Goal: Task Accomplishment & Management: Complete application form

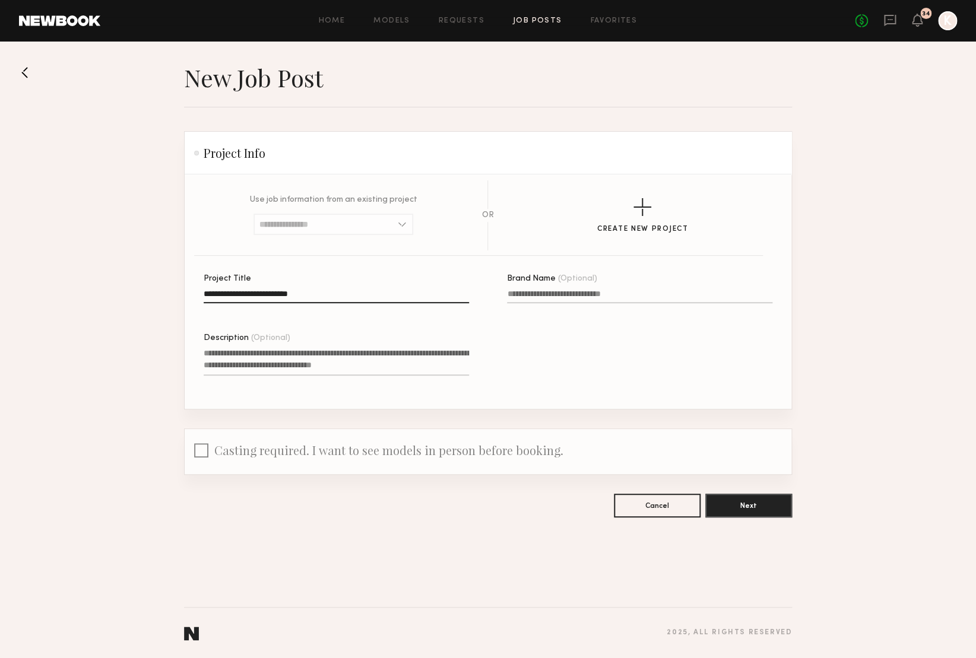
click at [309, 365] on textarea "Description (Optional)" at bounding box center [336, 361] width 265 height 29
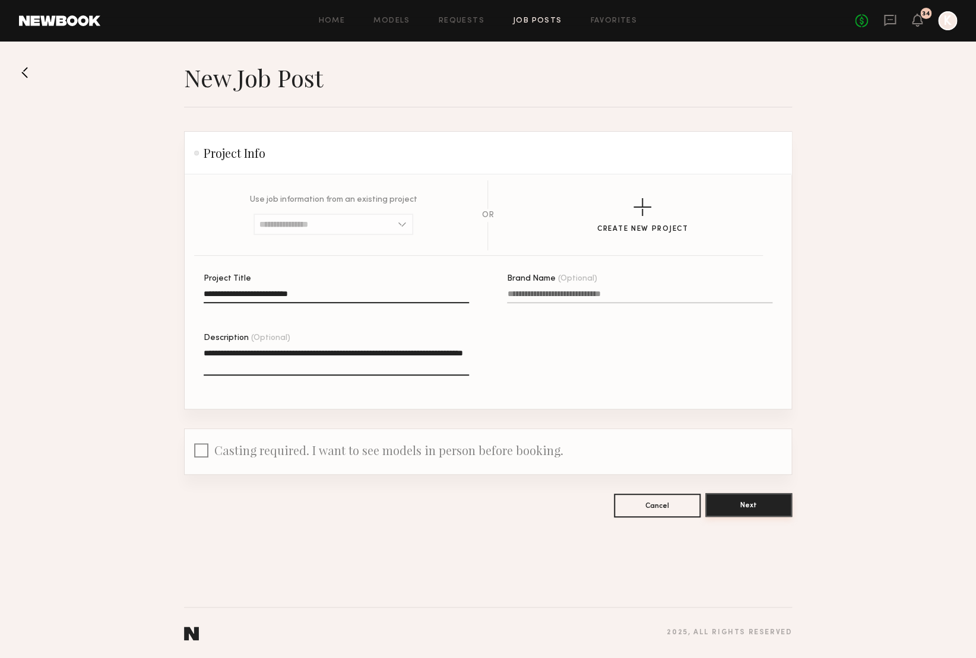
type textarea "**********"
click at [761, 504] on button "Next" at bounding box center [748, 505] width 87 height 24
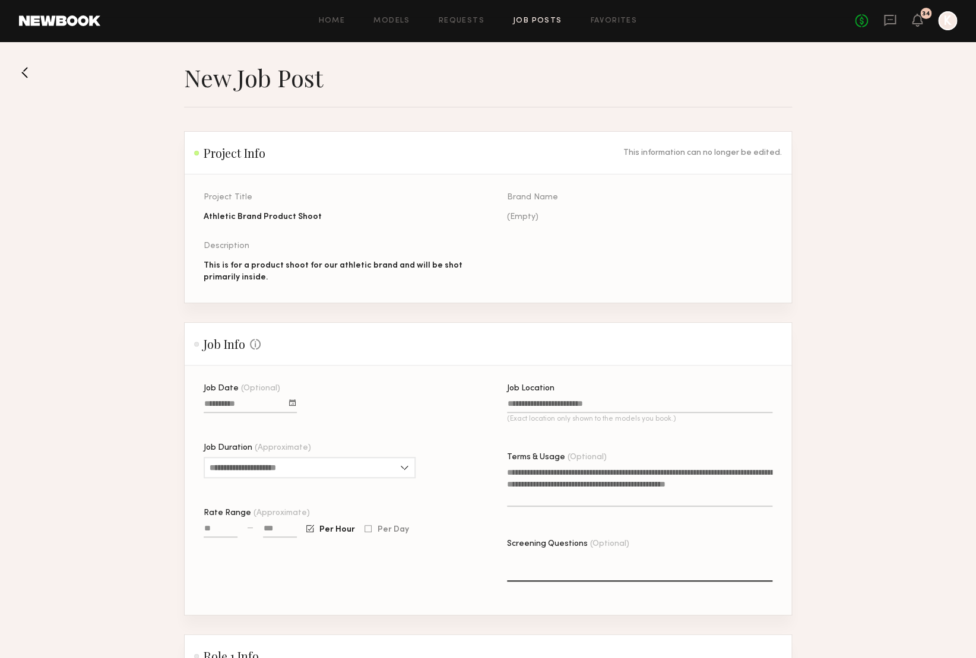
click at [246, 404] on input "Job Date (Optional)" at bounding box center [250, 407] width 93 height 14
click at [293, 506] on button "28" at bounding box center [295, 506] width 19 height 12
type input "**********"
click at [295, 466] on input "Job Duration (Approximate)" at bounding box center [310, 467] width 212 height 21
click at [248, 523] on div "3 hours" at bounding box center [310, 526] width 210 height 19
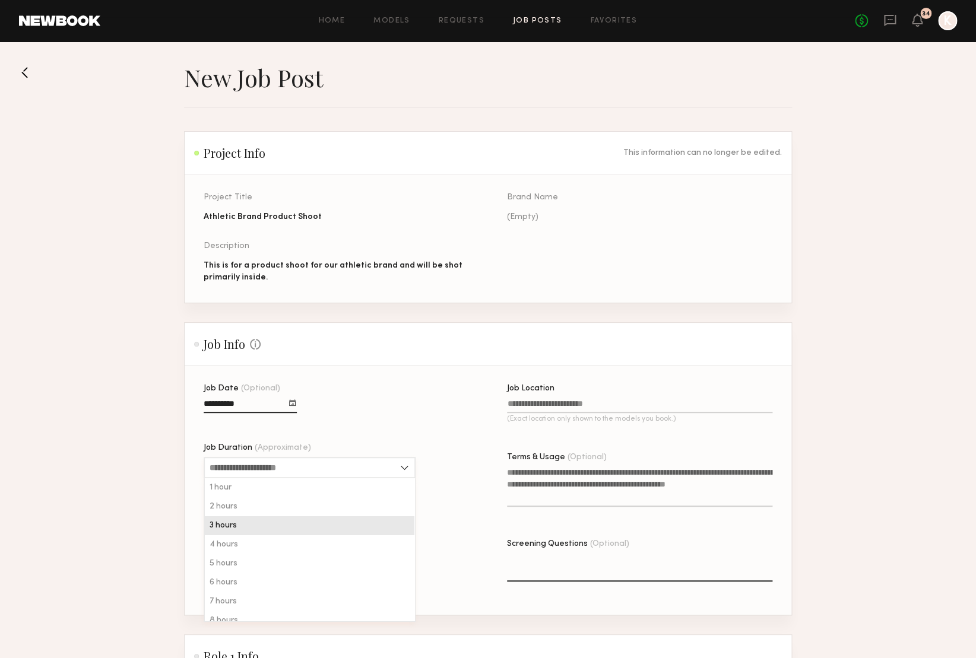
type input "*******"
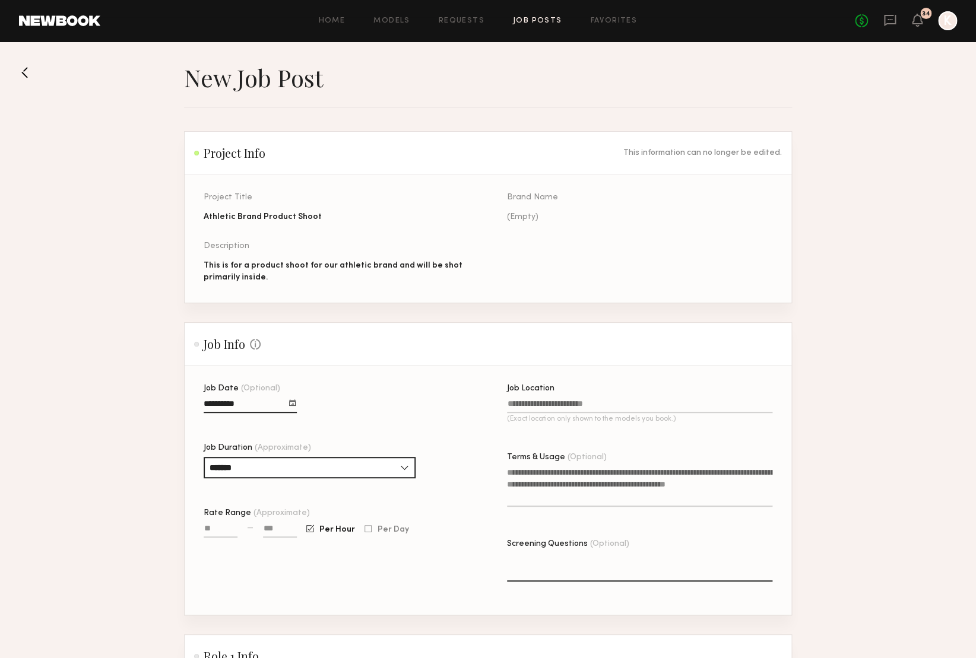
click at [367, 398] on div "**********" at bounding box center [336, 500] width 265 height 230
click at [366, 530] on div at bounding box center [368, 529] width 7 height 8
click at [310, 532] on div at bounding box center [309, 529] width 7 height 8
click at [211, 531] on input "Rate Range (Approximate)" at bounding box center [221, 531] width 34 height 14
type input "****"
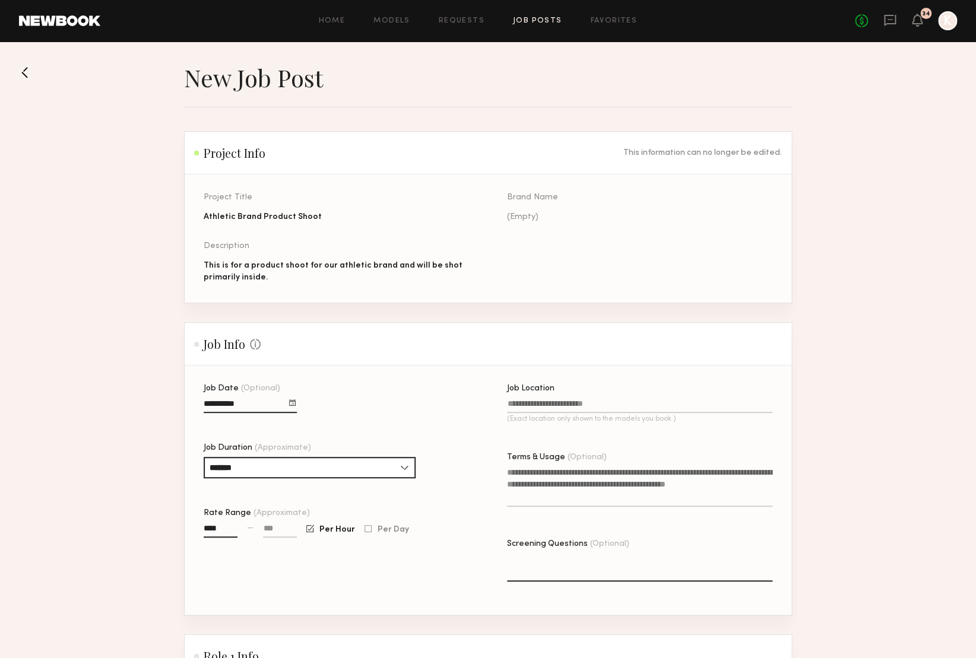
click at [280, 523] on div "Rate Range (Approximate) **** — Per Hour Per Day" at bounding box center [336, 529] width 265 height 40
click at [280, 527] on input at bounding box center [280, 531] width 34 height 14
type input "****"
click at [424, 516] on div "Rate Range (Approximate)" at bounding box center [336, 513] width 265 height 8
click at [238, 524] on input "****" at bounding box center [221, 531] width 34 height 14
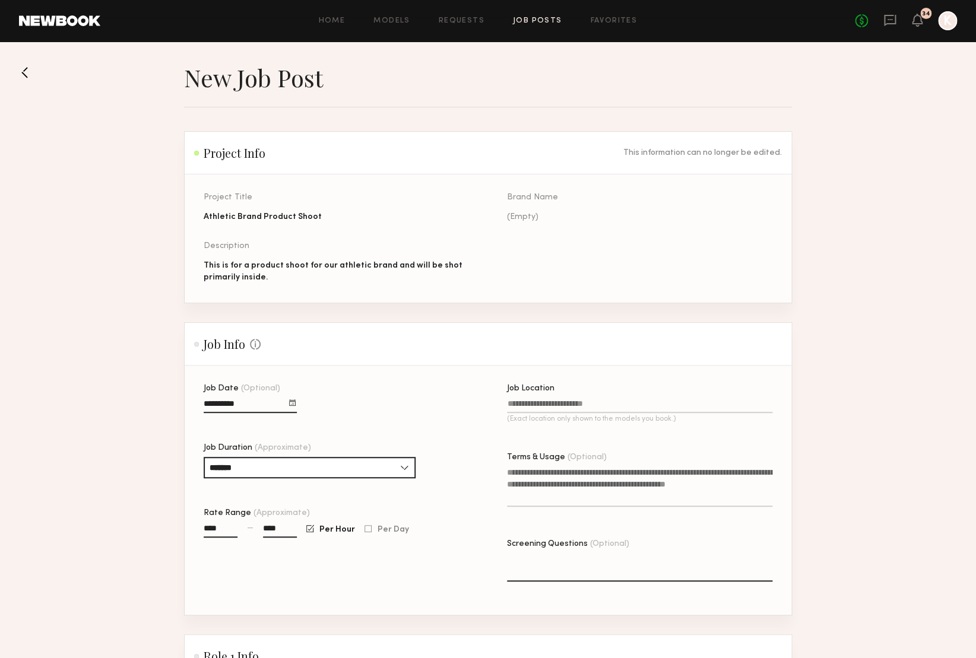
click at [574, 403] on input "Job Location (Exact location only shown to the models you book.)" at bounding box center [639, 407] width 265 height 14
click at [623, 402] on input "**********" at bounding box center [639, 407] width 265 height 14
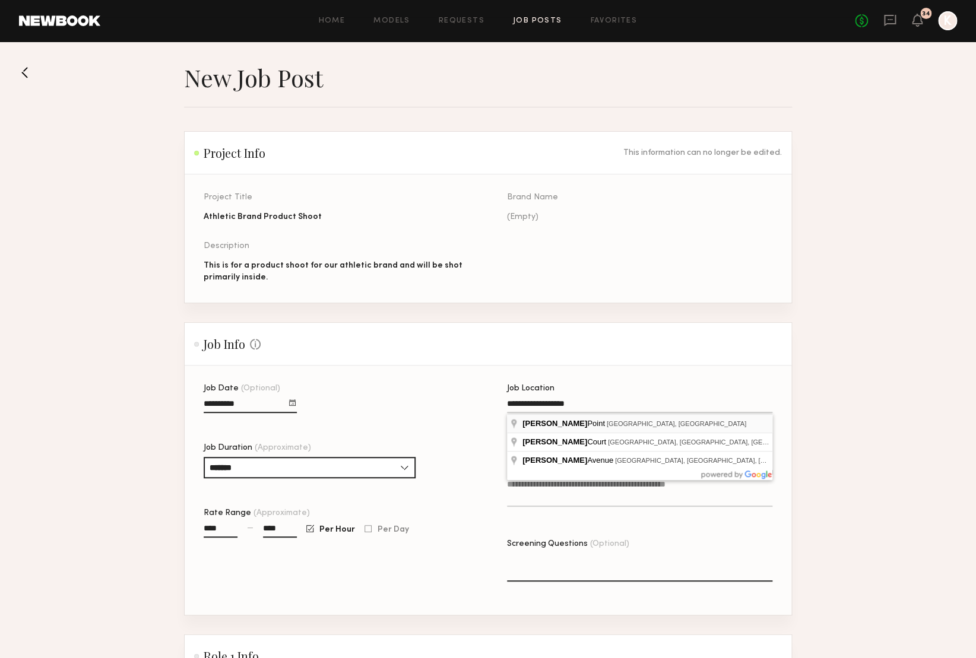
type input "**********"
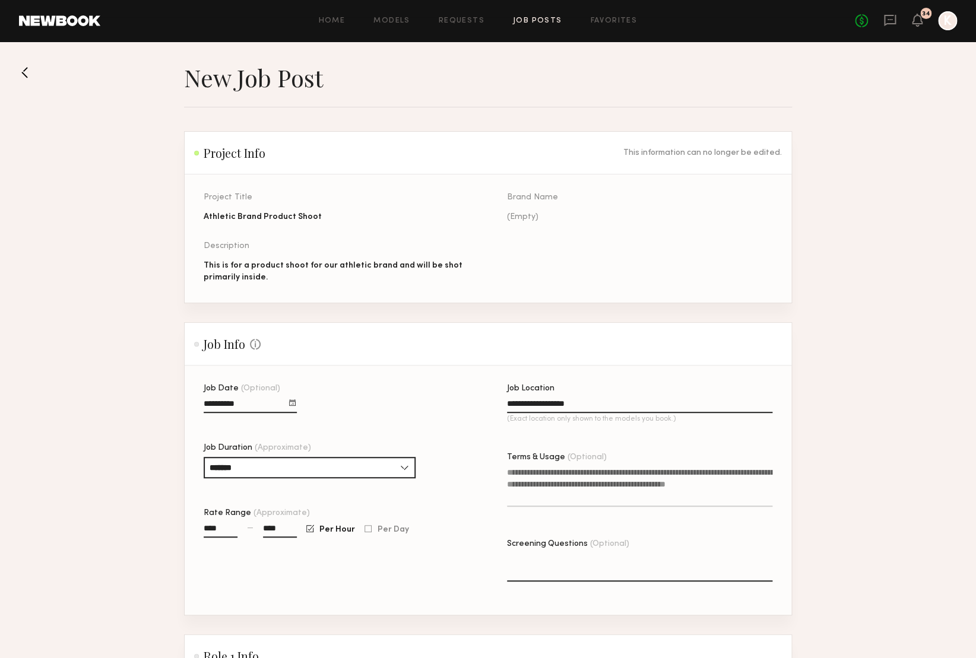
click at [549, 471] on textarea "Terms & Usage (Optional)" at bounding box center [639, 487] width 265 height 40
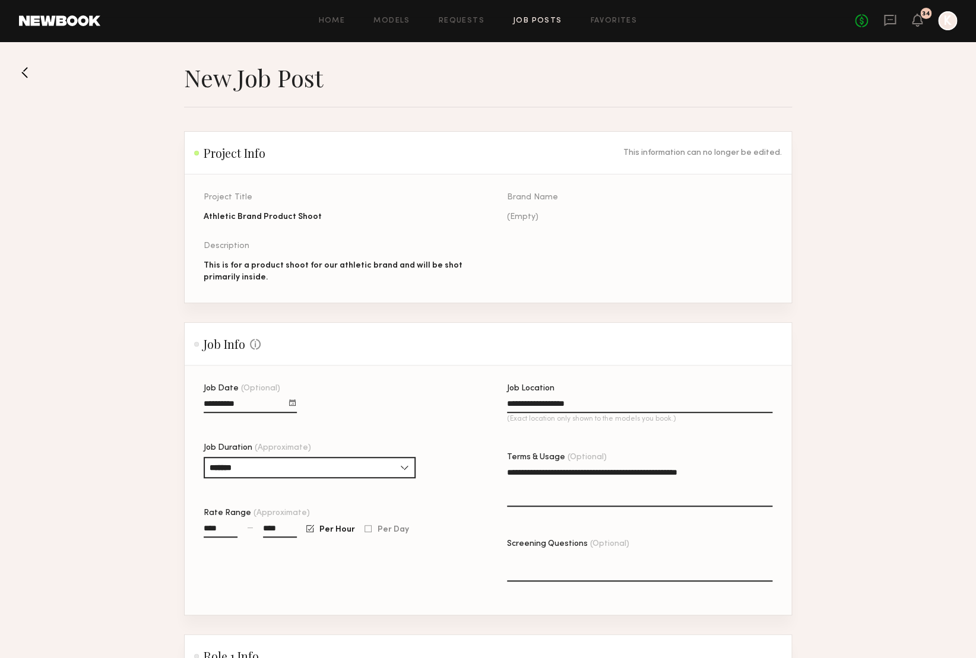
type textarea "**********"
click at [580, 569] on textarea "Screening Questions (Optional)" at bounding box center [639, 567] width 265 height 29
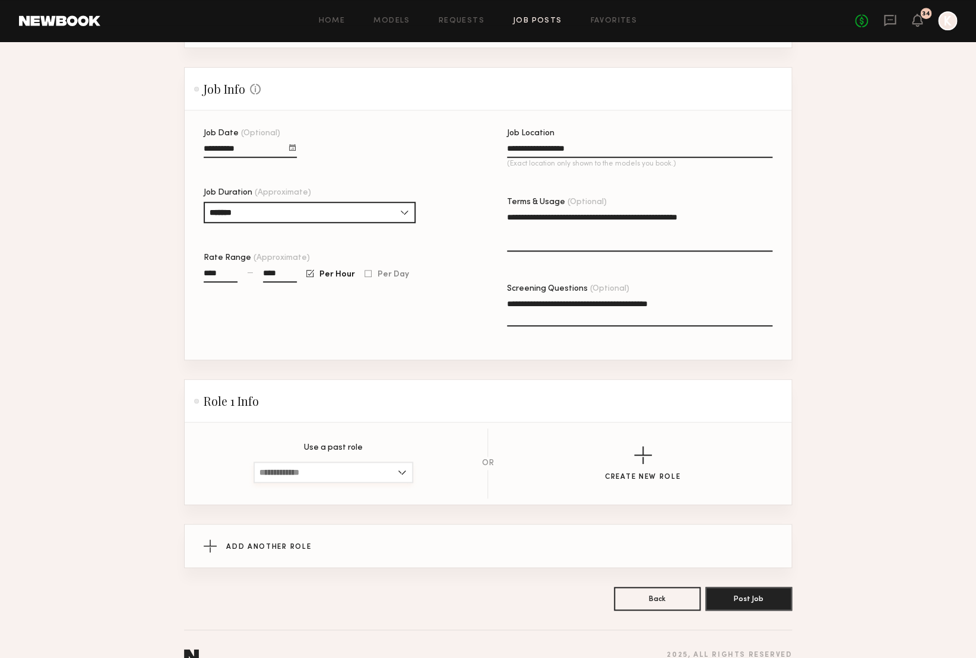
scroll to position [256, 0]
type textarea "**********"
click at [285, 272] on input "****" at bounding box center [280, 275] width 34 height 14
click at [393, 357] on div "**********" at bounding box center [336, 244] width 265 height 230
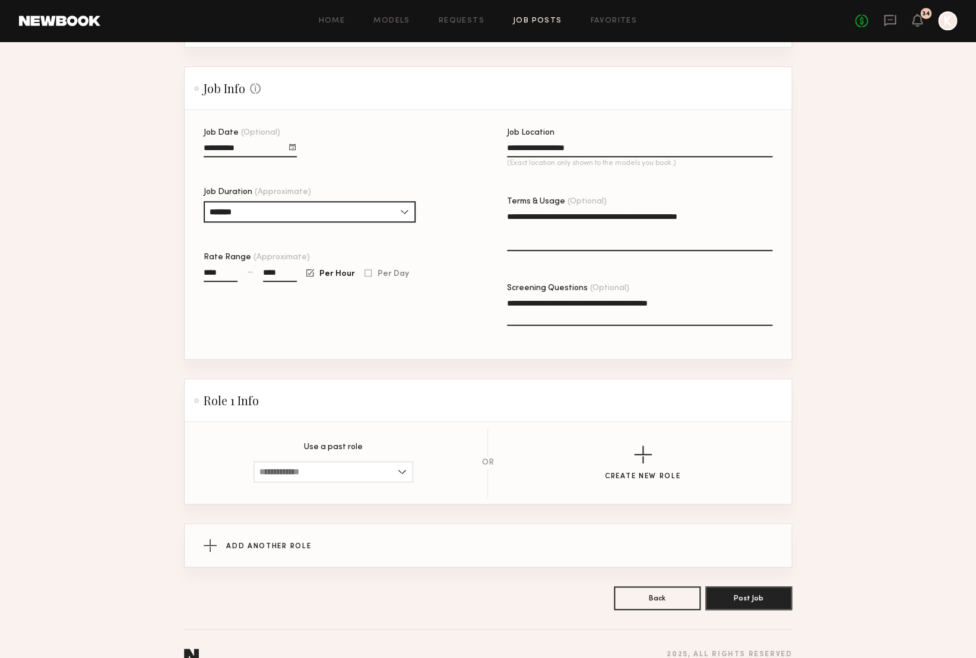
scroll to position [262, 0]
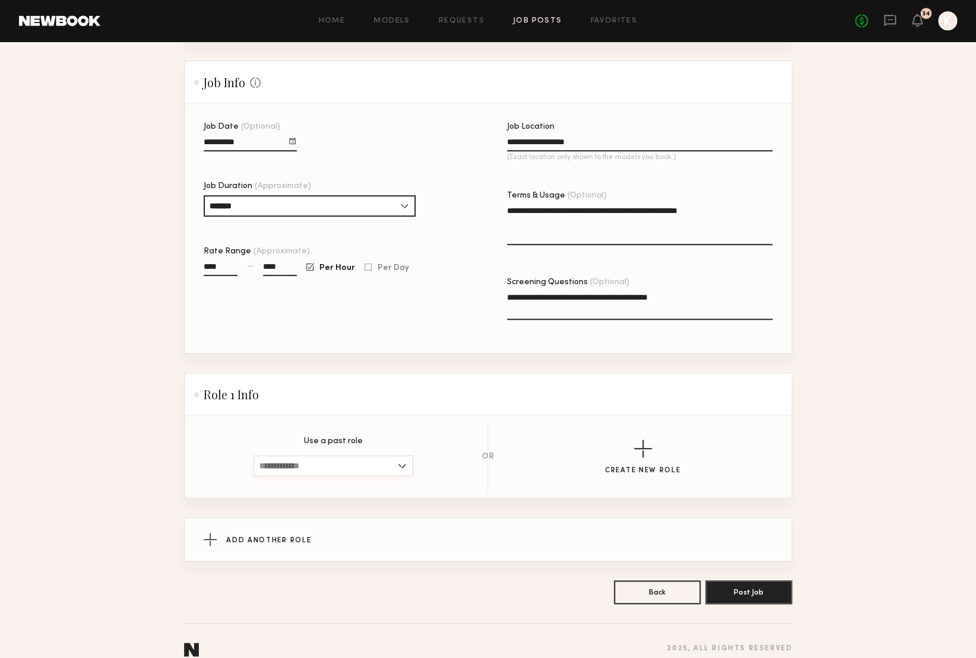
click at [400, 466] on input at bounding box center [334, 465] width 160 height 21
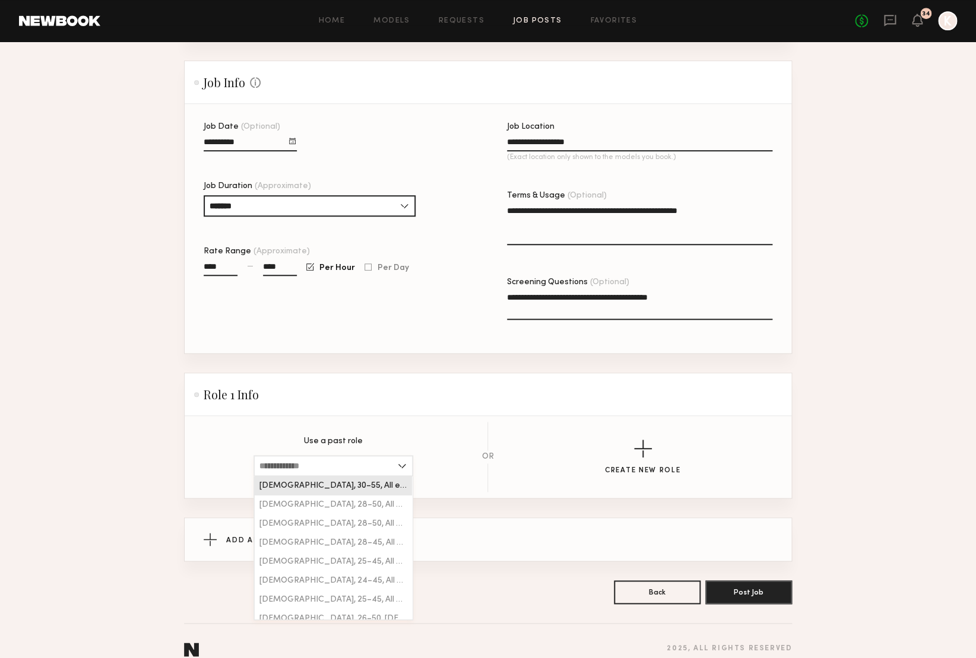
scroll to position [269, 0]
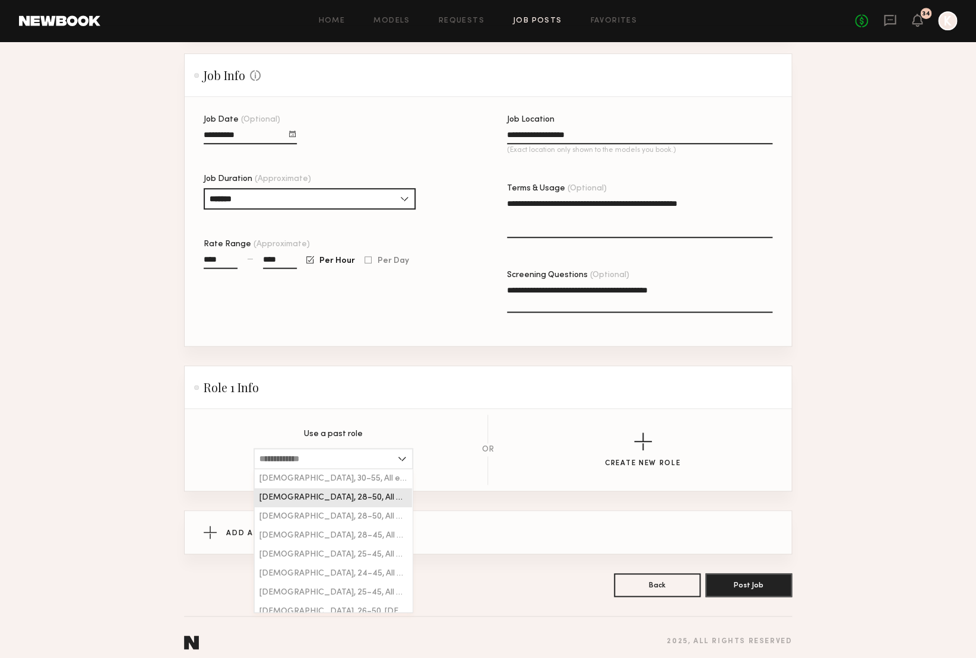
click at [381, 495] on div "[DEMOGRAPHIC_DATA], 28–50, All ethnicities" at bounding box center [333, 498] width 157 height 19
type input "**********"
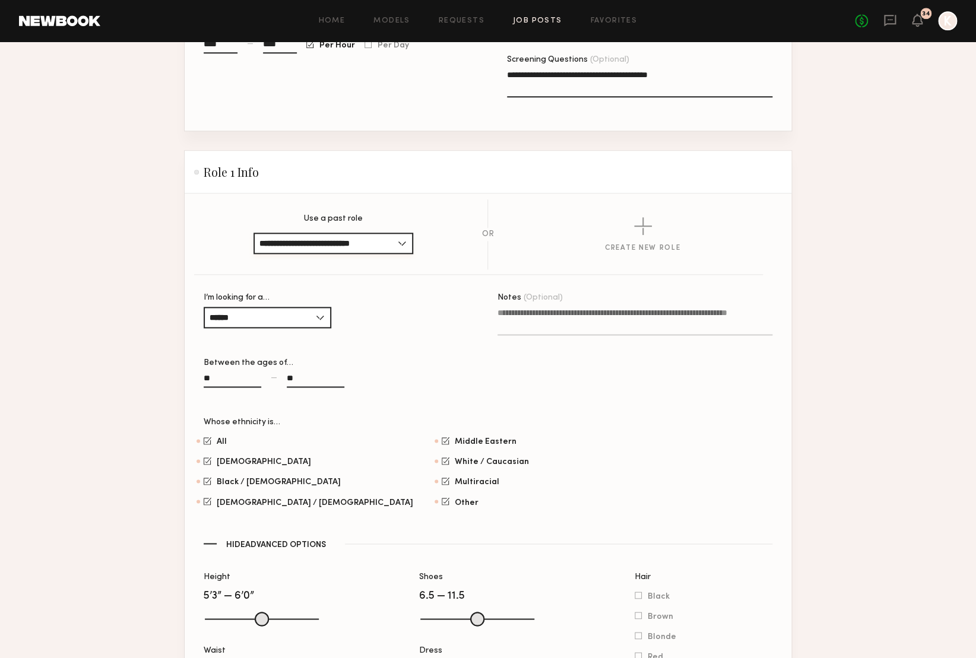
scroll to position [440, 0]
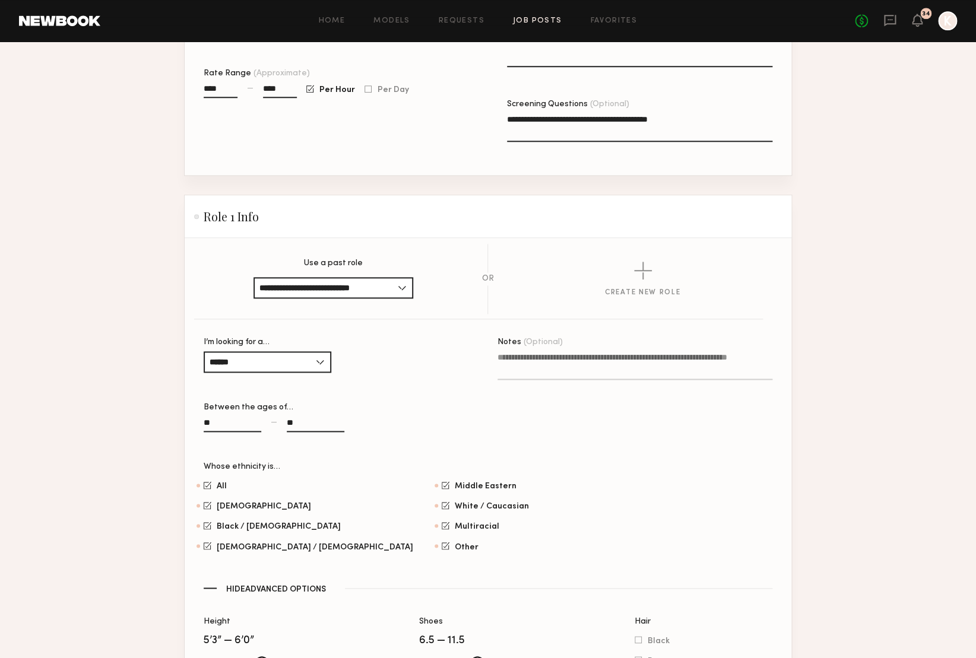
click at [539, 359] on textarea "Notes (Optional)" at bounding box center [635, 366] width 275 height 29
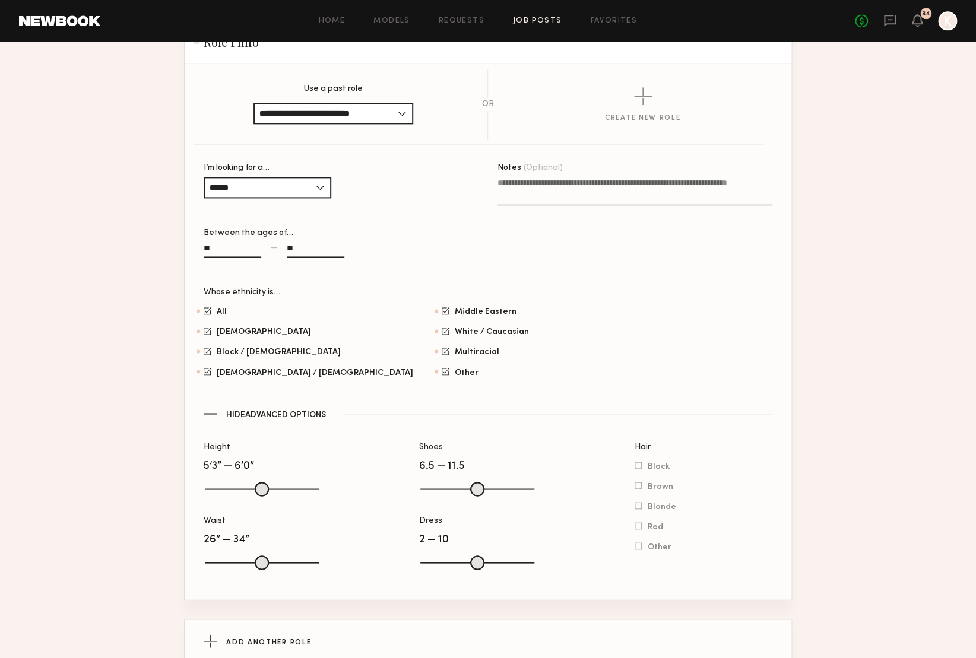
scroll to position [729, 0]
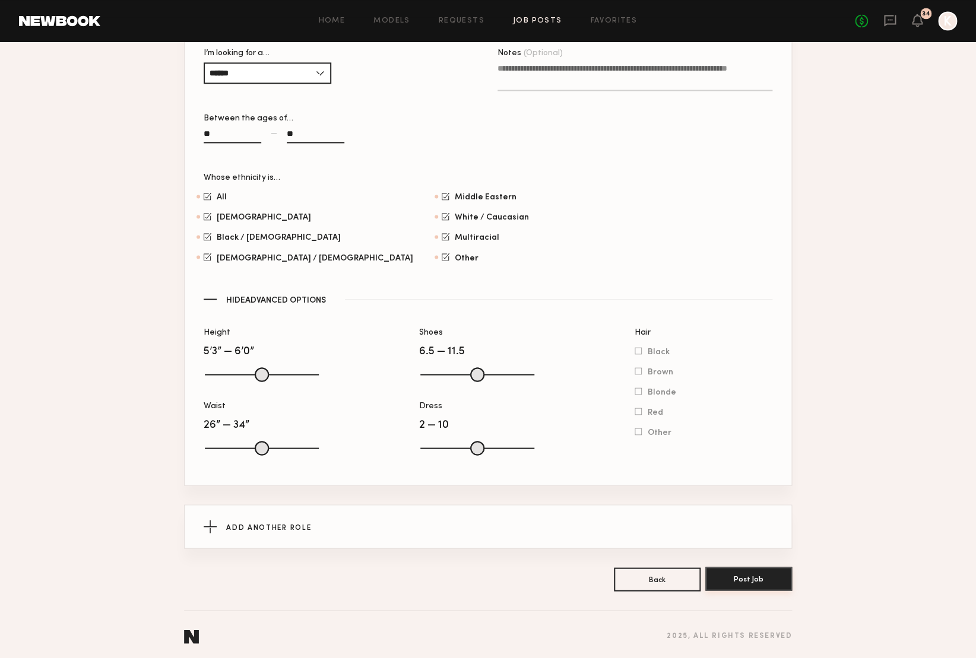
click at [746, 576] on button "Post Job" at bounding box center [748, 579] width 87 height 24
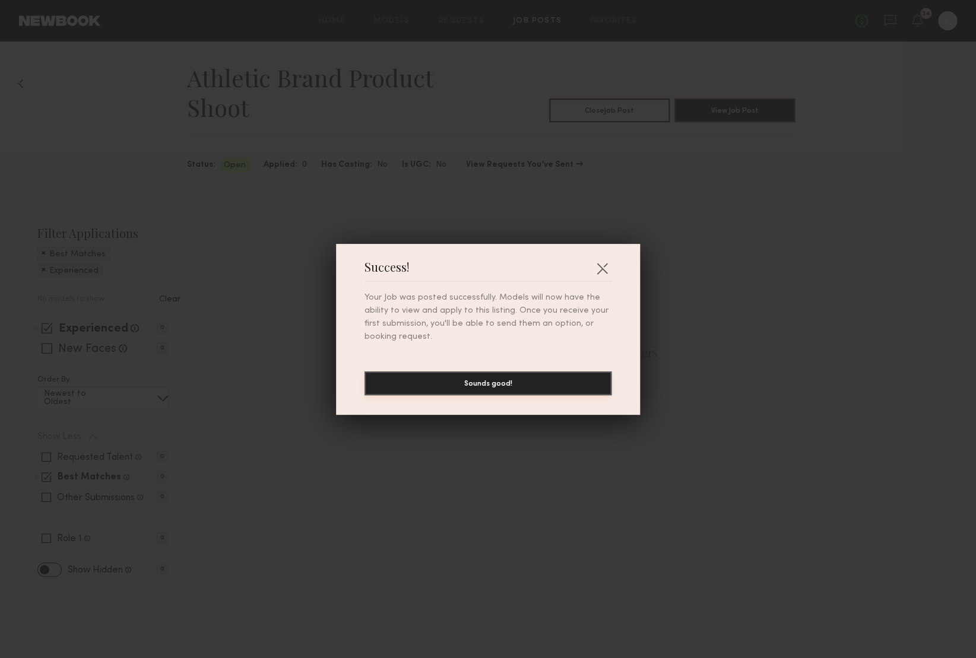
click at [511, 391] on button "Sounds good!" at bounding box center [488, 384] width 247 height 24
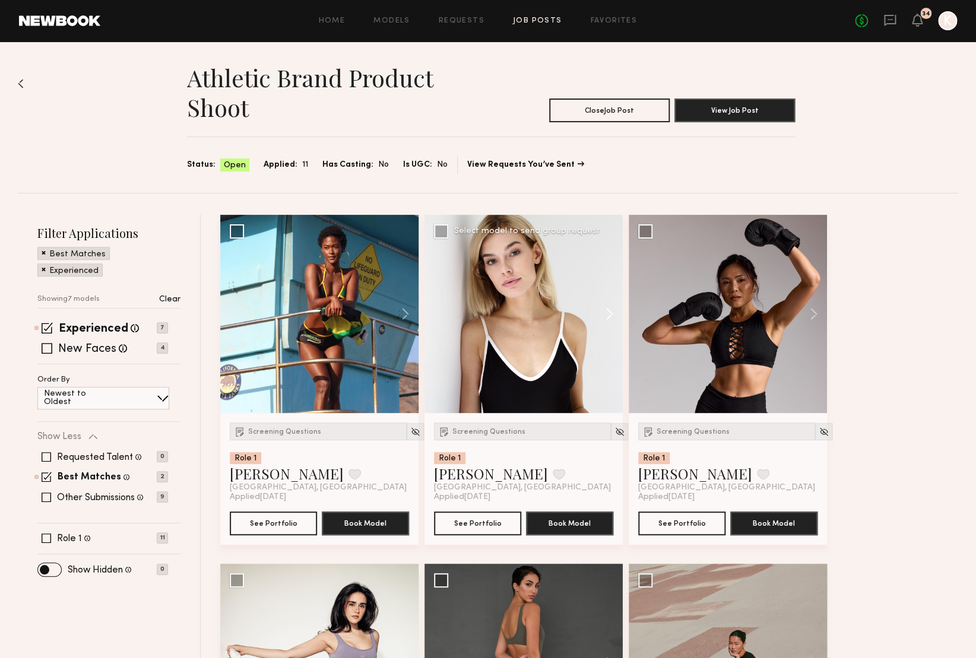
click at [609, 312] on button at bounding box center [604, 314] width 38 height 198
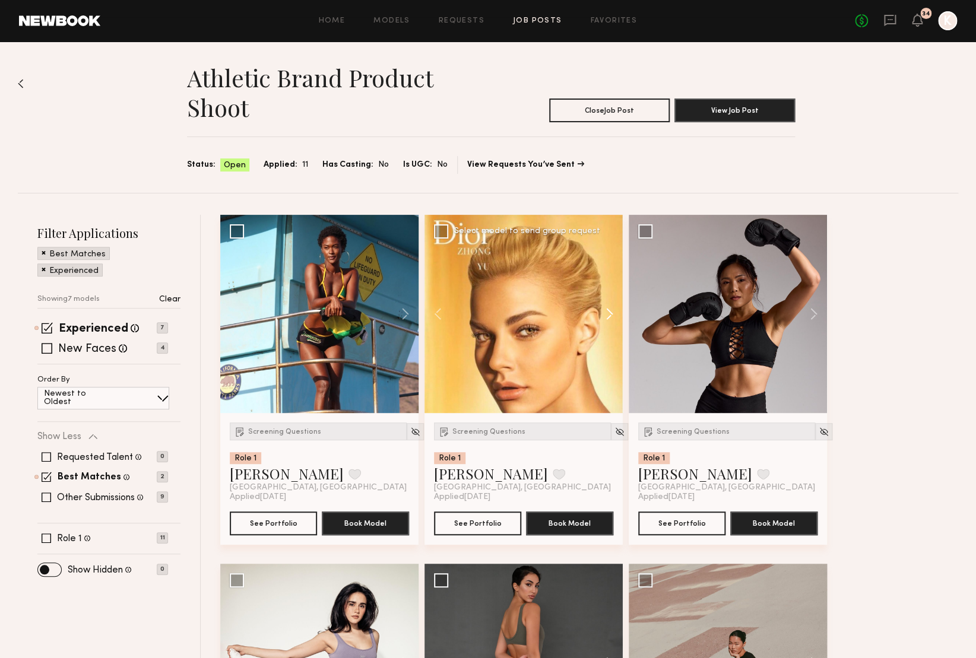
click at [609, 312] on button at bounding box center [604, 314] width 38 height 198
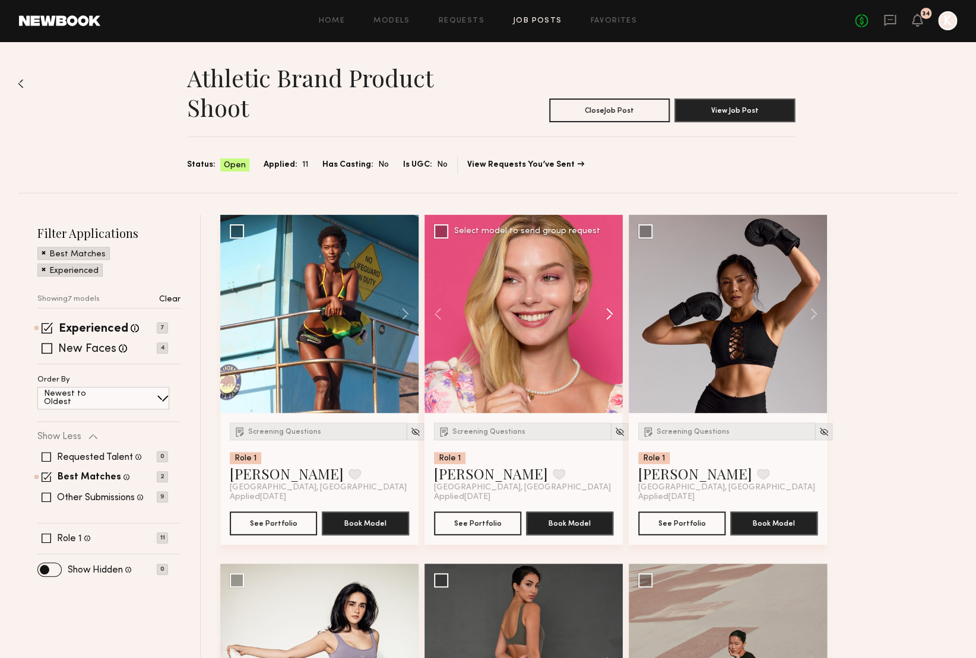
click at [609, 312] on button at bounding box center [604, 314] width 38 height 198
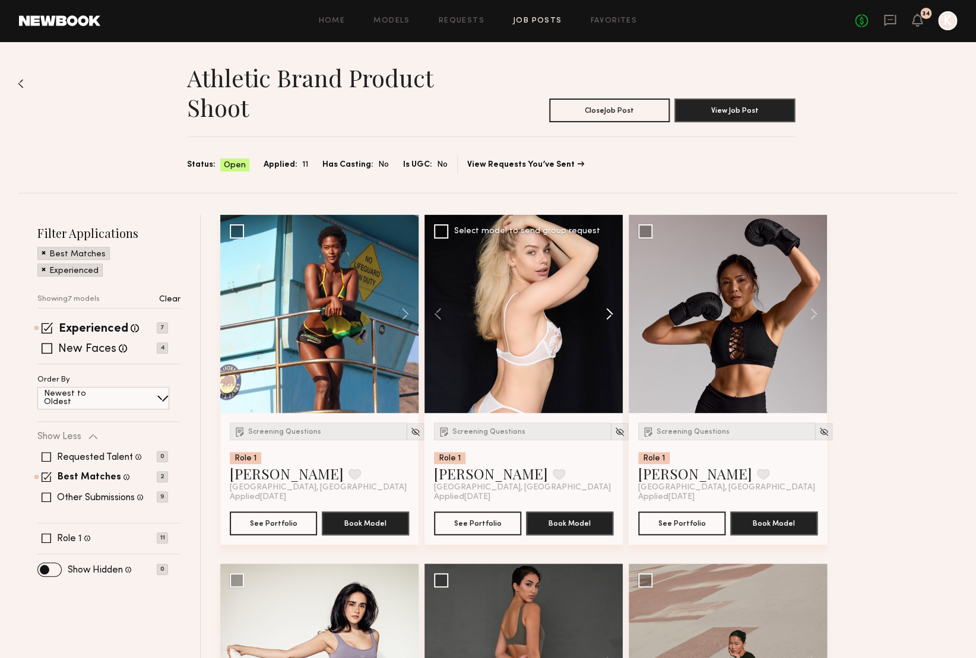
click at [609, 312] on button at bounding box center [604, 314] width 38 height 198
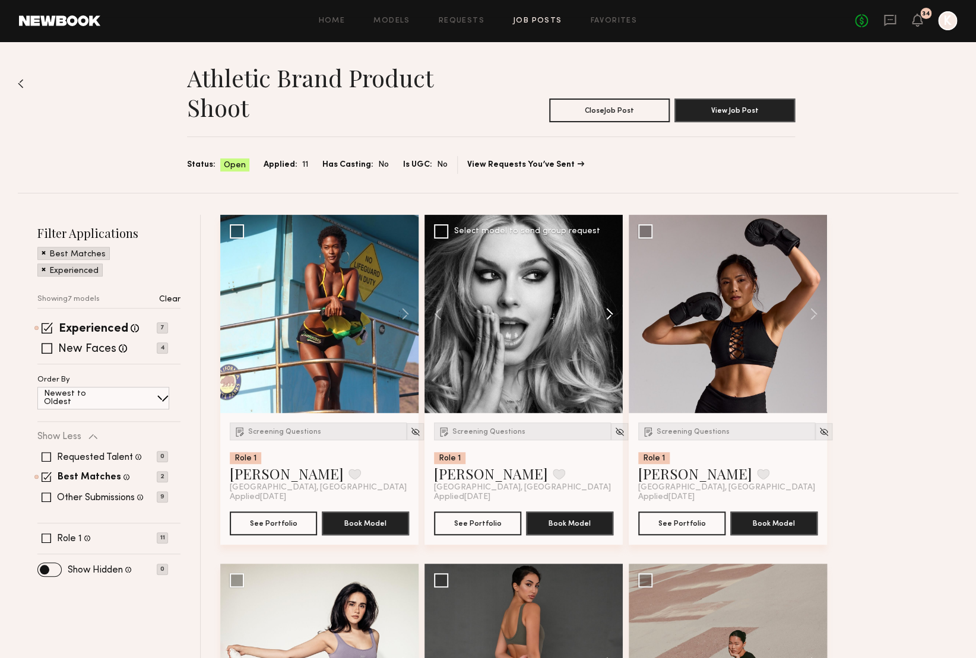
click at [609, 312] on button at bounding box center [604, 314] width 38 height 198
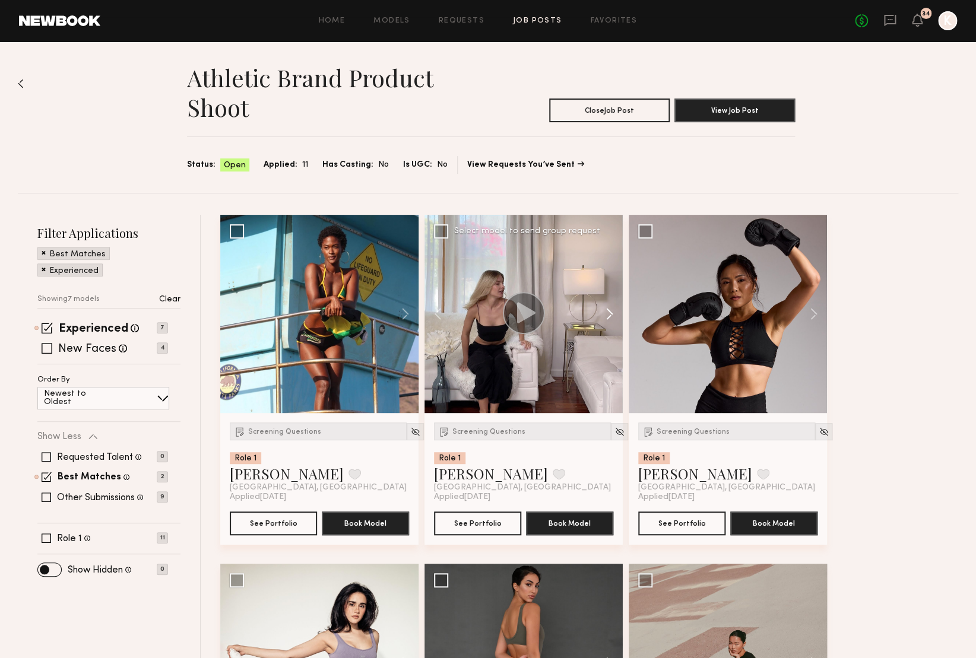
click at [609, 312] on button at bounding box center [604, 314] width 38 height 198
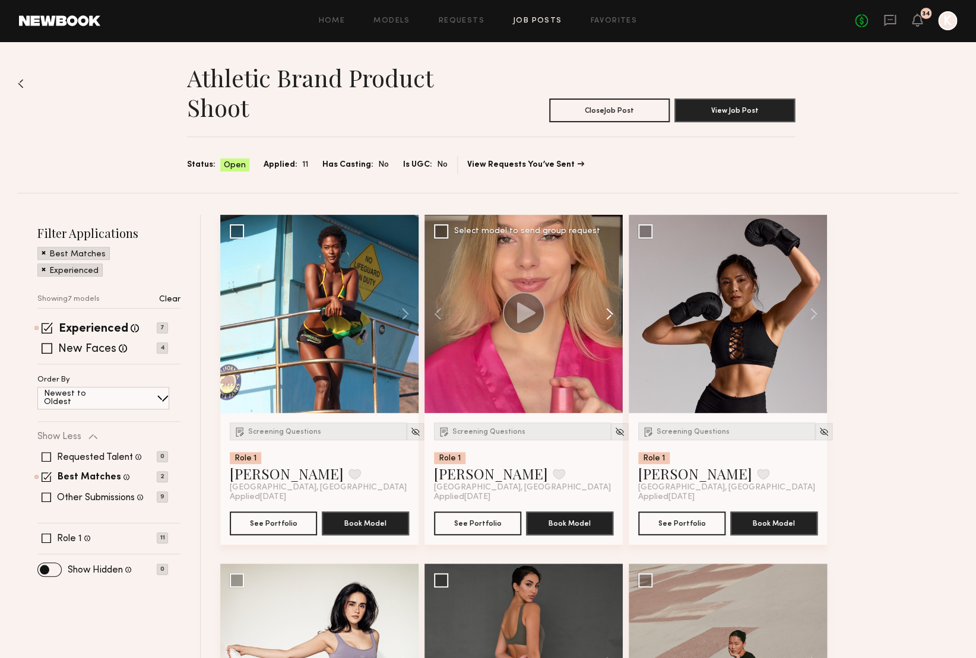
click at [609, 312] on button at bounding box center [604, 314] width 38 height 198
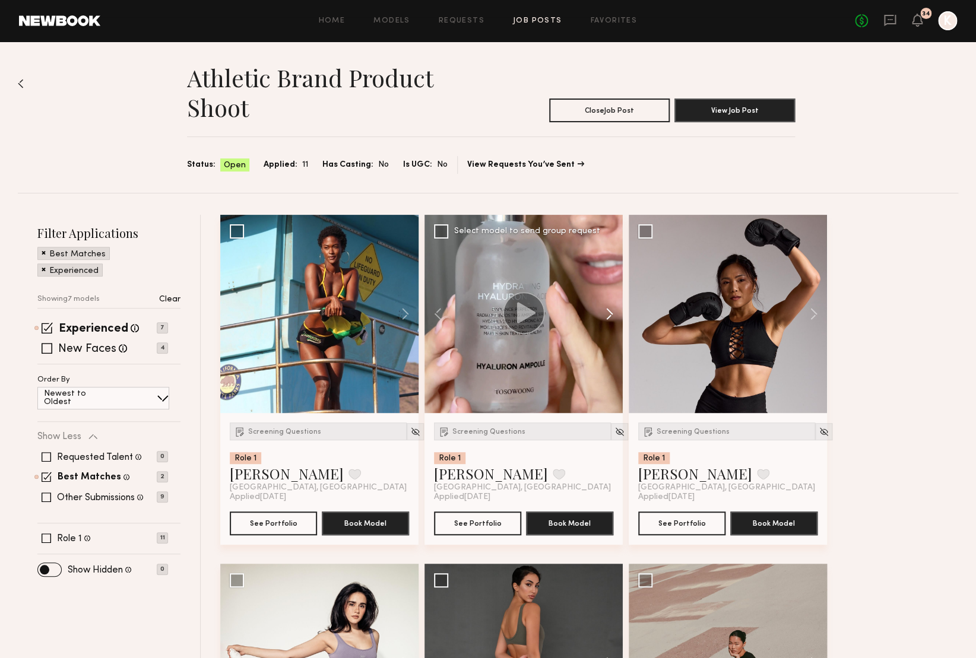
click at [609, 312] on button at bounding box center [604, 314] width 38 height 198
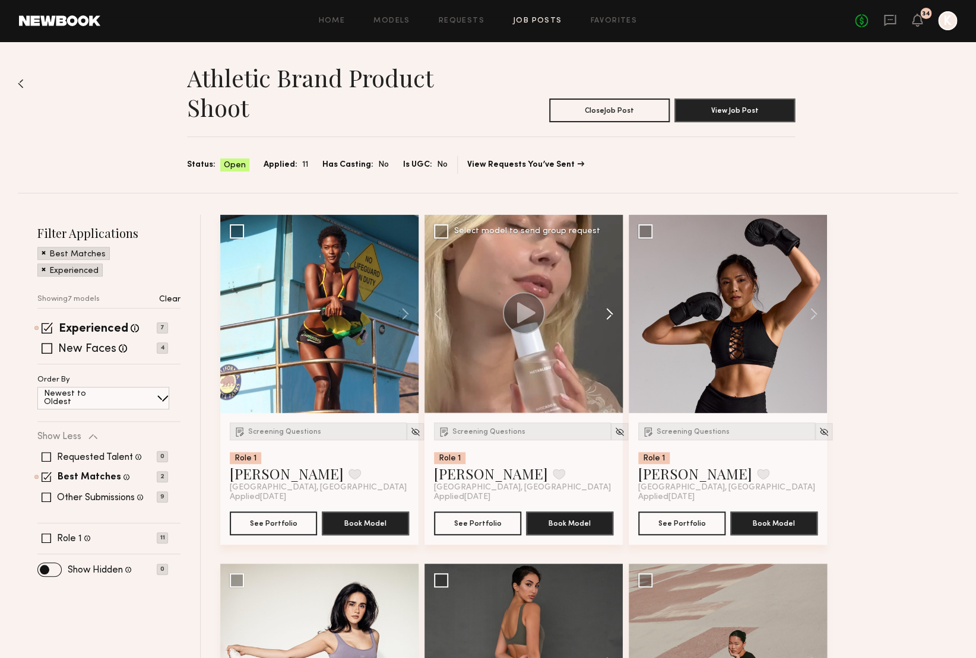
click at [609, 312] on button at bounding box center [604, 314] width 38 height 198
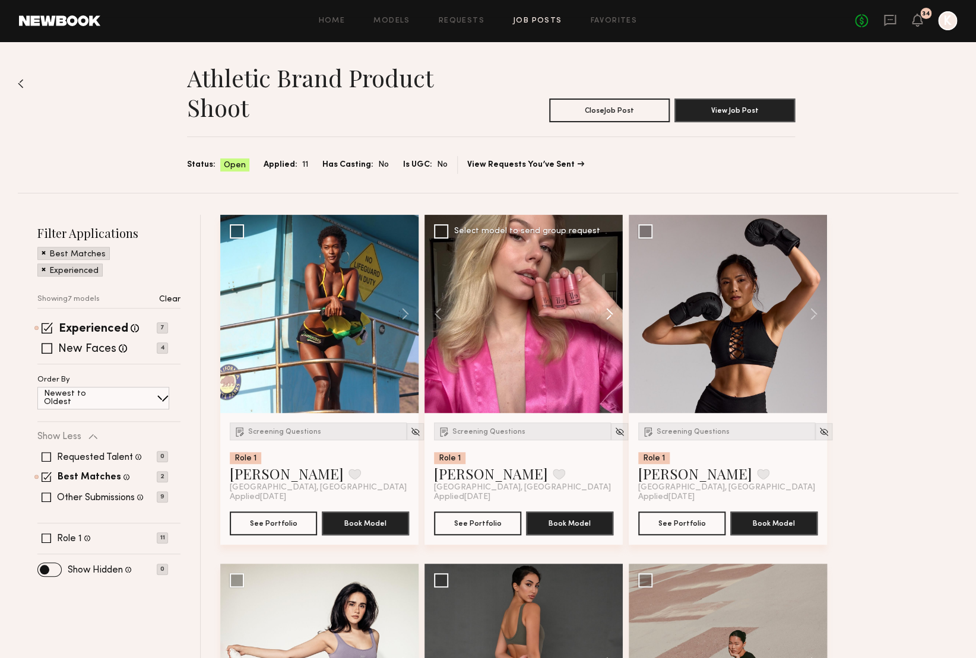
click at [609, 312] on button at bounding box center [604, 314] width 38 height 198
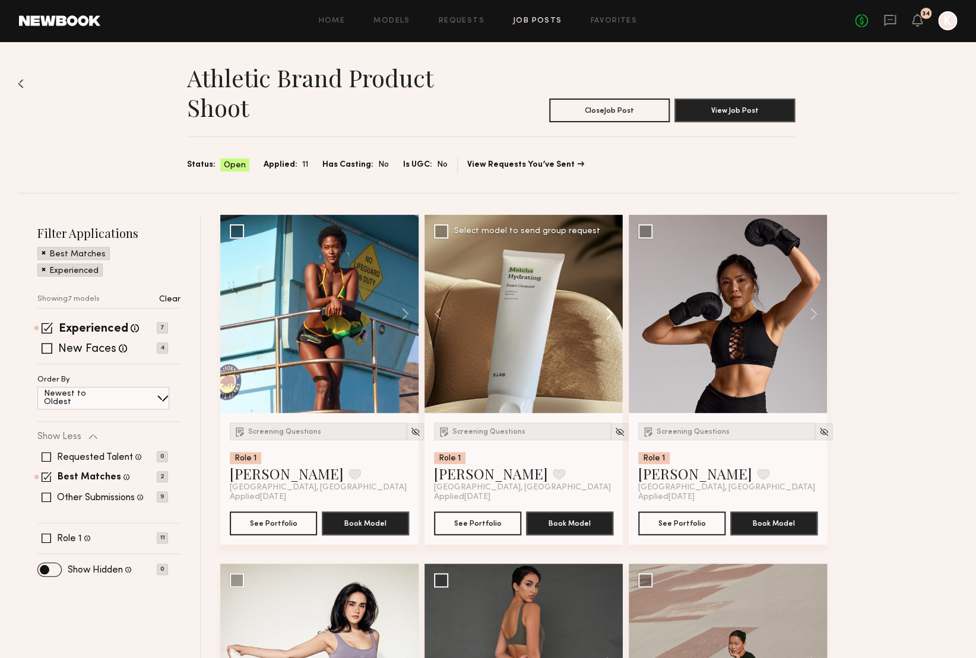
click at [609, 312] on button at bounding box center [604, 314] width 38 height 198
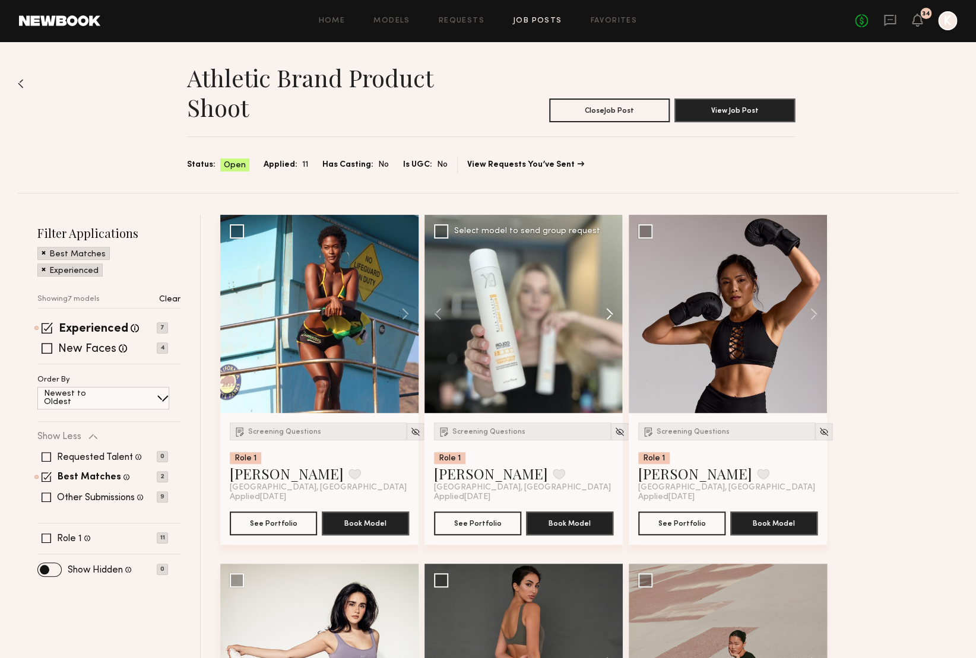
click at [609, 312] on button at bounding box center [604, 314] width 38 height 198
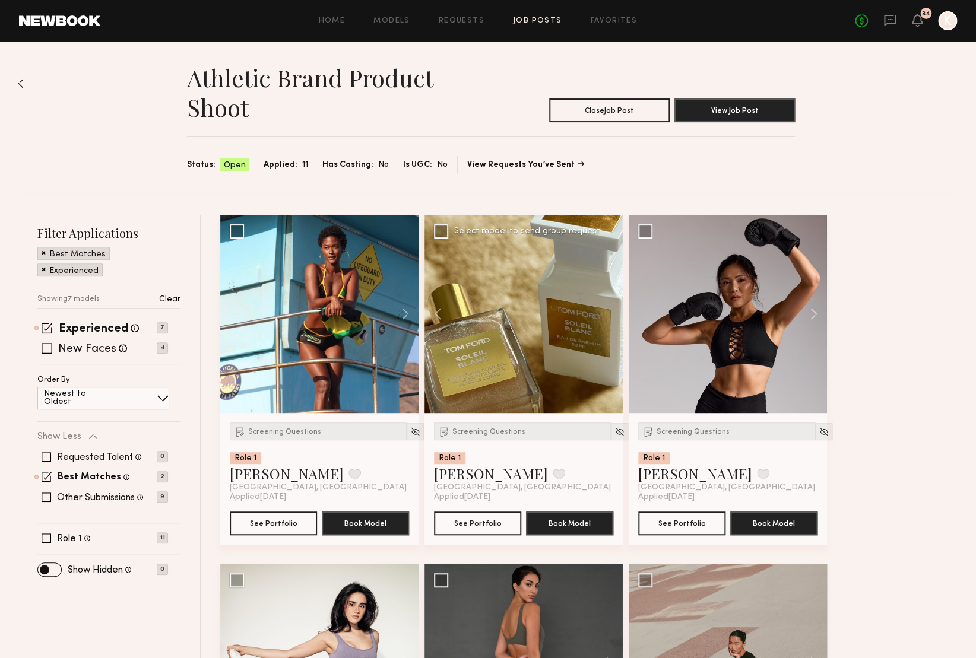
click at [609, 312] on div at bounding box center [524, 314] width 198 height 198
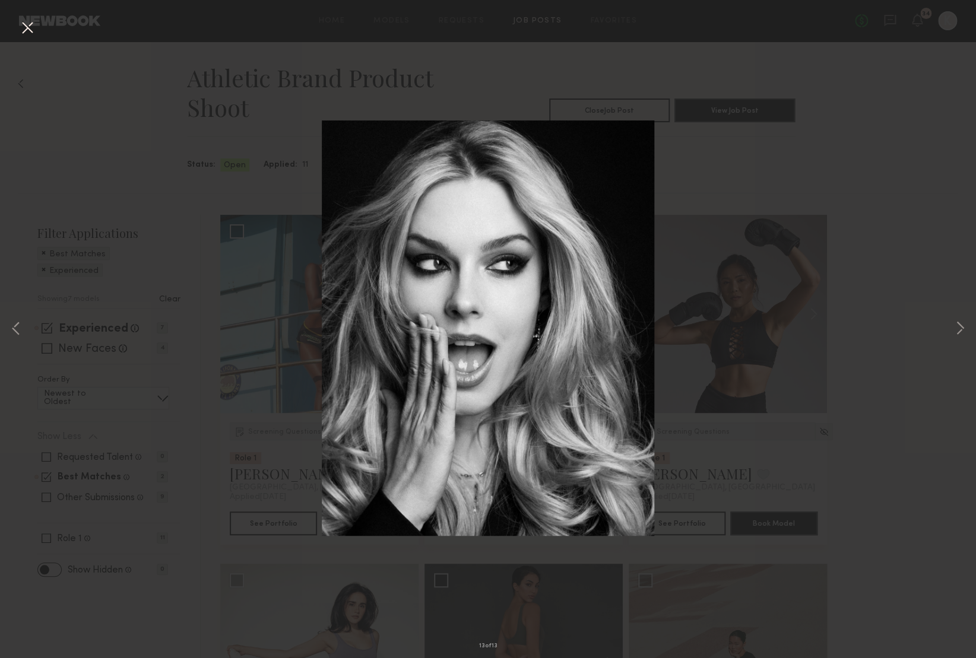
click at [32, 29] on button at bounding box center [27, 28] width 19 height 21
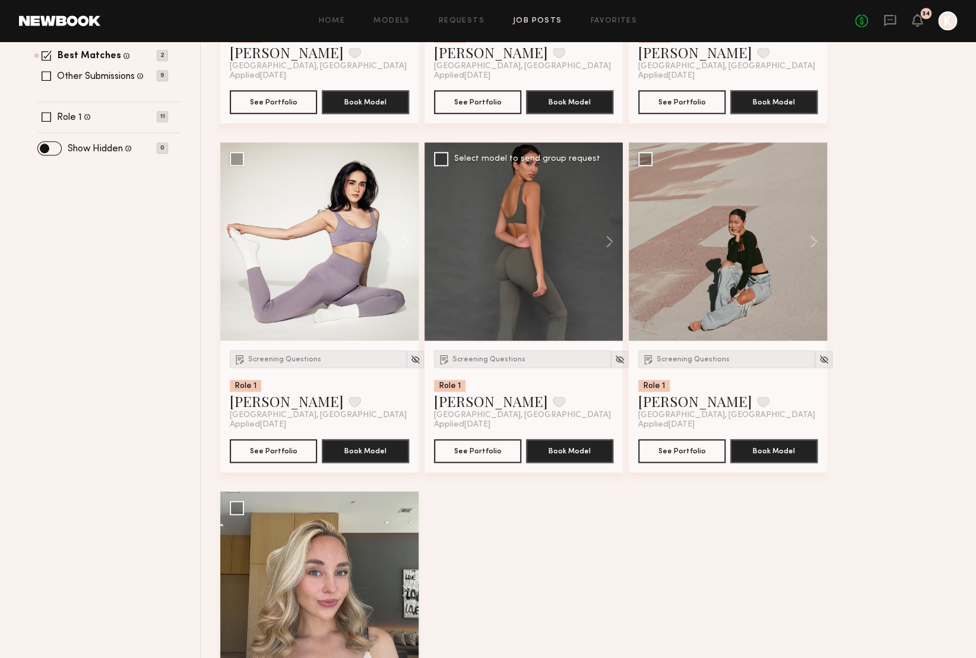
scroll to position [423, 0]
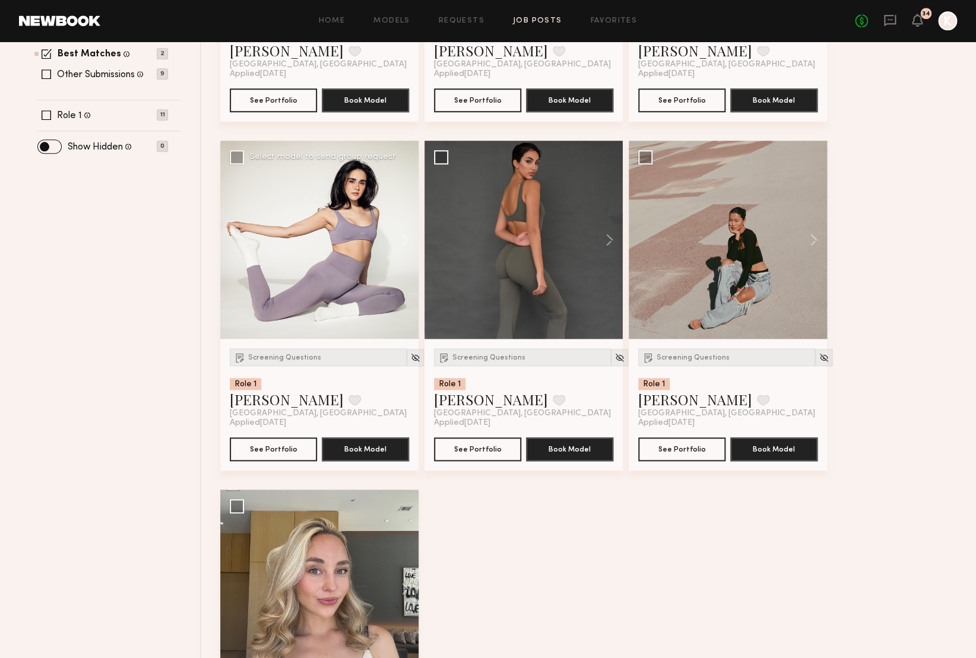
click at [321, 242] on div at bounding box center [319, 240] width 198 height 198
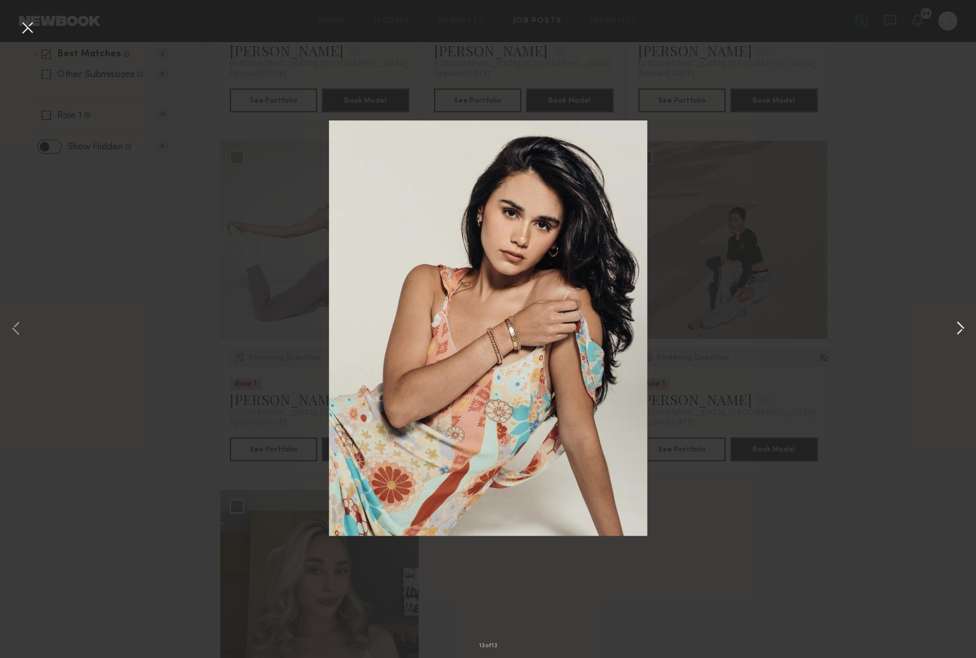
click at [958, 325] on button at bounding box center [960, 329] width 14 height 527
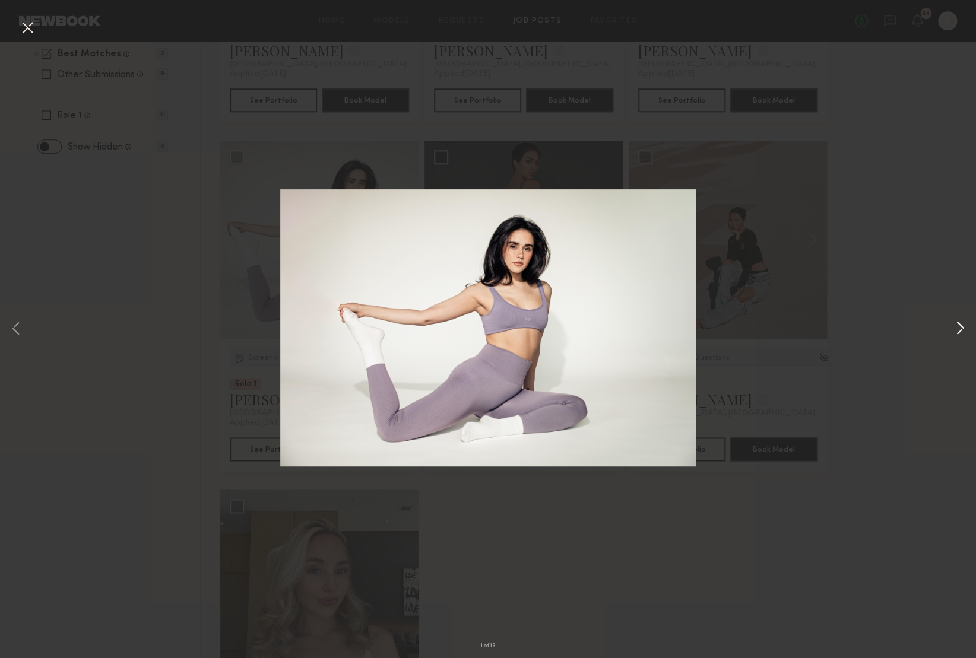
click at [958, 325] on button at bounding box center [960, 329] width 14 height 527
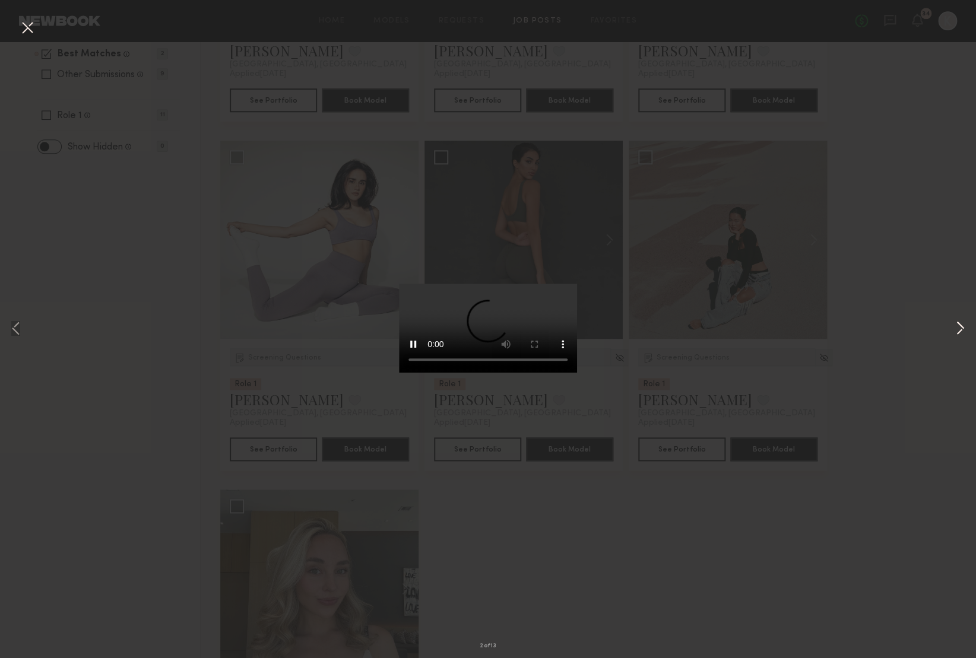
click at [958, 325] on button at bounding box center [960, 329] width 14 height 527
click at [162, 304] on div "3 of 13" at bounding box center [488, 329] width 976 height 658
click at [905, 111] on div "3 of 13" at bounding box center [488, 329] width 976 height 658
click at [190, 403] on div "3 of 13" at bounding box center [488, 329] width 976 height 658
click at [36, 26] on button at bounding box center [27, 28] width 19 height 21
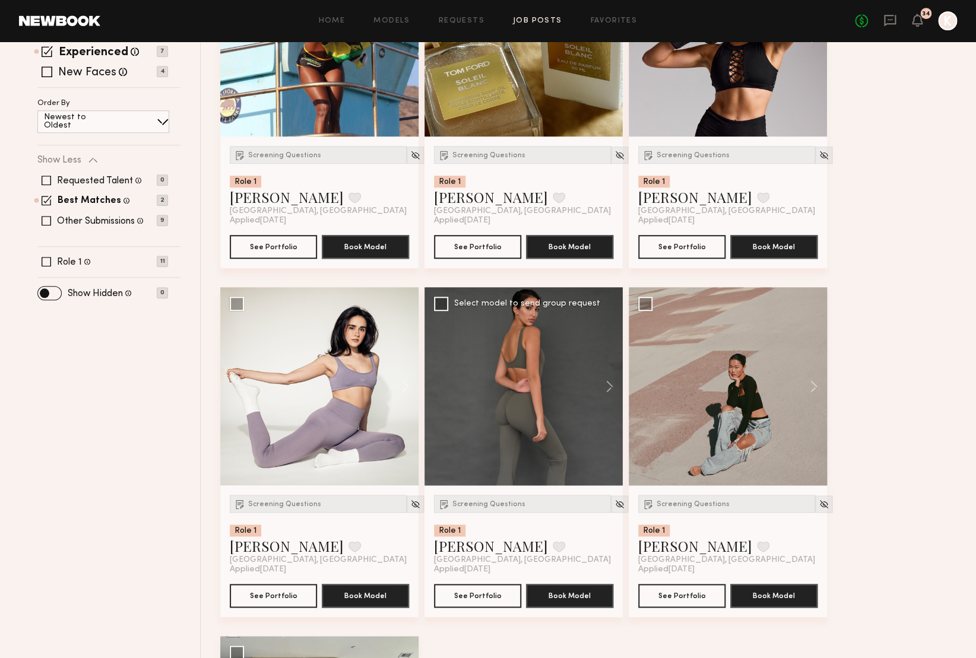
scroll to position [276, 0]
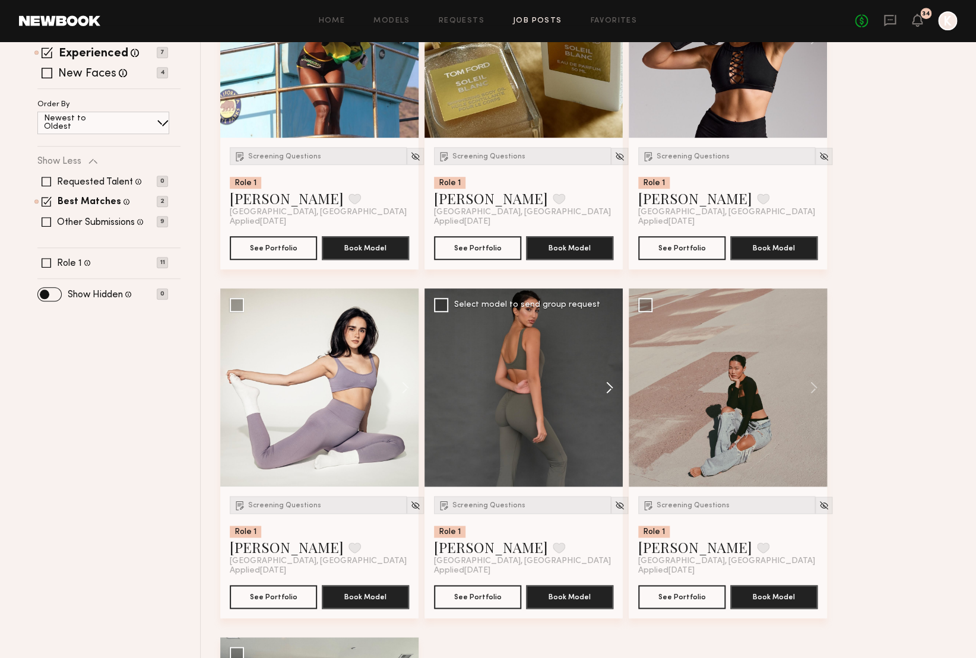
click at [612, 392] on button at bounding box center [604, 388] width 38 height 198
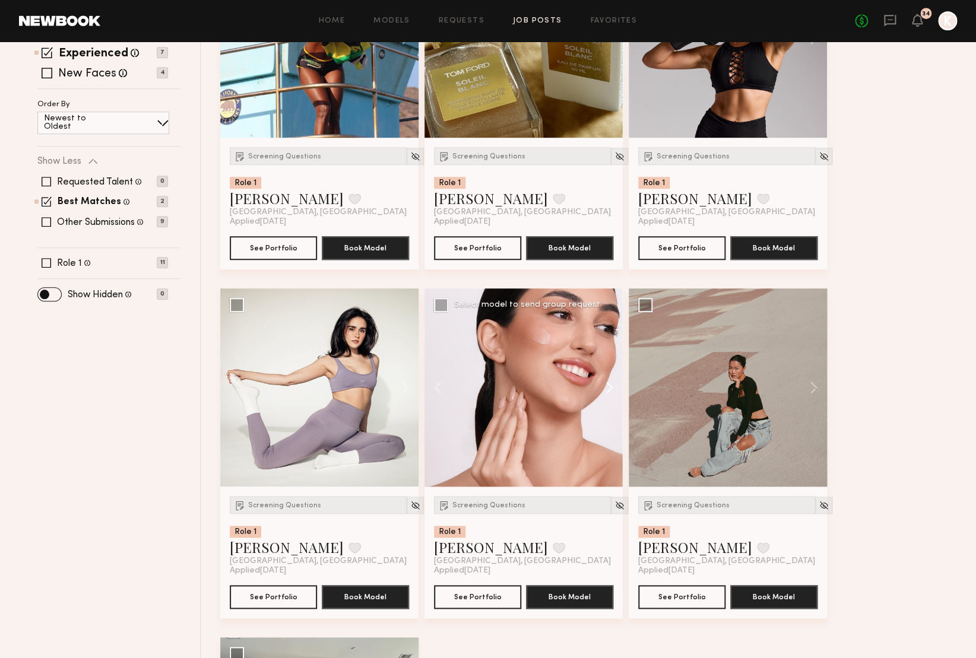
click at [612, 392] on button at bounding box center [604, 388] width 38 height 198
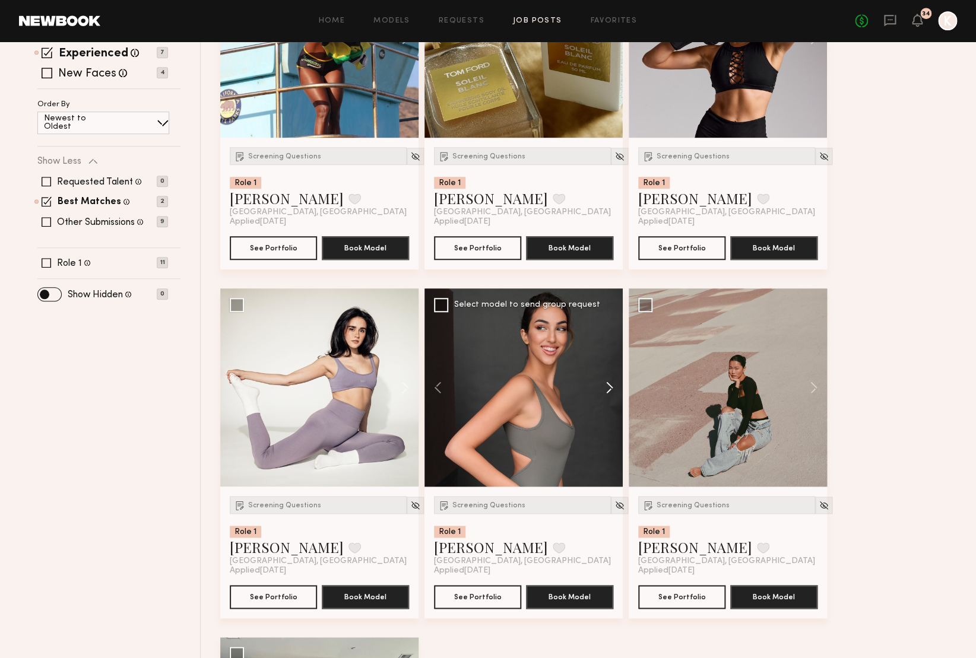
click at [612, 392] on button at bounding box center [604, 388] width 38 height 198
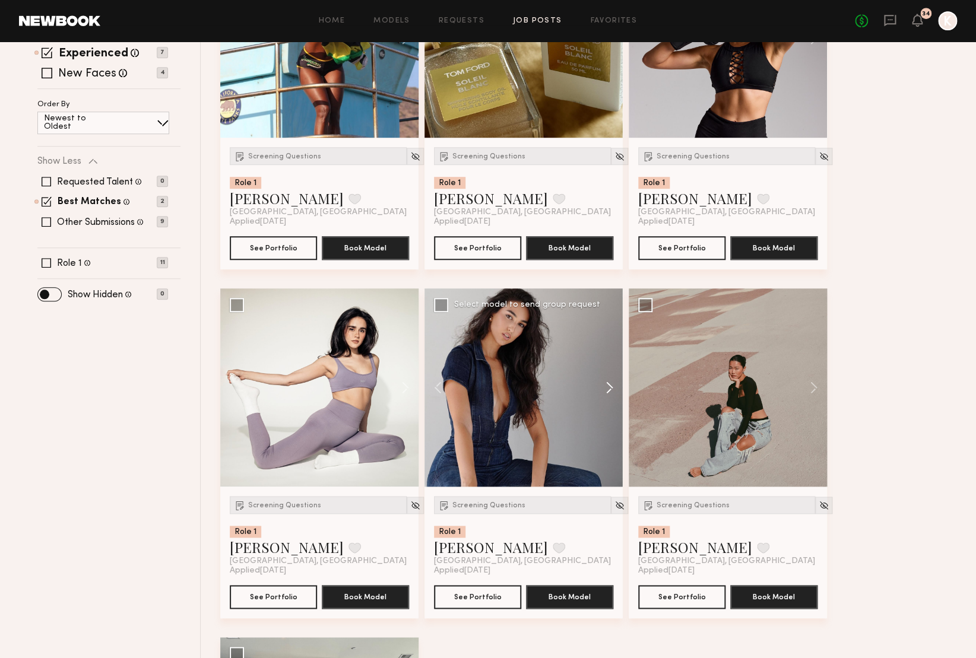
click at [612, 392] on button at bounding box center [604, 388] width 38 height 198
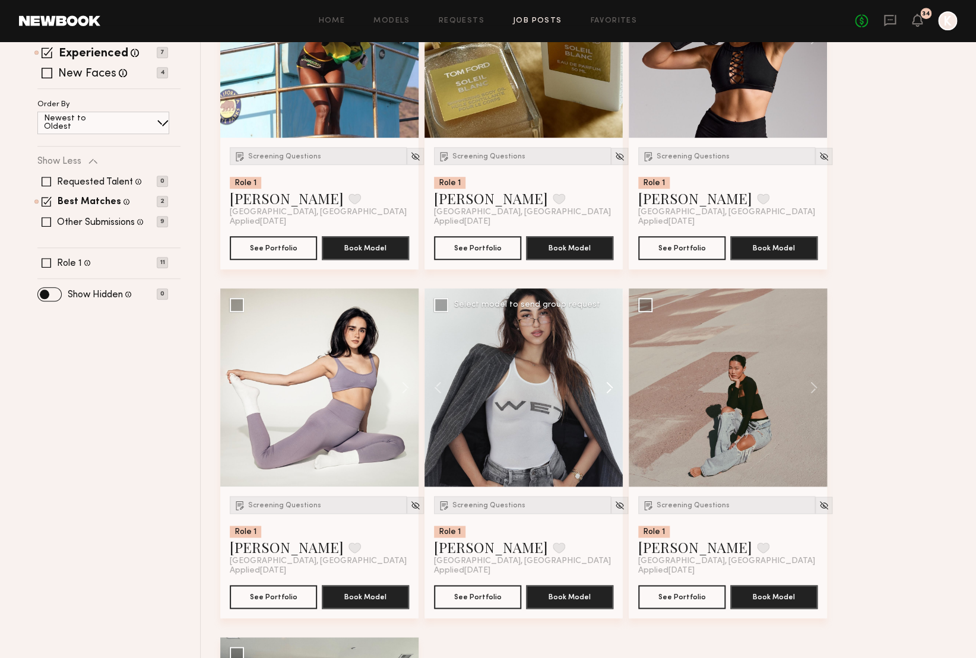
click at [612, 392] on button at bounding box center [604, 388] width 38 height 198
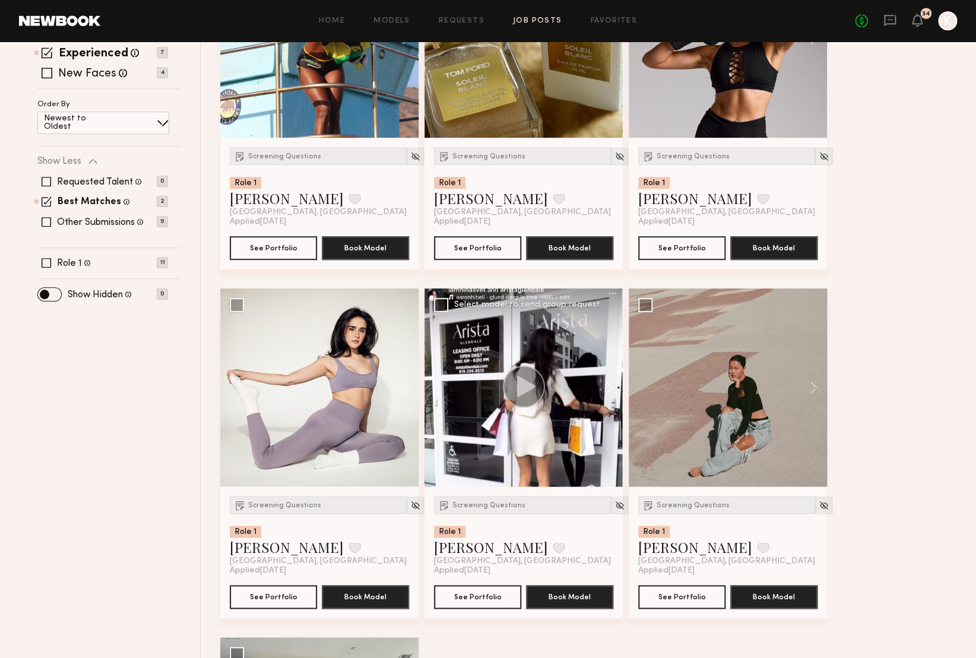
click at [612, 392] on button at bounding box center [604, 388] width 38 height 198
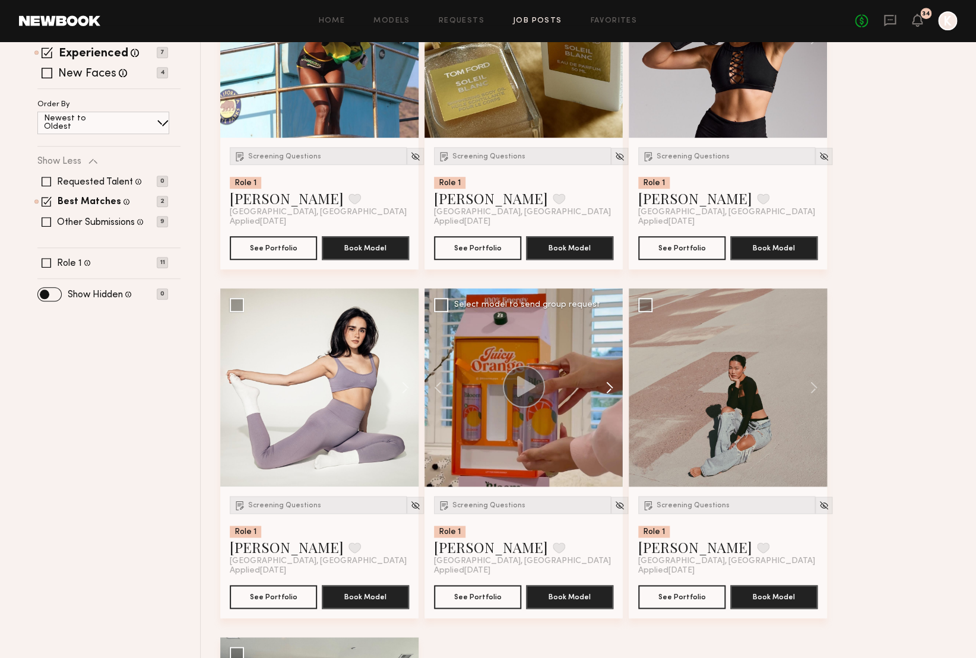
click at [612, 392] on button at bounding box center [604, 388] width 38 height 198
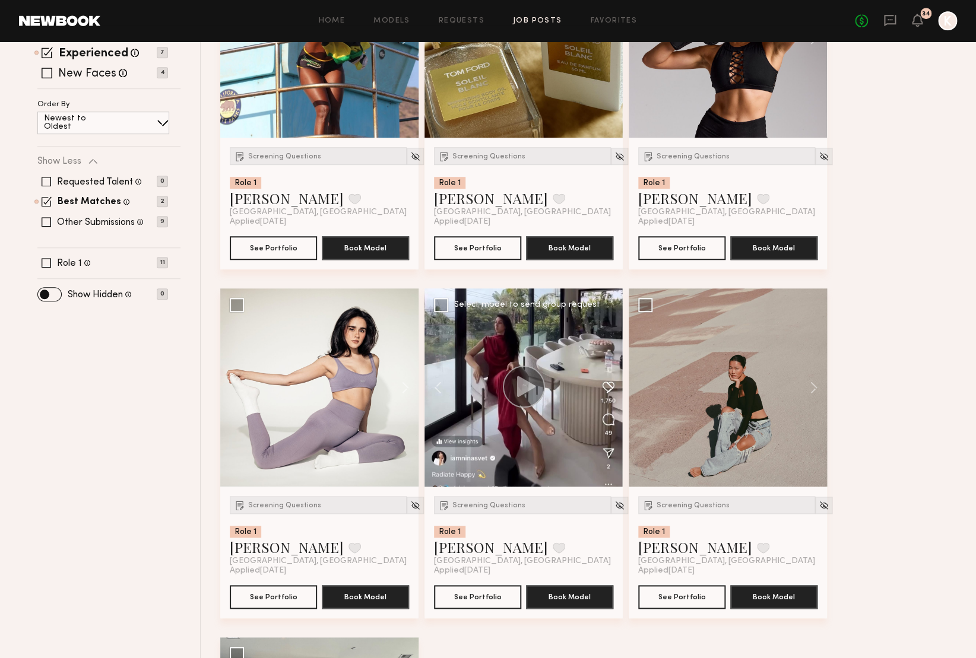
click at [612, 392] on button at bounding box center [604, 388] width 38 height 198
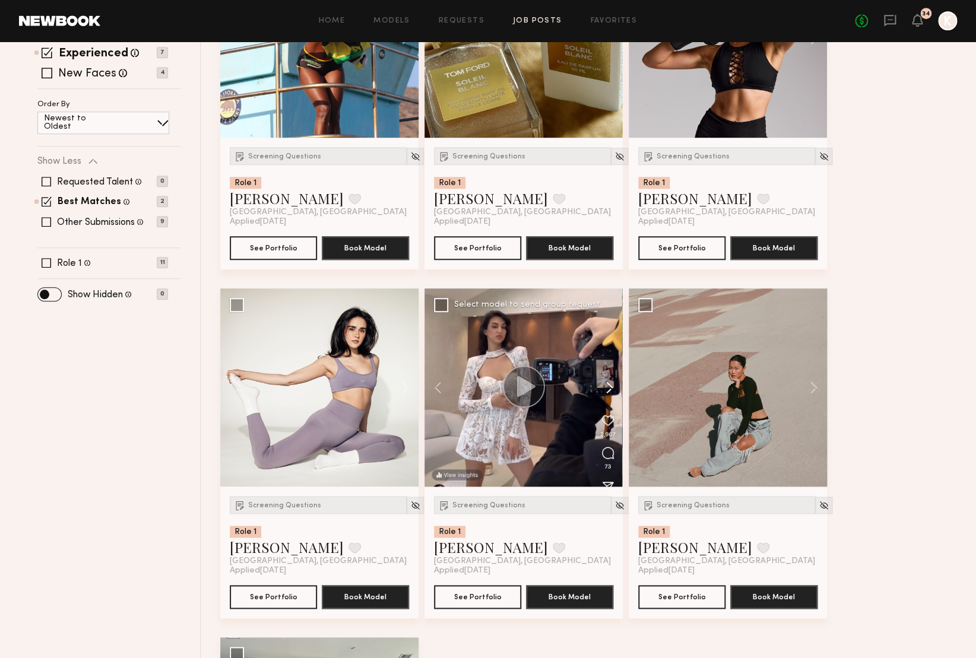
click at [612, 392] on button at bounding box center [604, 388] width 38 height 198
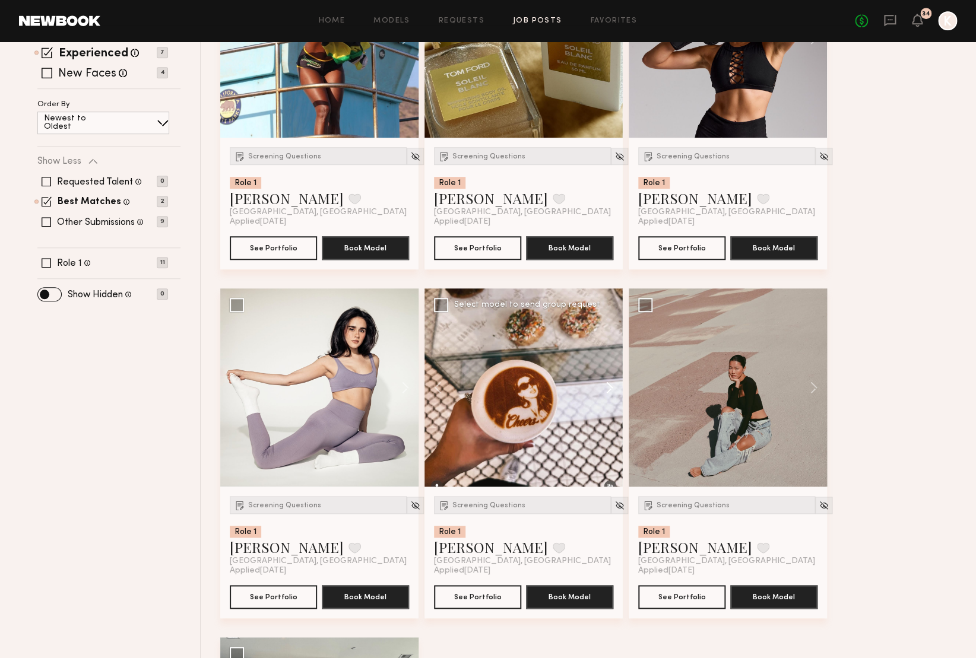
click at [612, 392] on button at bounding box center [604, 388] width 38 height 198
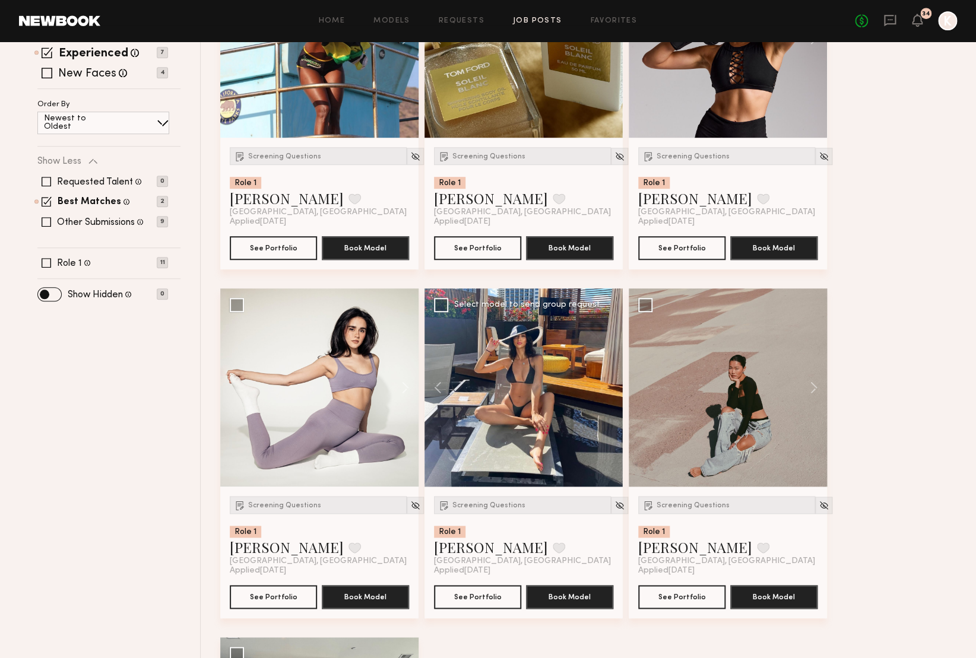
click at [612, 392] on div at bounding box center [524, 388] width 198 height 198
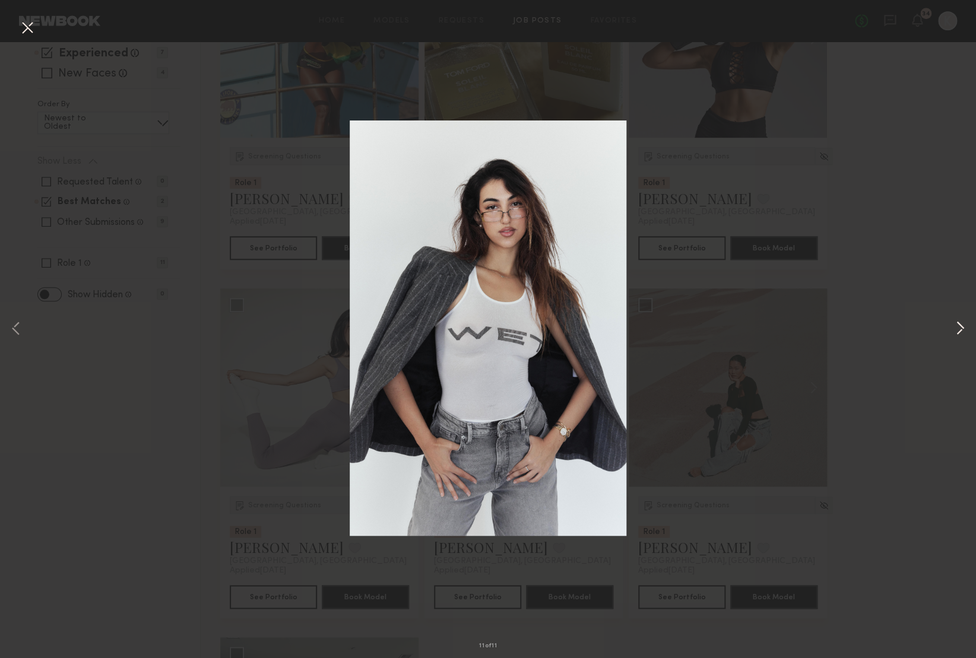
click at [962, 324] on button at bounding box center [960, 329] width 14 height 527
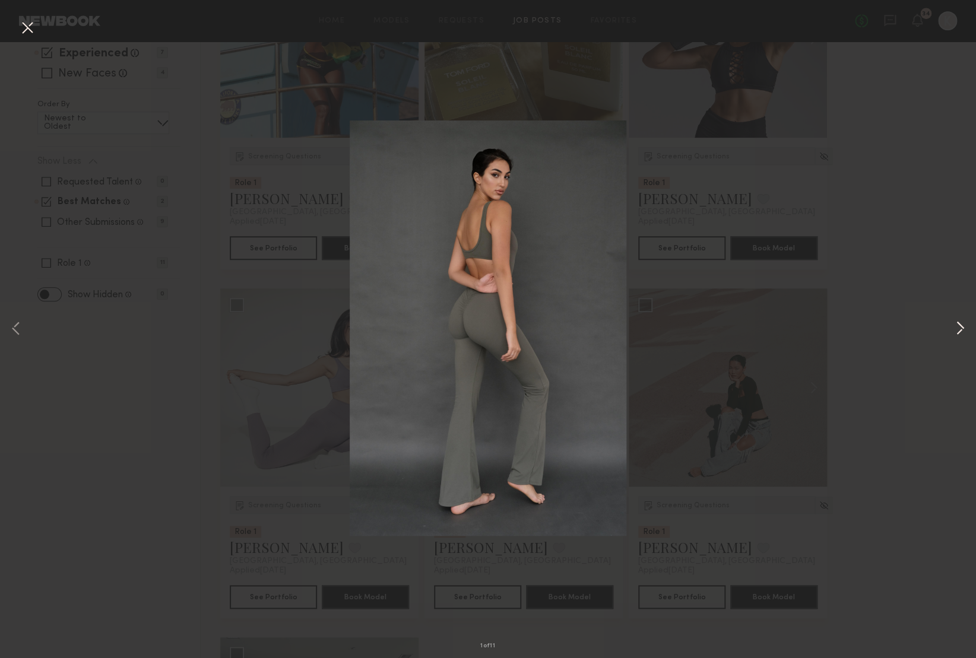
click at [962, 324] on button at bounding box center [960, 329] width 14 height 527
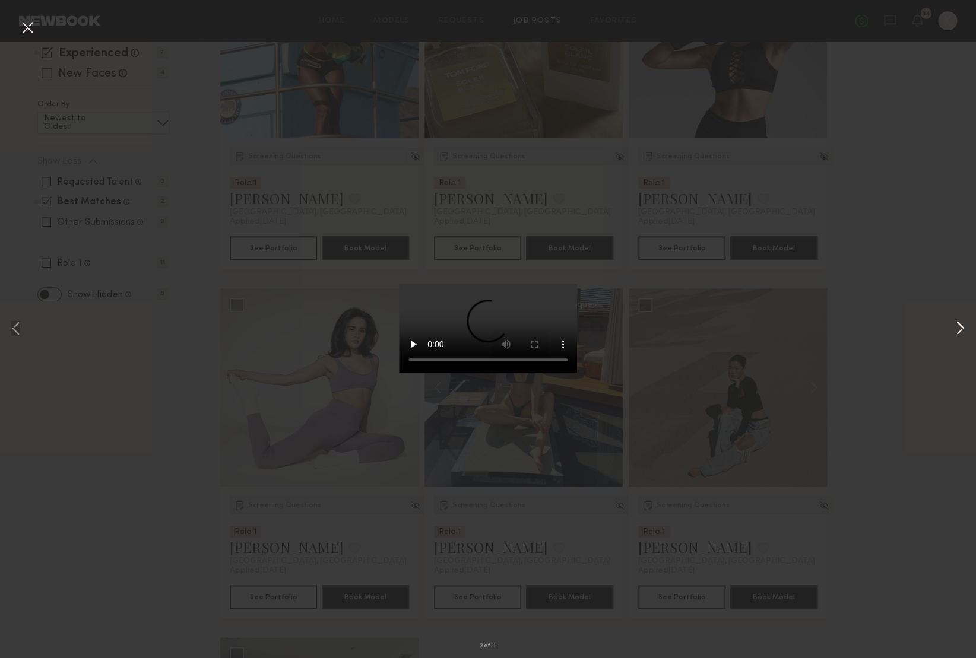
click at [962, 324] on button at bounding box center [960, 329] width 14 height 527
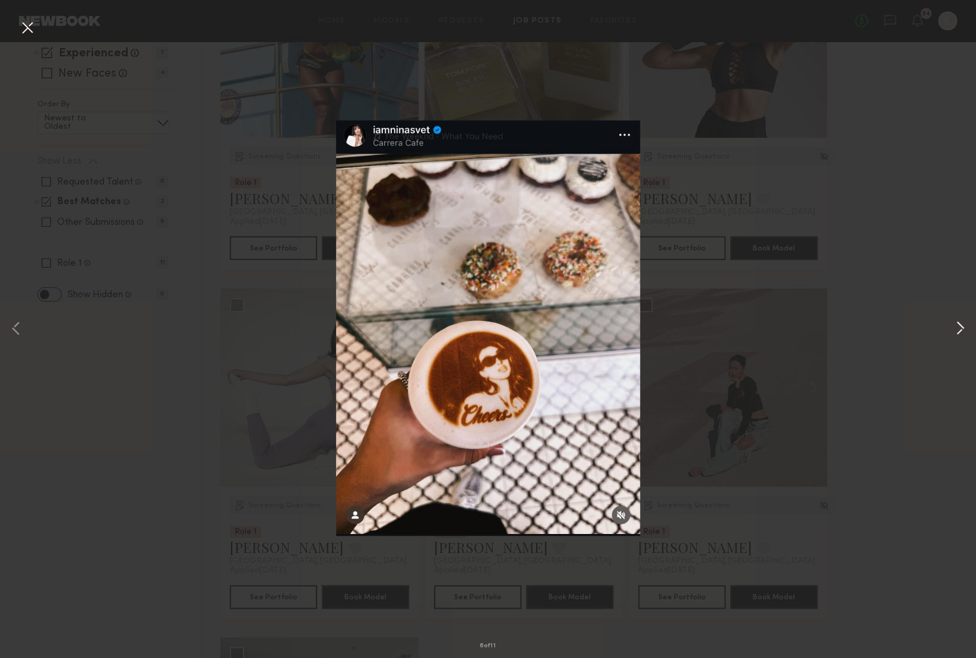
click at [962, 324] on button at bounding box center [960, 329] width 14 height 527
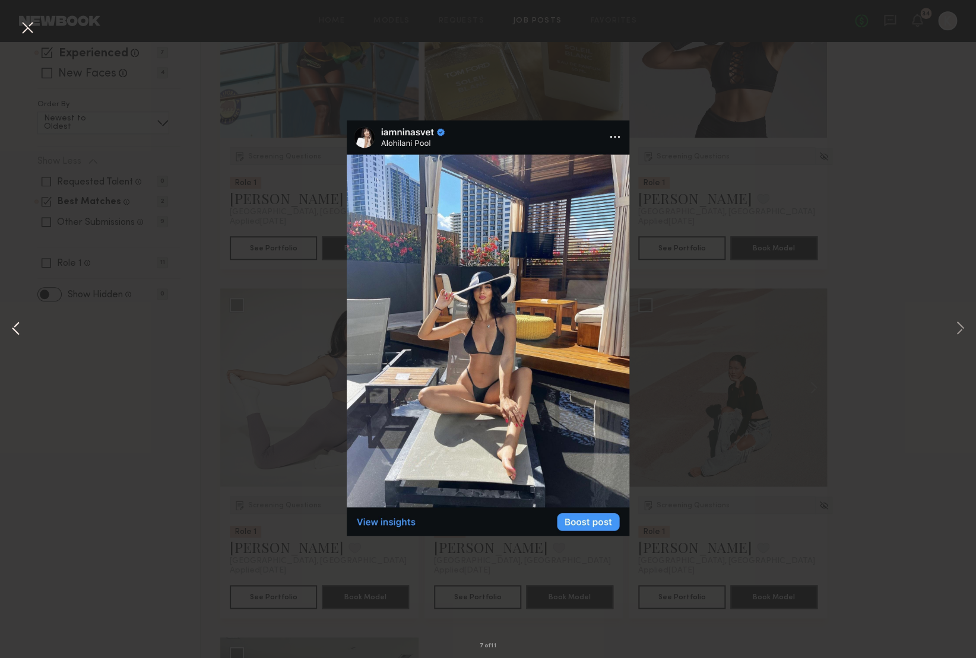
click at [12, 330] on button at bounding box center [16, 329] width 14 height 527
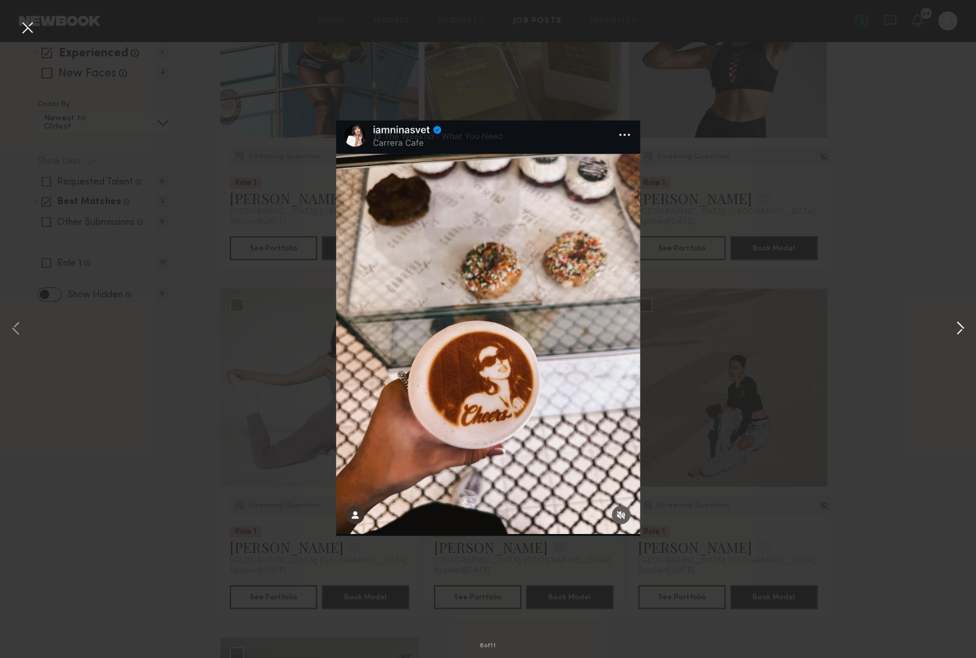
click at [958, 325] on button at bounding box center [960, 329] width 14 height 527
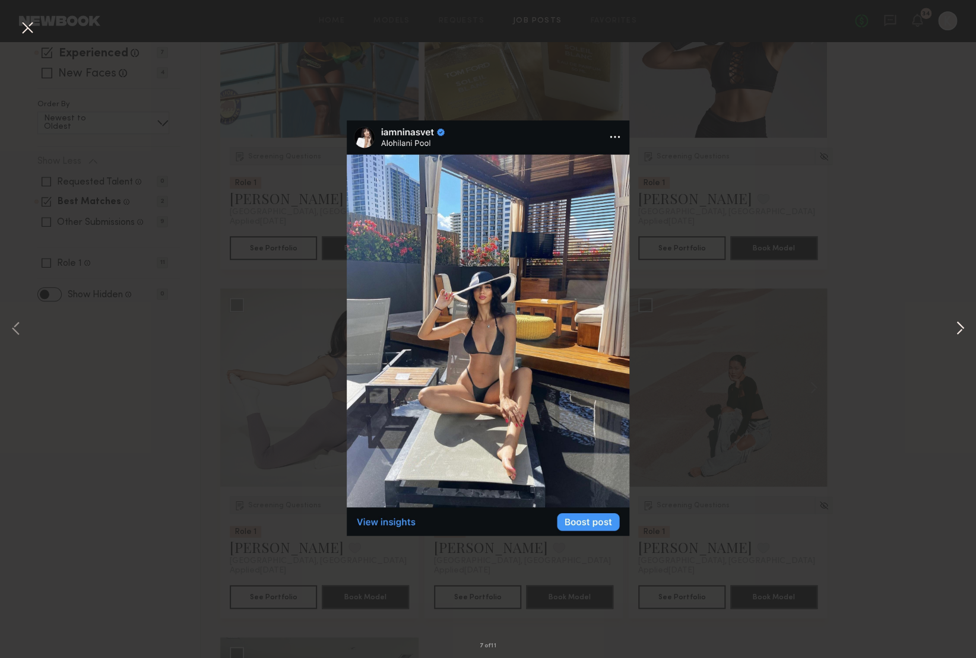
click at [958, 325] on button at bounding box center [960, 329] width 14 height 527
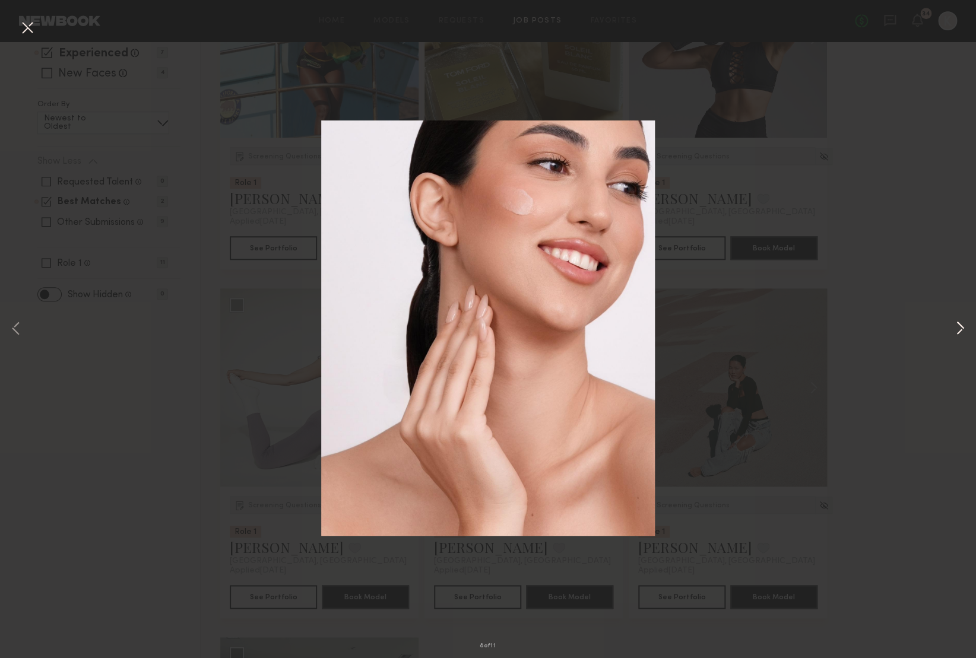
click at [958, 327] on button at bounding box center [960, 329] width 14 height 527
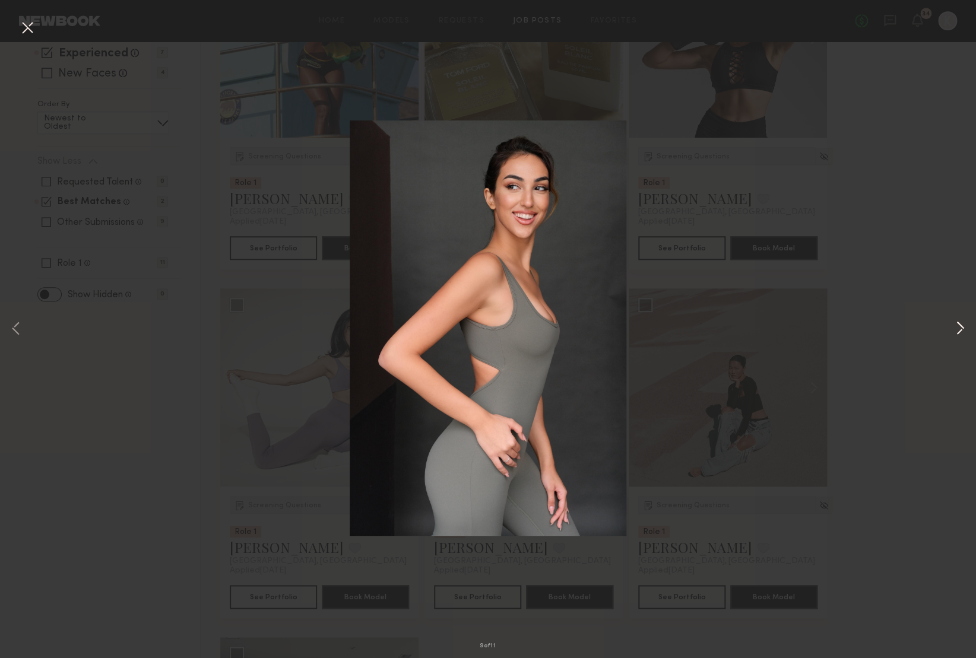
click at [958, 327] on button at bounding box center [960, 329] width 14 height 527
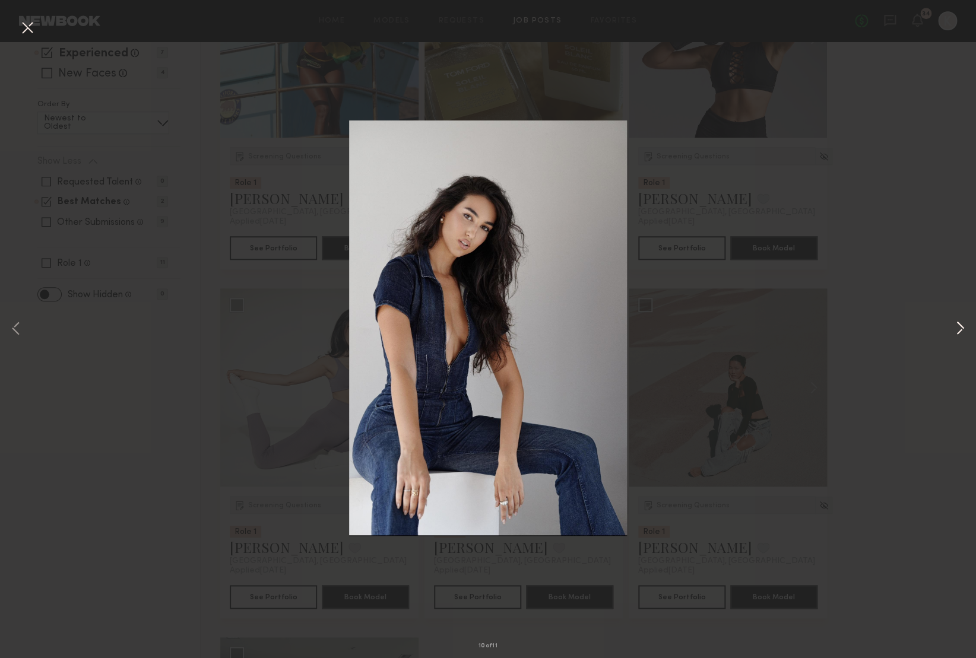
click at [958, 327] on button at bounding box center [960, 329] width 14 height 527
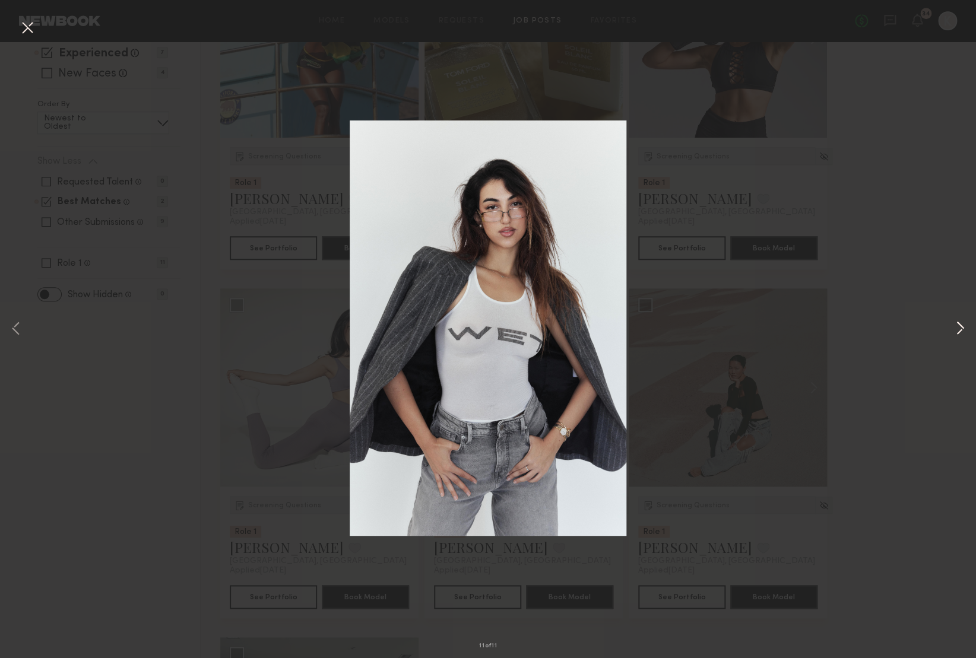
click at [958, 327] on button at bounding box center [960, 329] width 14 height 527
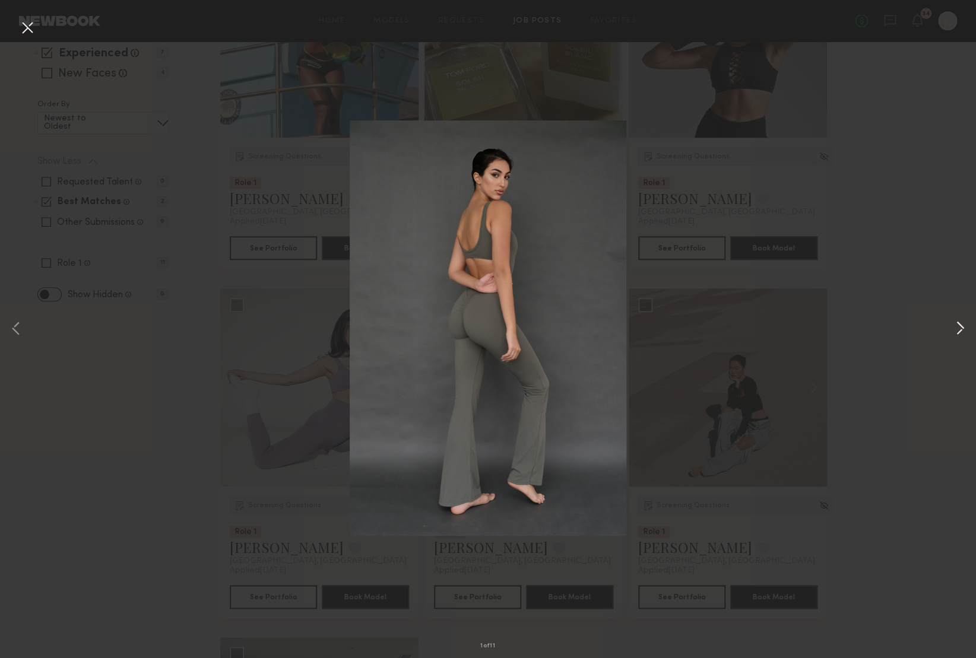
click at [958, 327] on button at bounding box center [960, 329] width 14 height 527
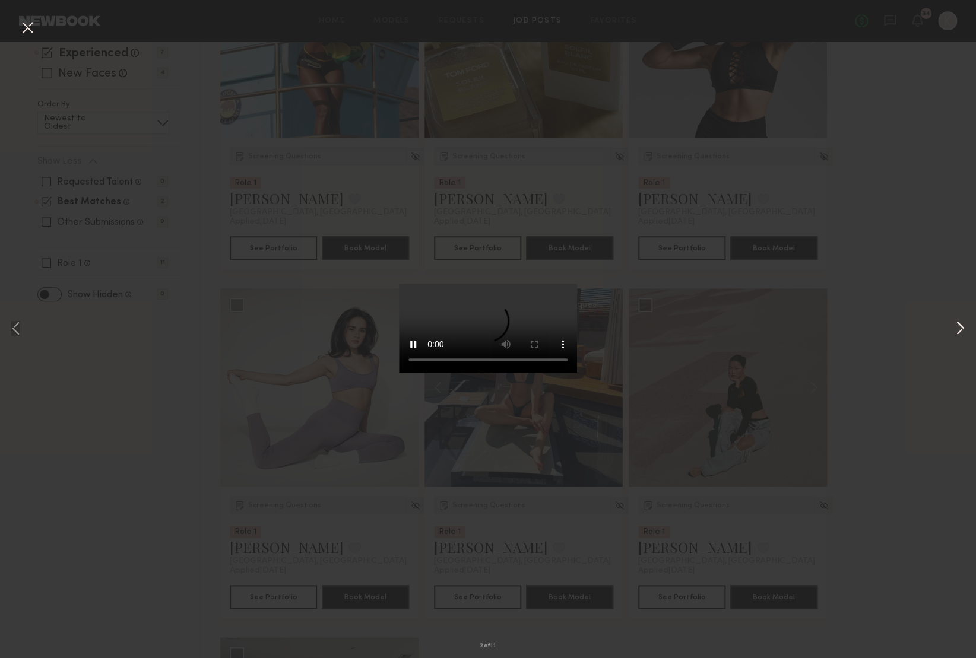
click at [958, 327] on button at bounding box center [960, 329] width 14 height 527
click at [884, 141] on div "3 of 11" at bounding box center [488, 329] width 976 height 658
click at [28, 30] on button at bounding box center [27, 28] width 19 height 21
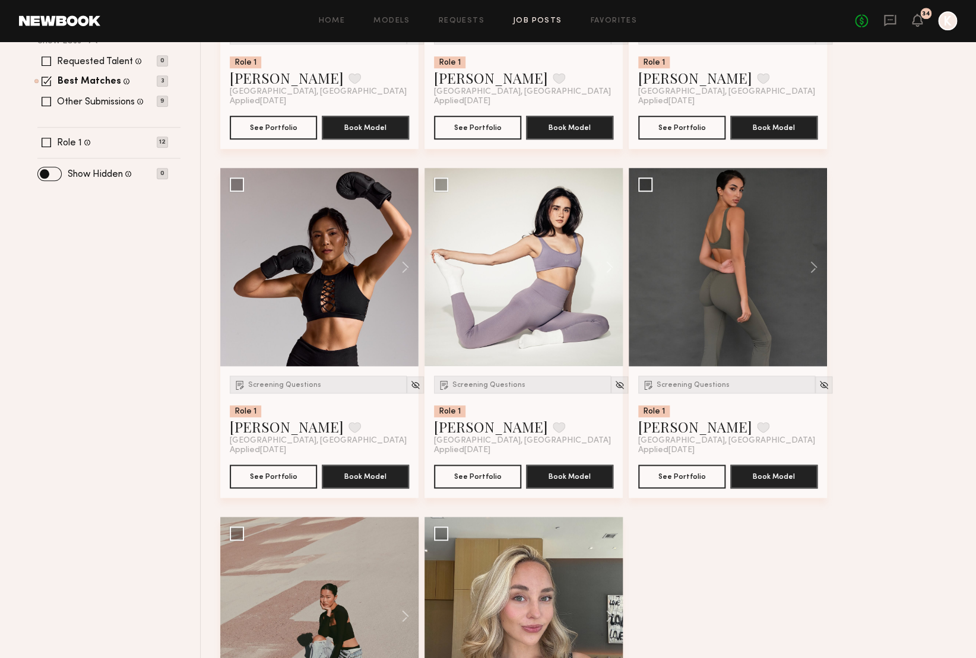
scroll to position [395, 0]
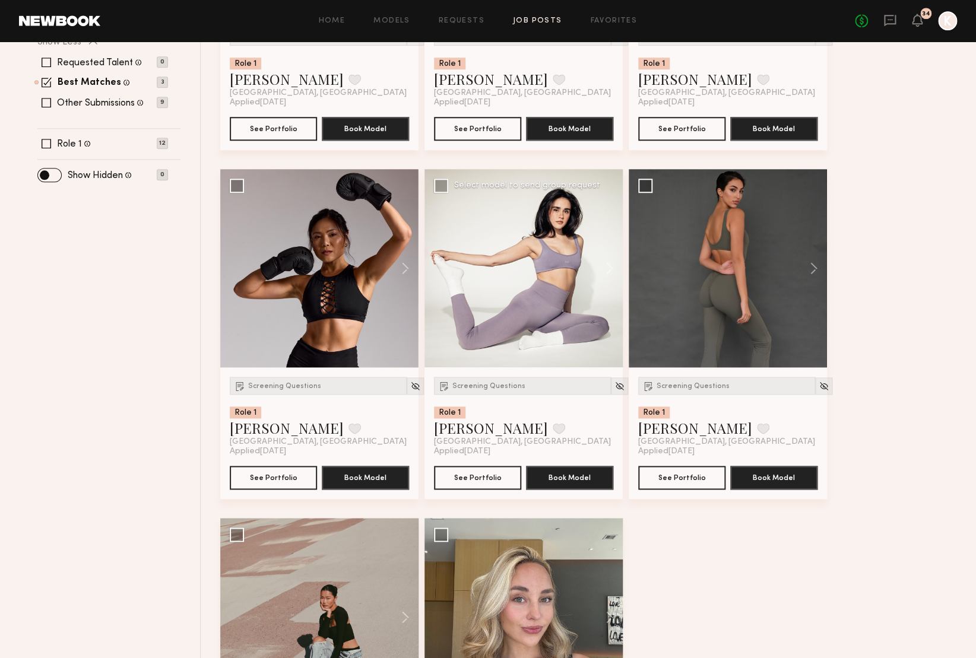
click at [537, 294] on div at bounding box center [524, 268] width 198 height 198
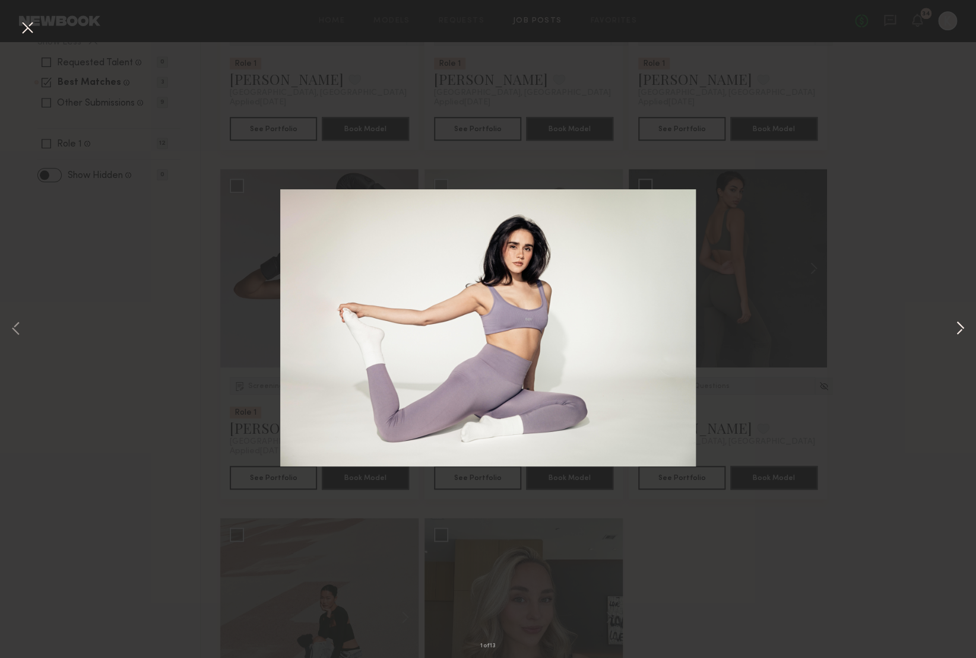
click at [959, 330] on button at bounding box center [960, 329] width 14 height 527
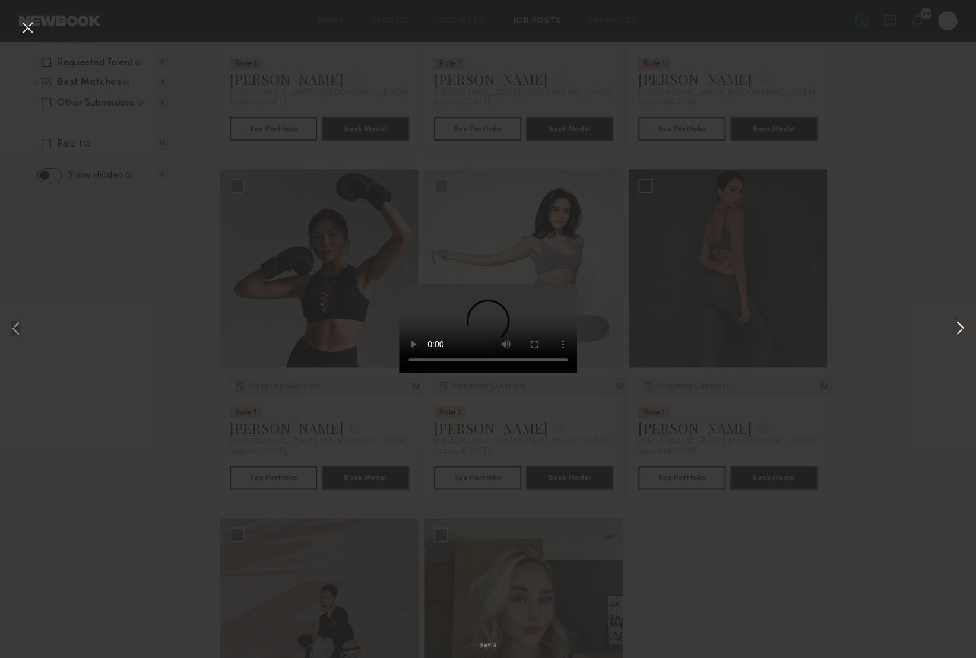
click at [959, 330] on button at bounding box center [960, 329] width 14 height 527
click at [932, 266] on div "4 of 13" at bounding box center [488, 329] width 976 height 658
click at [24, 31] on button at bounding box center [27, 28] width 19 height 21
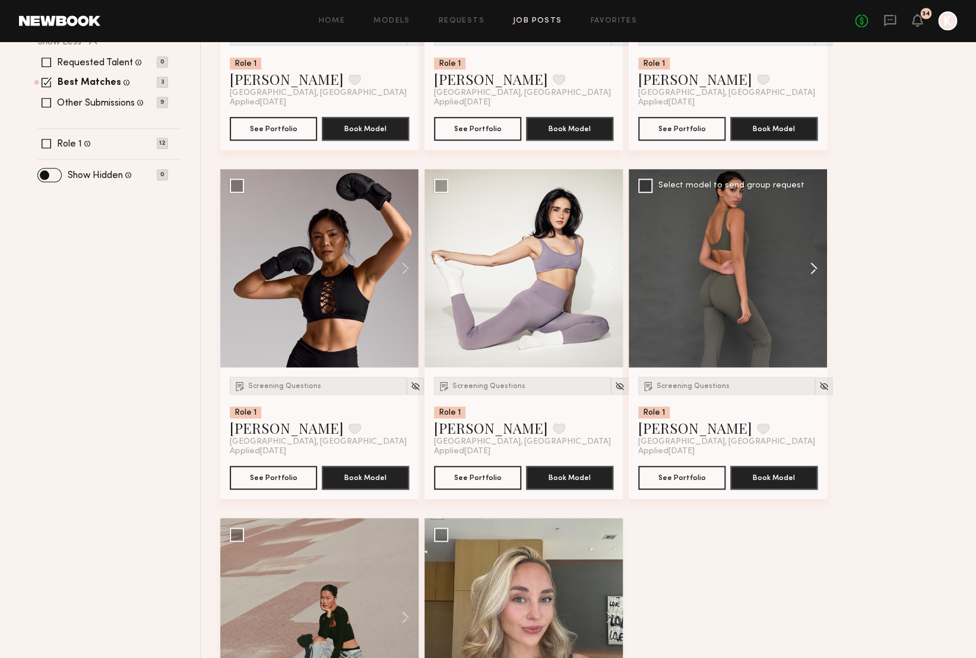
click at [814, 266] on button at bounding box center [808, 268] width 38 height 198
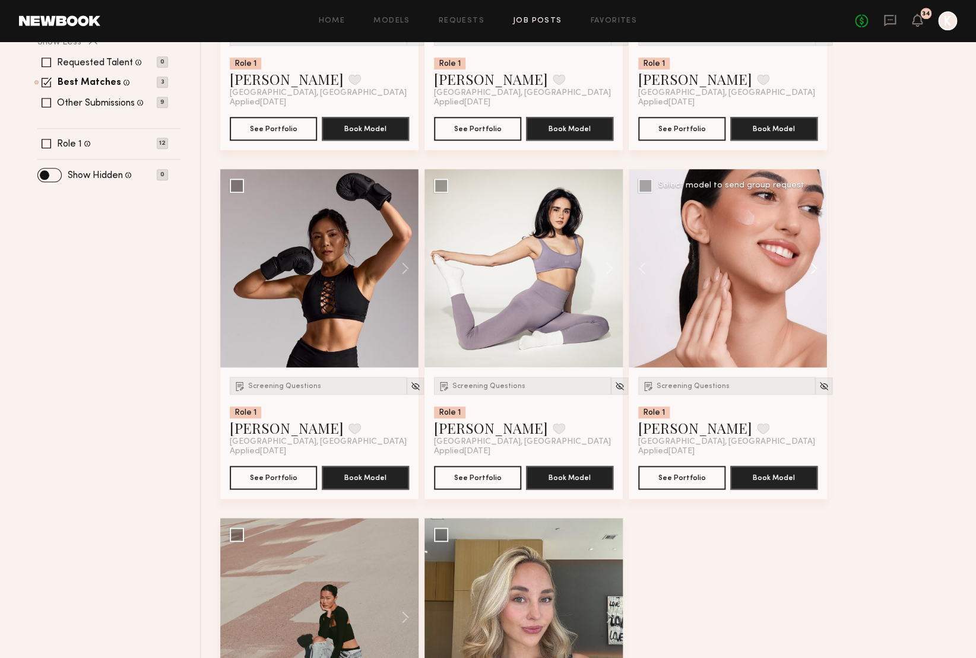
click at [814, 266] on button at bounding box center [808, 268] width 38 height 198
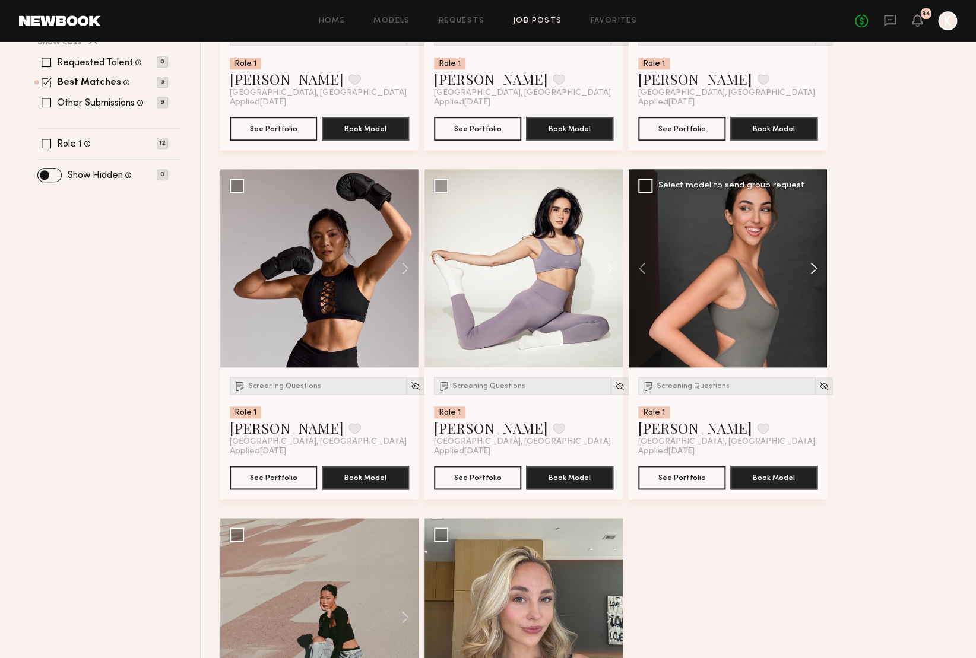
click at [814, 266] on button at bounding box center [808, 268] width 38 height 198
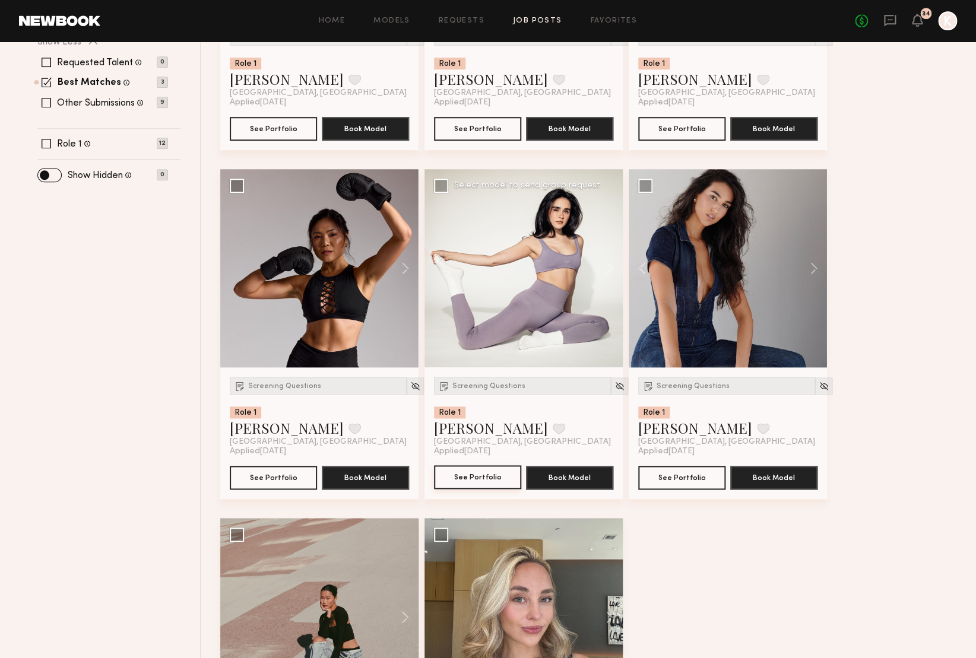
click at [498, 482] on button "See Portfolio" at bounding box center [477, 478] width 87 height 24
click at [309, 278] on div at bounding box center [319, 268] width 198 height 198
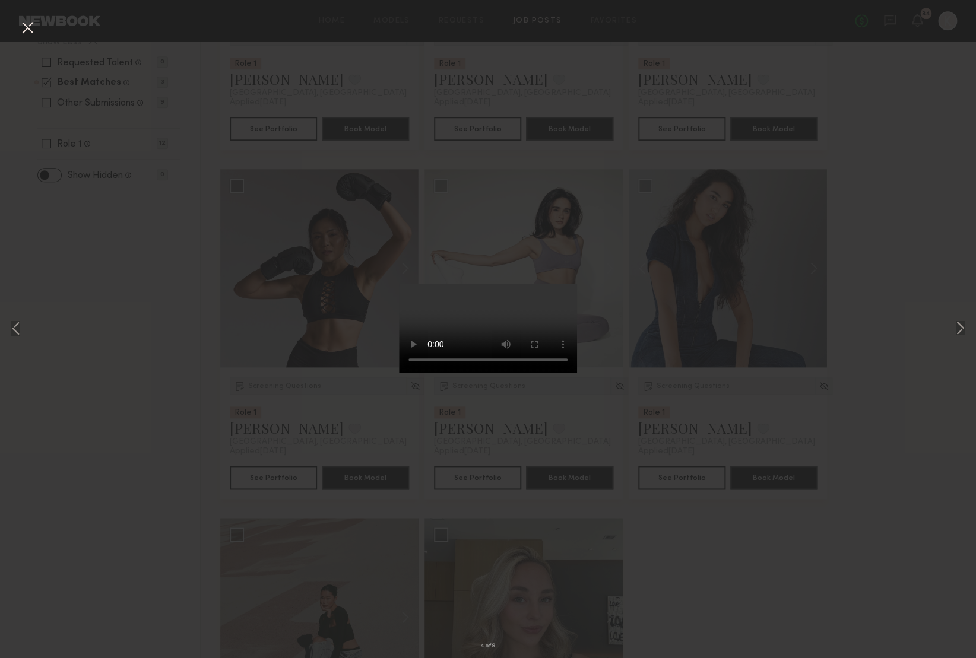
click at [36, 30] on button at bounding box center [27, 28] width 19 height 21
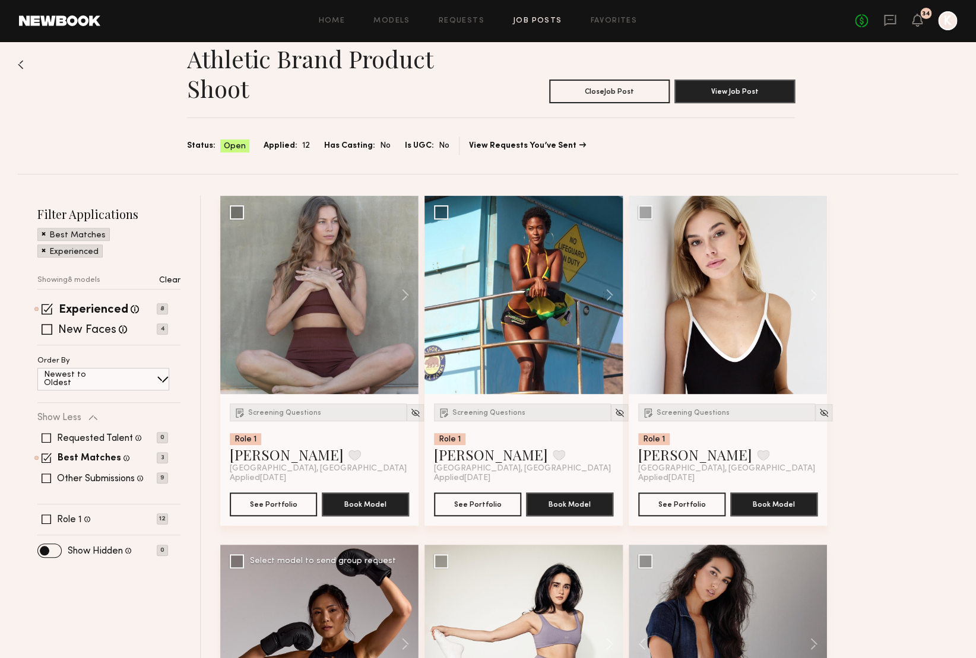
scroll to position [17, 0]
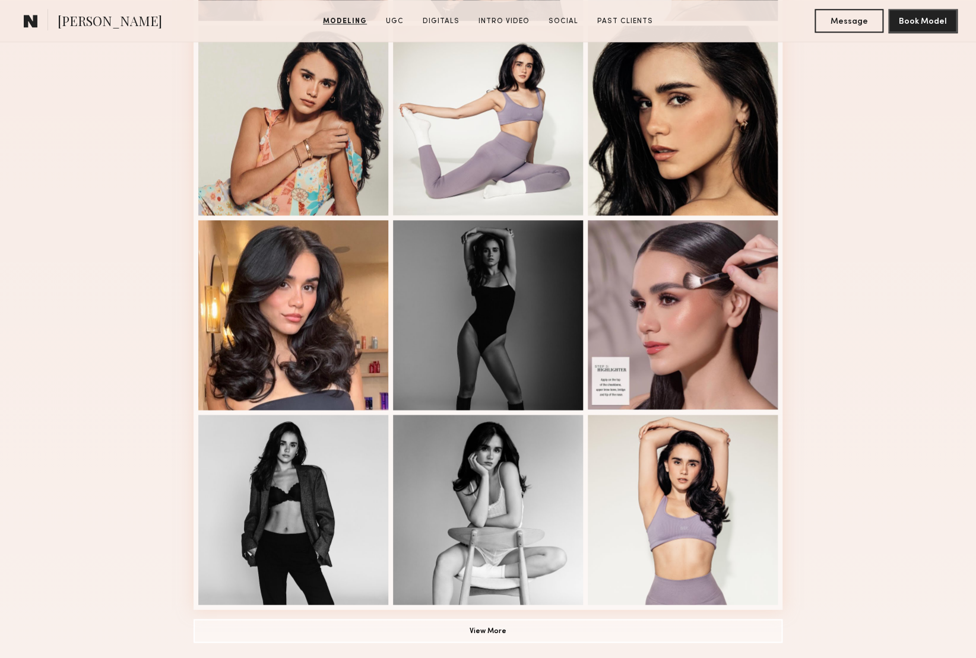
scroll to position [522, 0]
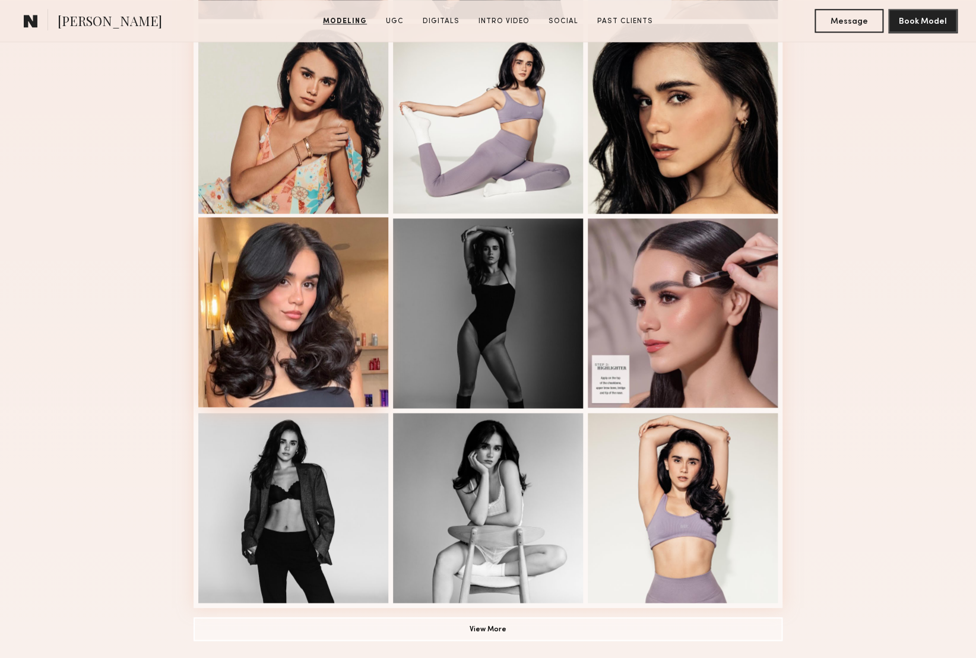
click at [268, 349] on div at bounding box center [293, 312] width 190 height 190
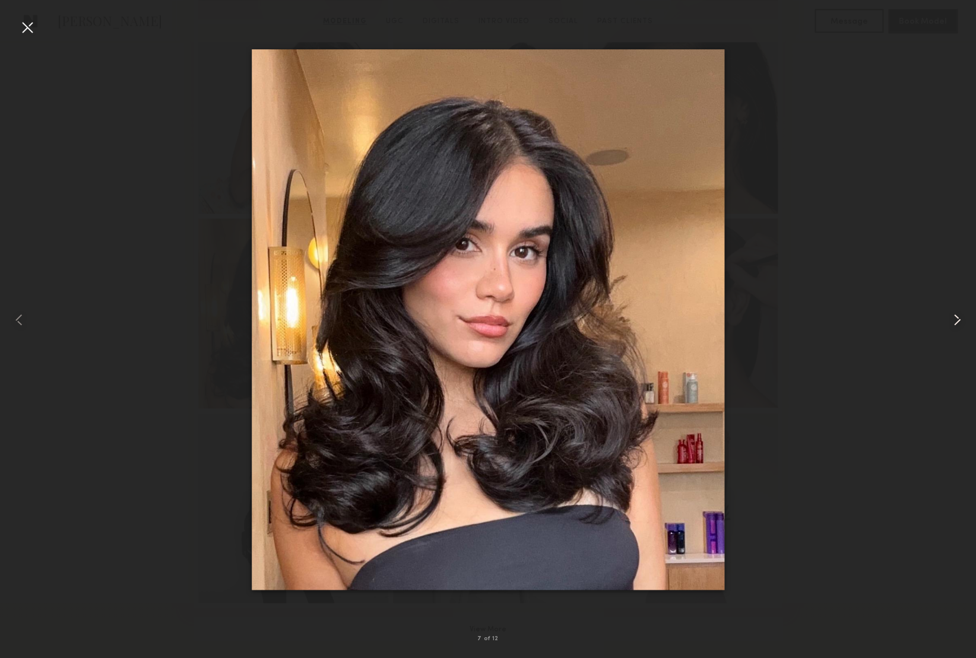
click at [954, 315] on common-icon at bounding box center [957, 320] width 19 height 19
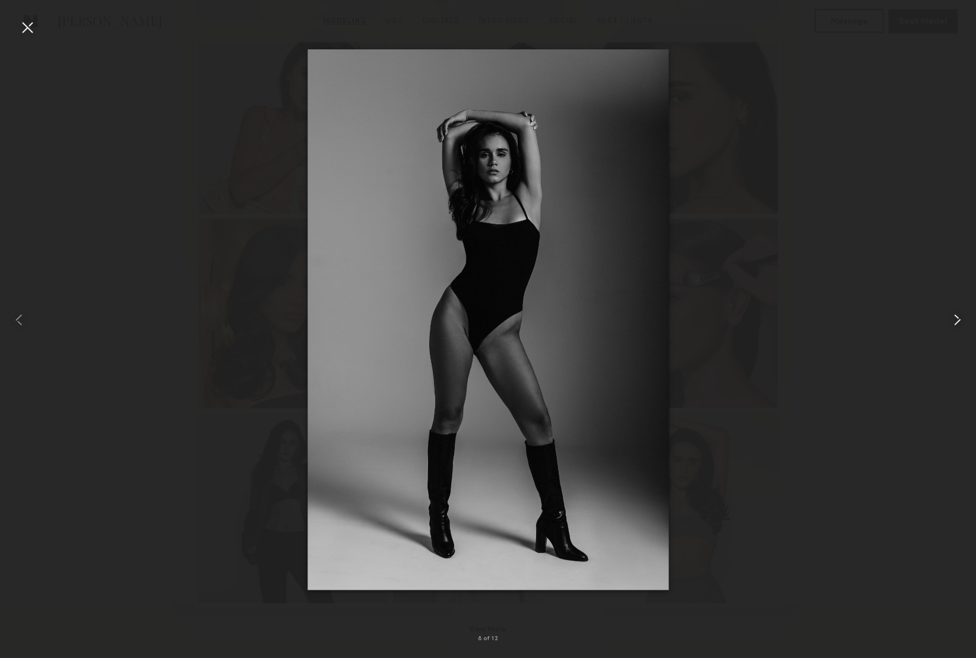
click at [954, 315] on common-icon at bounding box center [957, 320] width 19 height 19
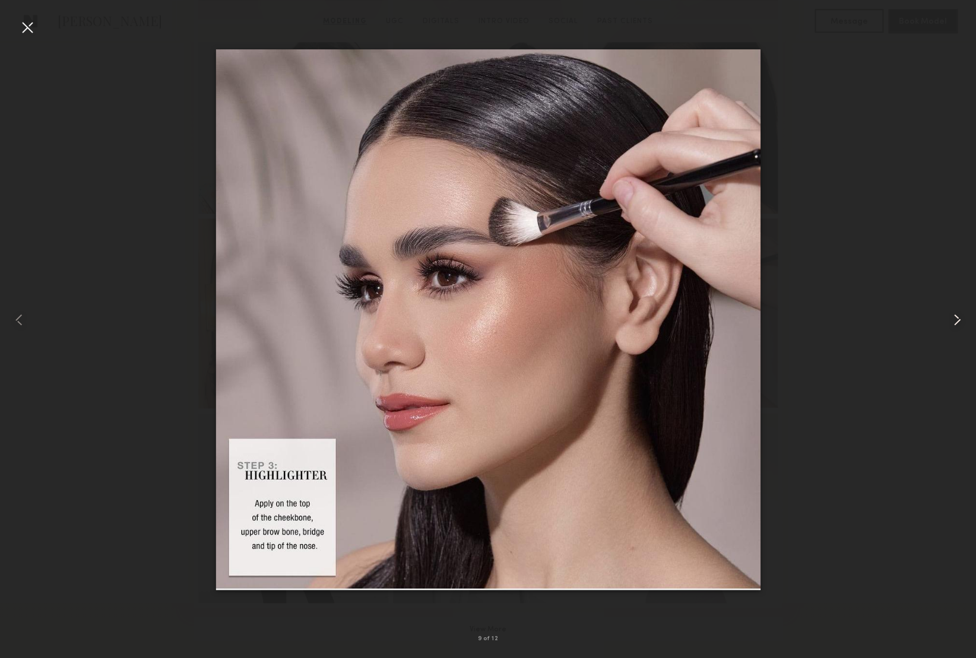
click at [954, 315] on common-icon at bounding box center [957, 320] width 19 height 19
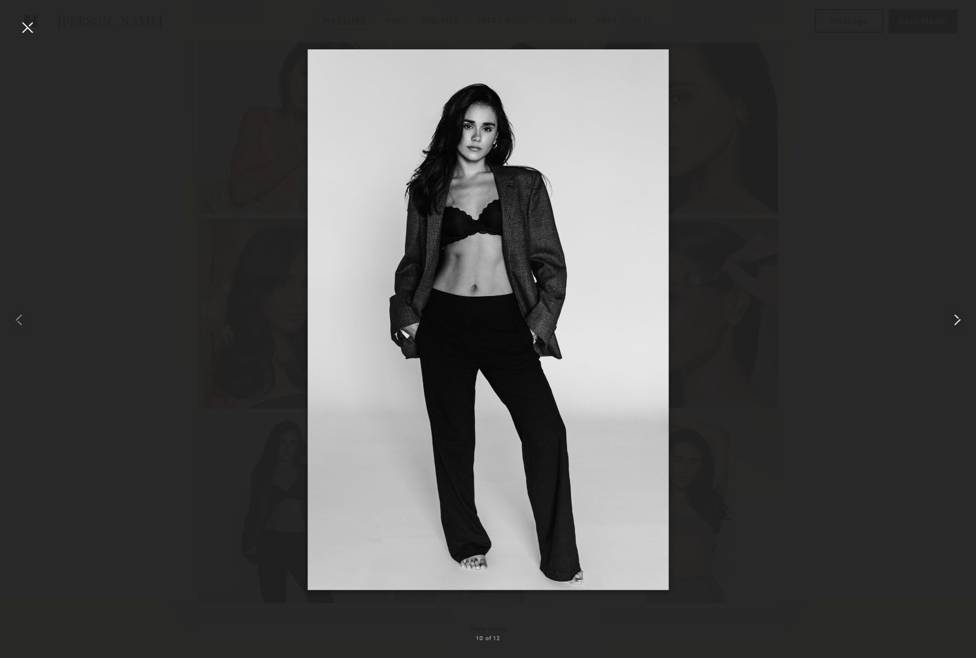
click at [954, 315] on common-icon at bounding box center [957, 320] width 19 height 19
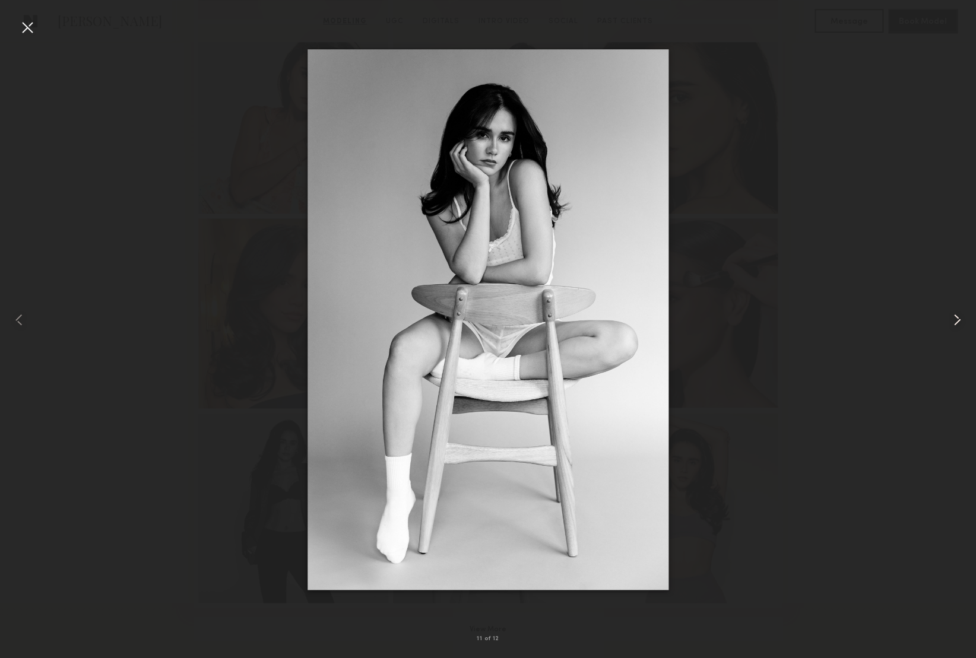
click at [954, 315] on common-icon at bounding box center [957, 320] width 19 height 19
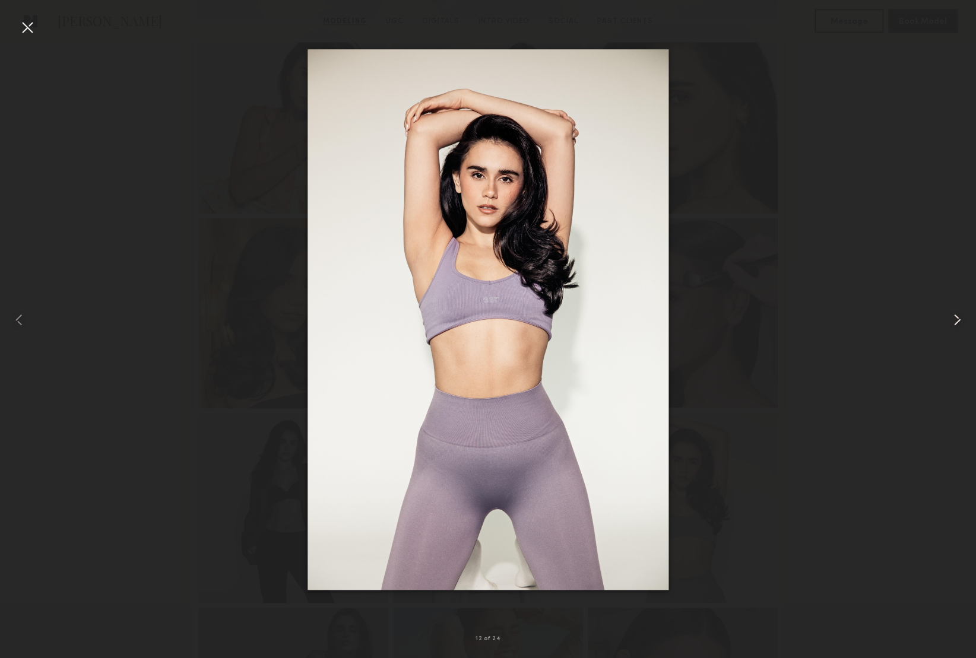
click at [954, 315] on common-icon at bounding box center [957, 320] width 19 height 19
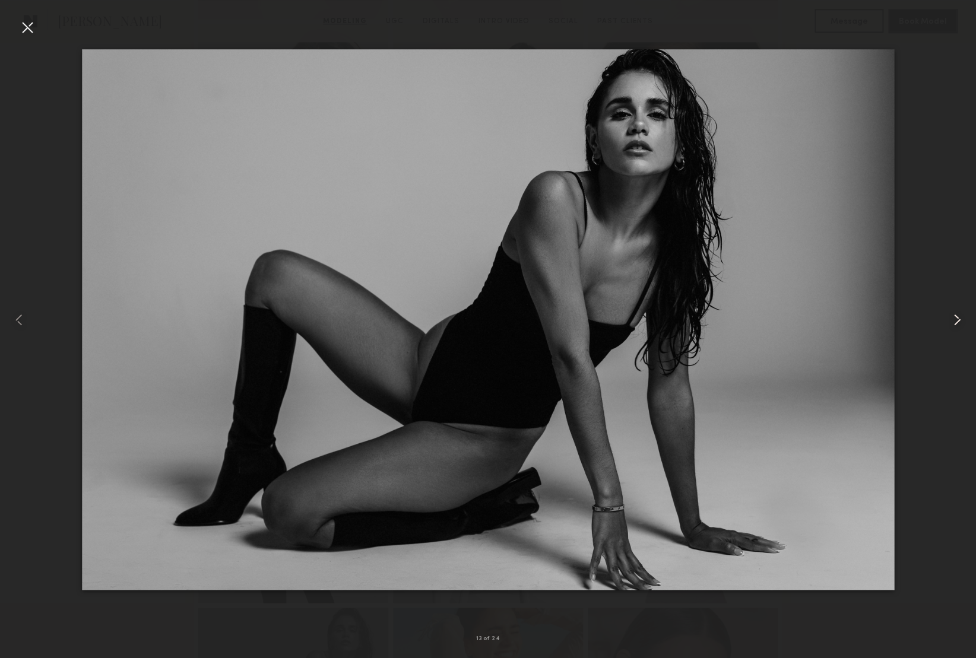
click at [954, 315] on common-icon at bounding box center [957, 320] width 19 height 19
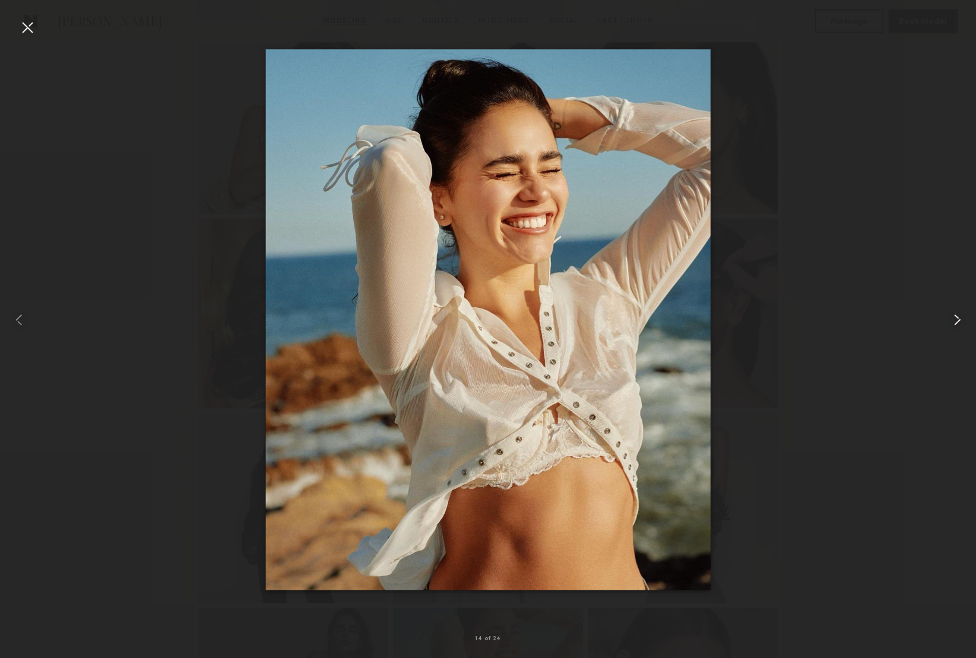
click at [954, 315] on common-icon at bounding box center [957, 320] width 19 height 19
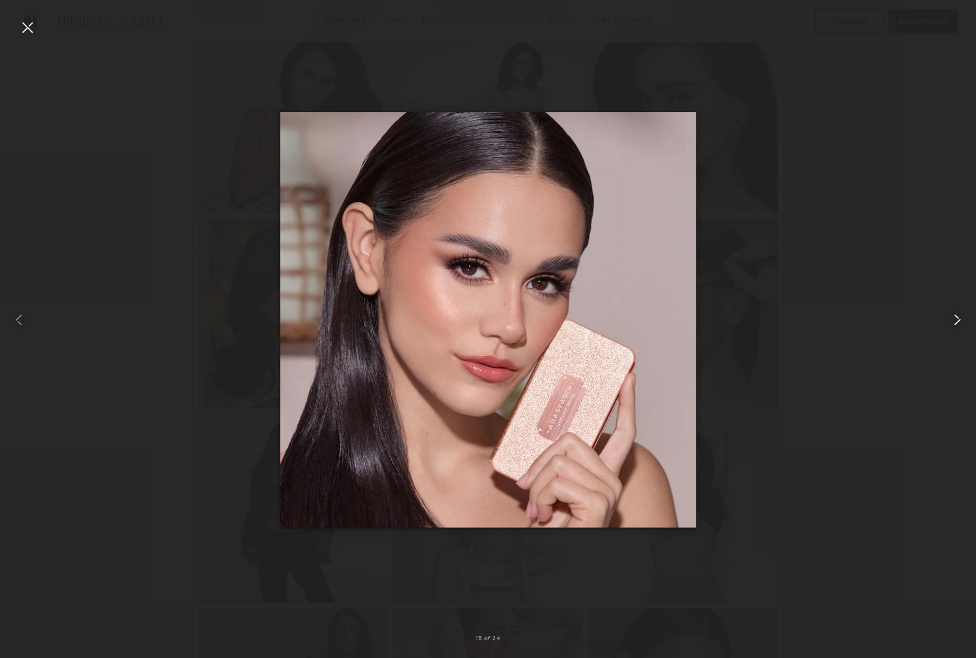
click at [954, 315] on common-icon at bounding box center [957, 320] width 19 height 19
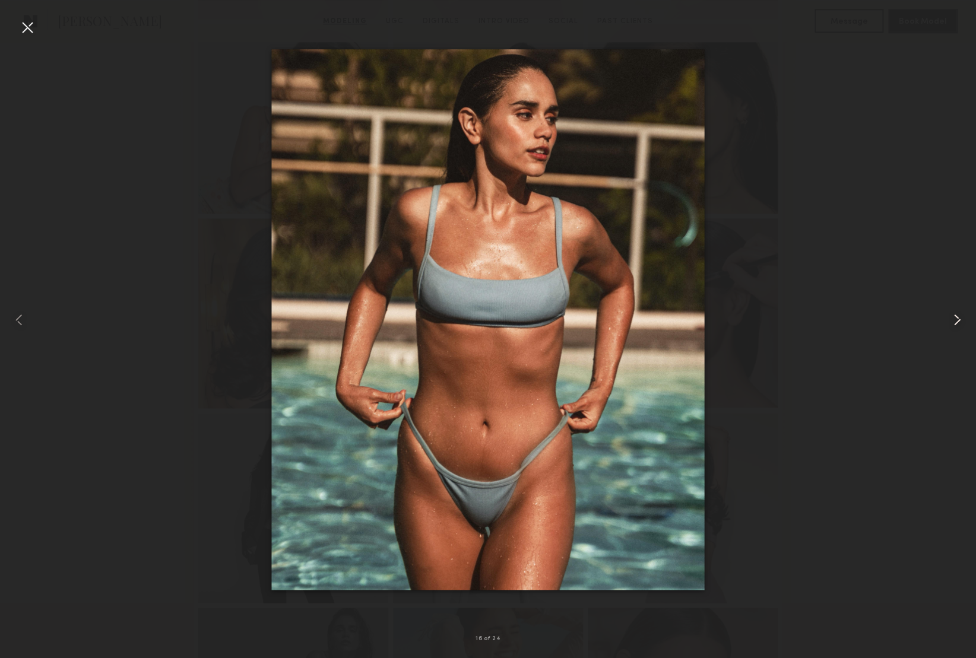
click at [954, 315] on common-icon at bounding box center [957, 320] width 19 height 19
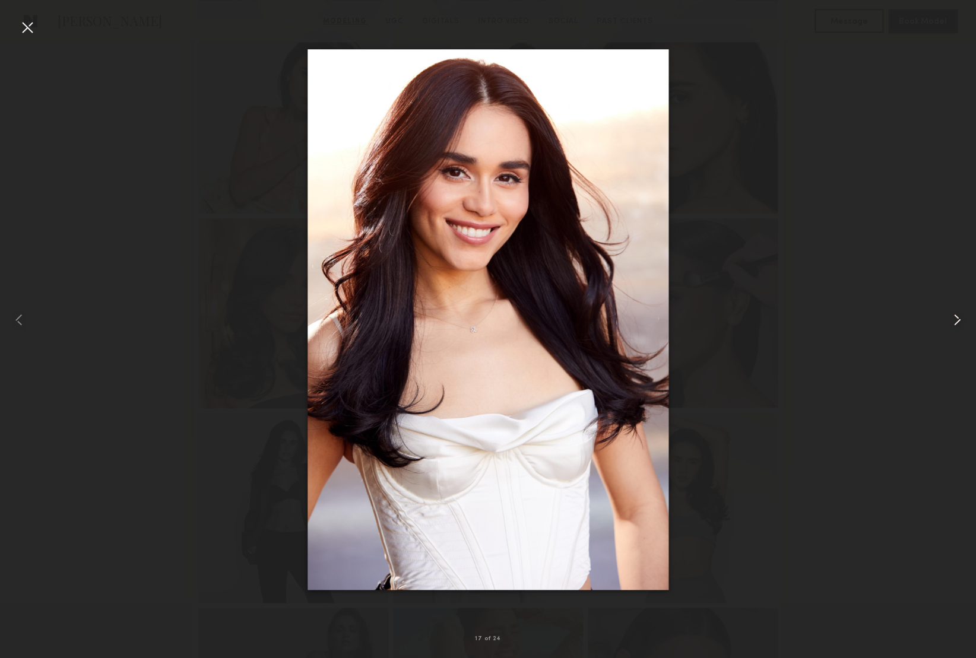
click at [954, 315] on common-icon at bounding box center [957, 320] width 19 height 19
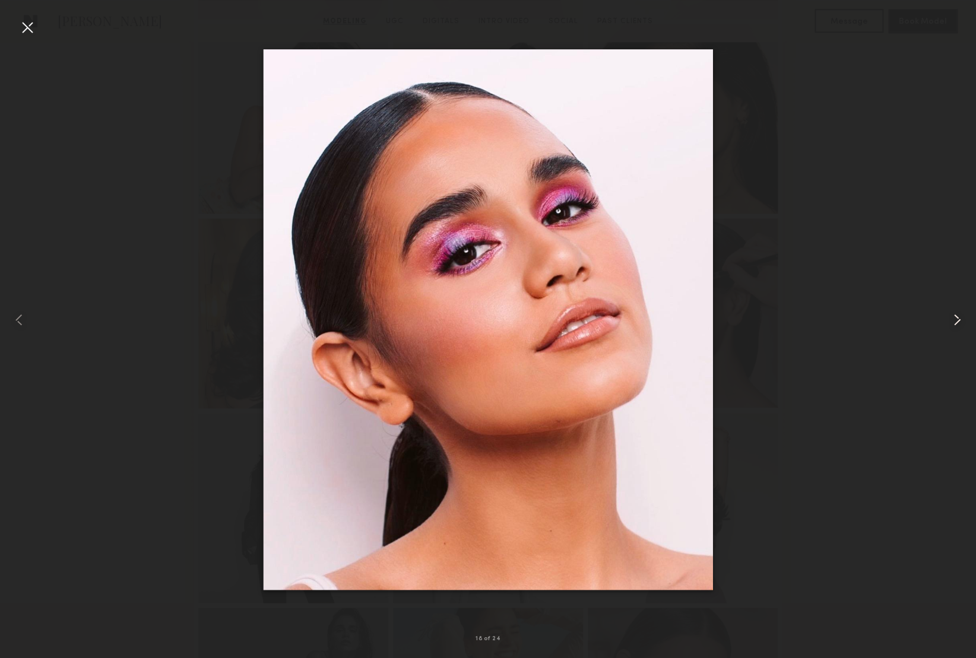
click at [954, 315] on common-icon at bounding box center [957, 320] width 19 height 19
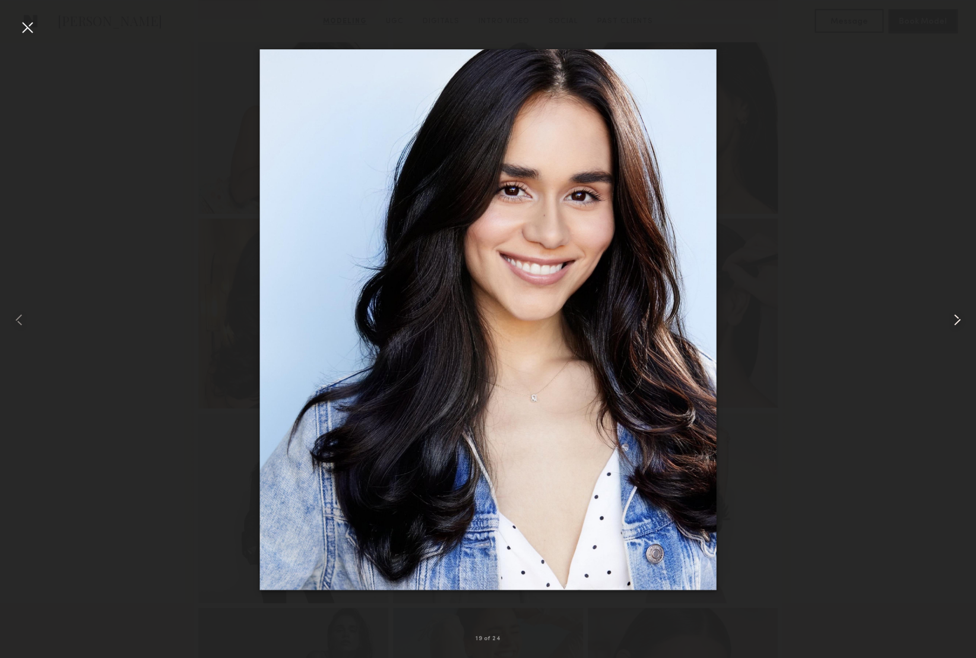
click at [954, 315] on common-icon at bounding box center [957, 320] width 19 height 19
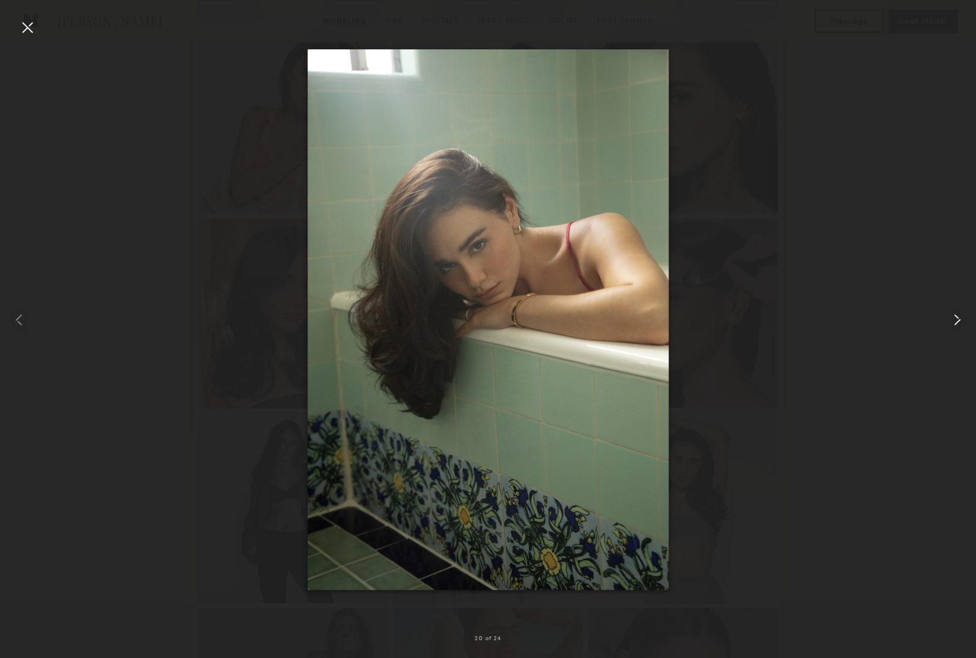
click at [954, 315] on common-icon at bounding box center [957, 320] width 19 height 19
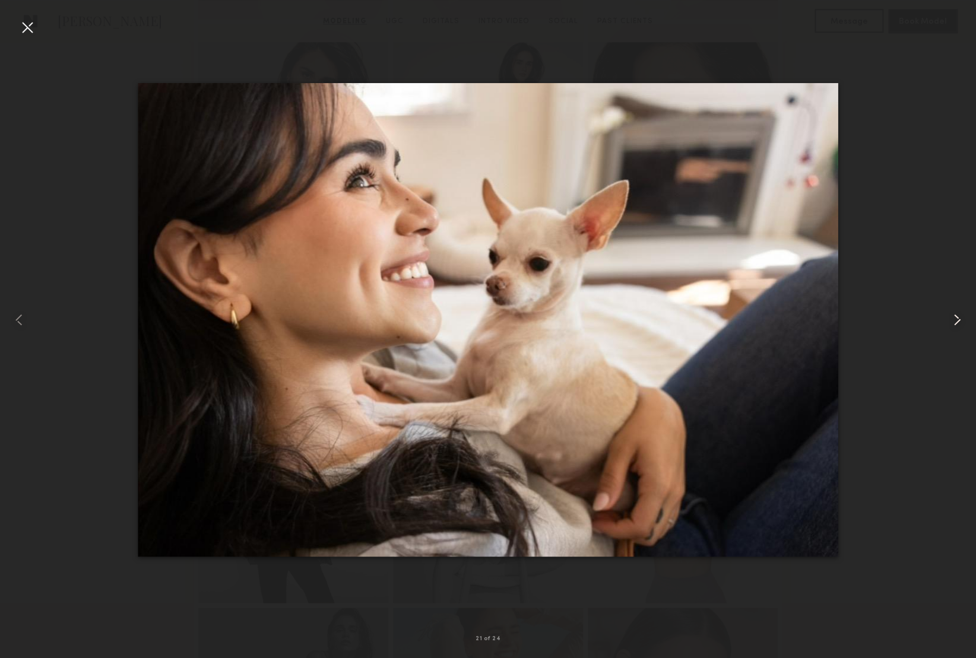
click at [954, 315] on common-icon at bounding box center [957, 320] width 19 height 19
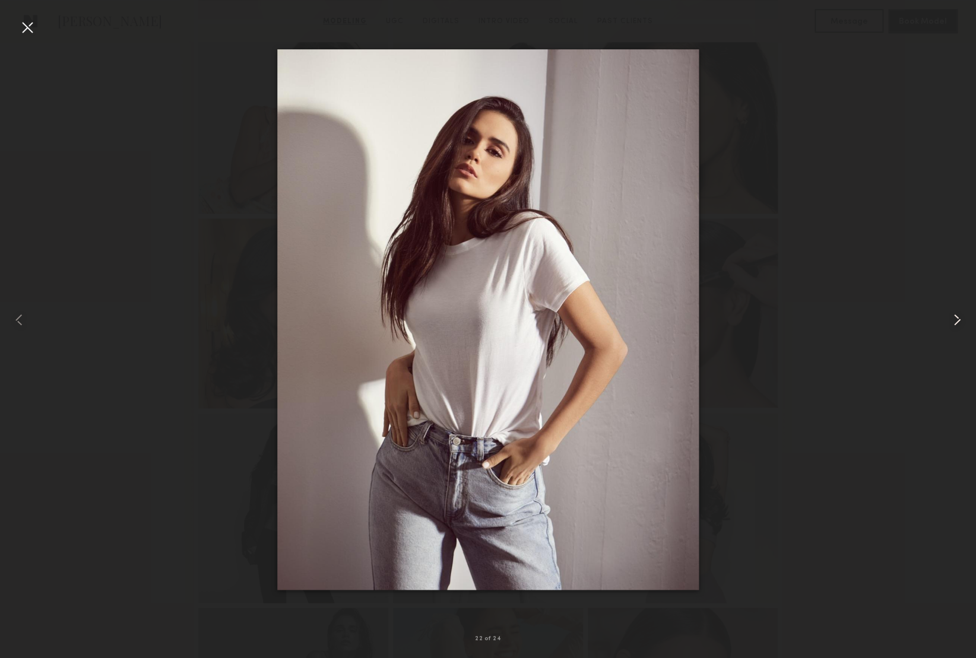
click at [954, 315] on common-icon at bounding box center [957, 320] width 19 height 19
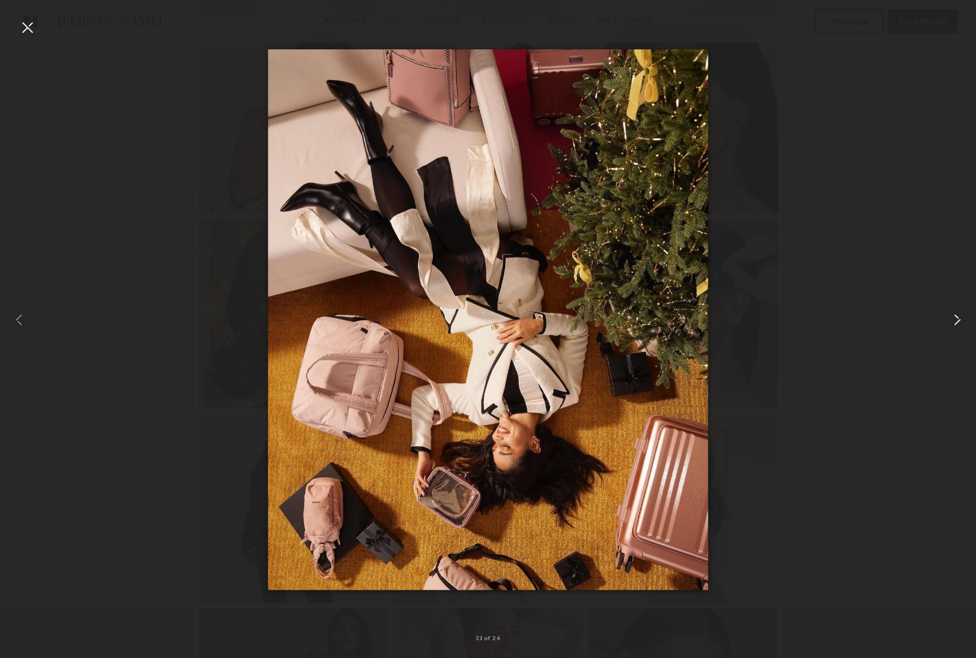
click at [954, 315] on common-icon at bounding box center [957, 320] width 19 height 19
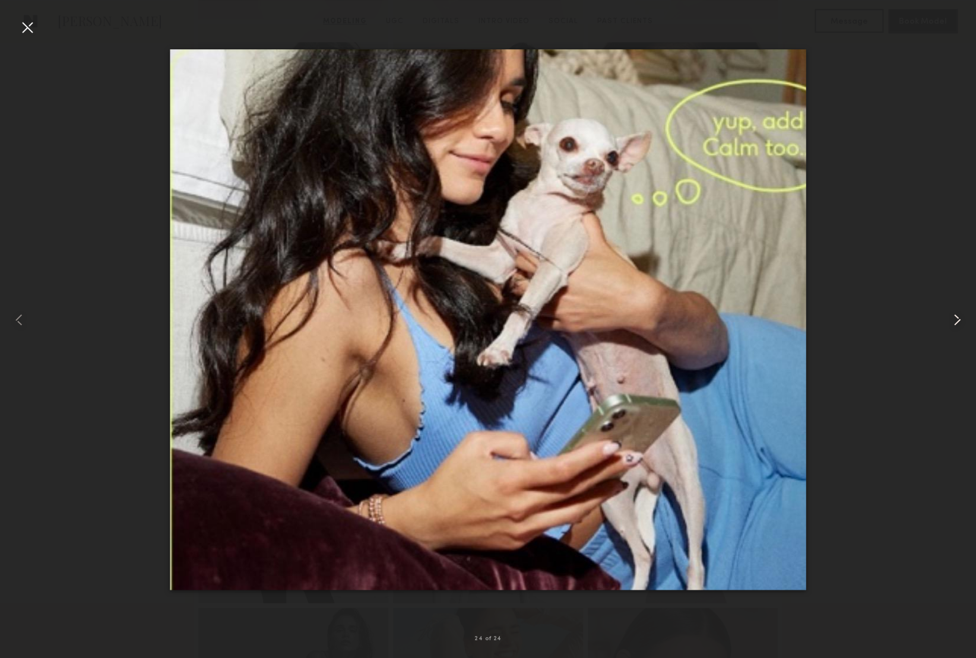
click at [954, 315] on common-icon at bounding box center [957, 320] width 19 height 19
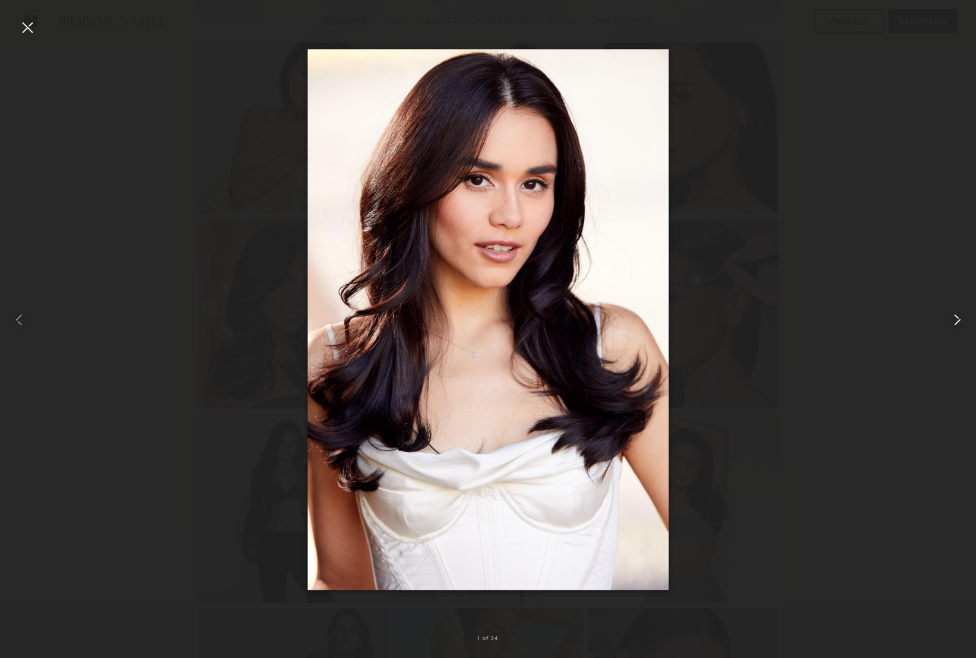
click at [954, 315] on common-icon at bounding box center [957, 320] width 19 height 19
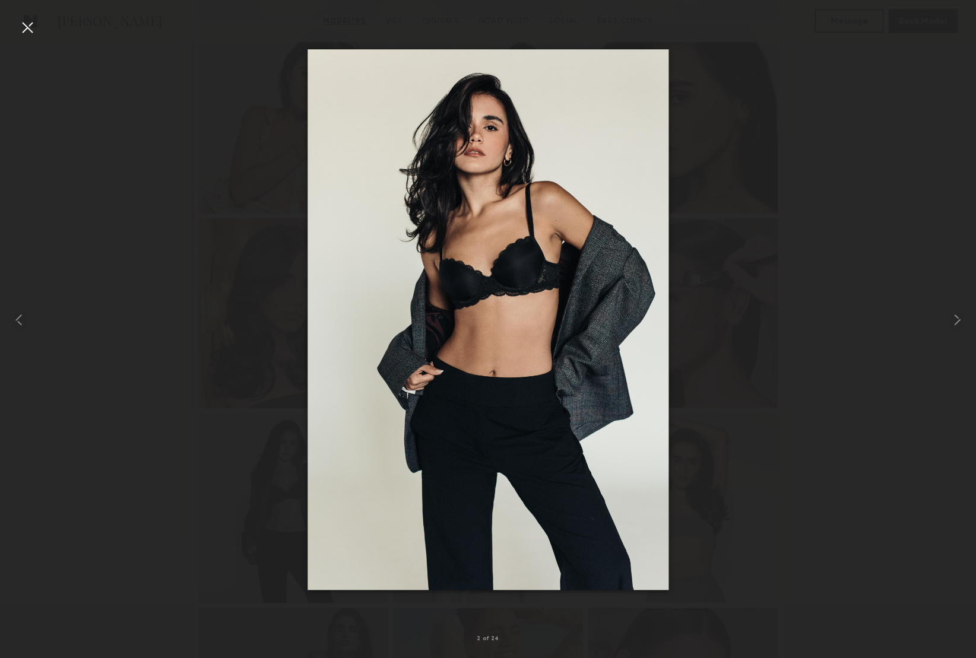
click at [29, 26] on div at bounding box center [27, 27] width 19 height 19
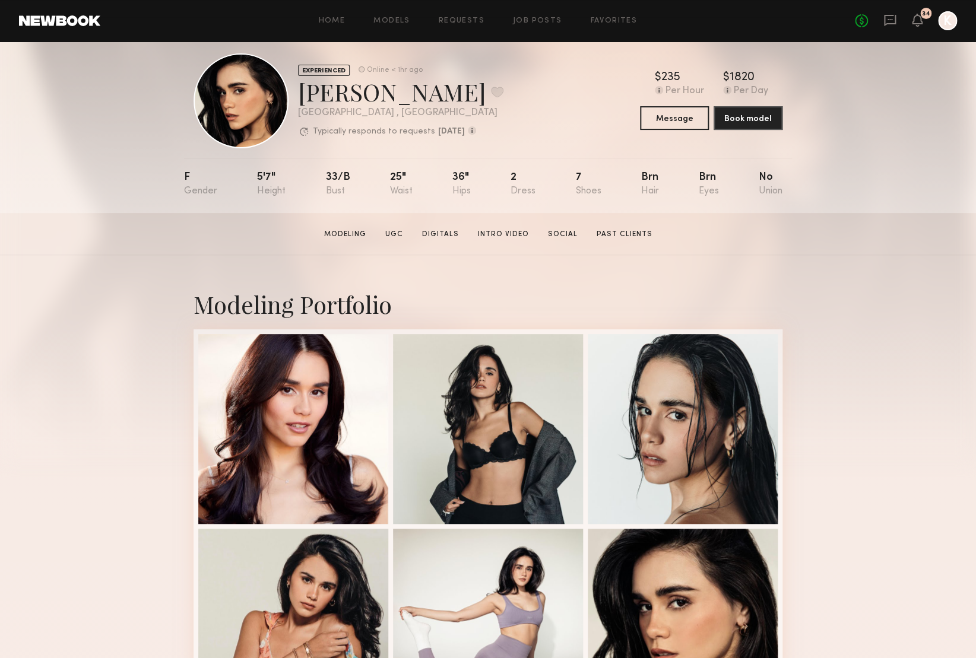
scroll to position [15, 0]
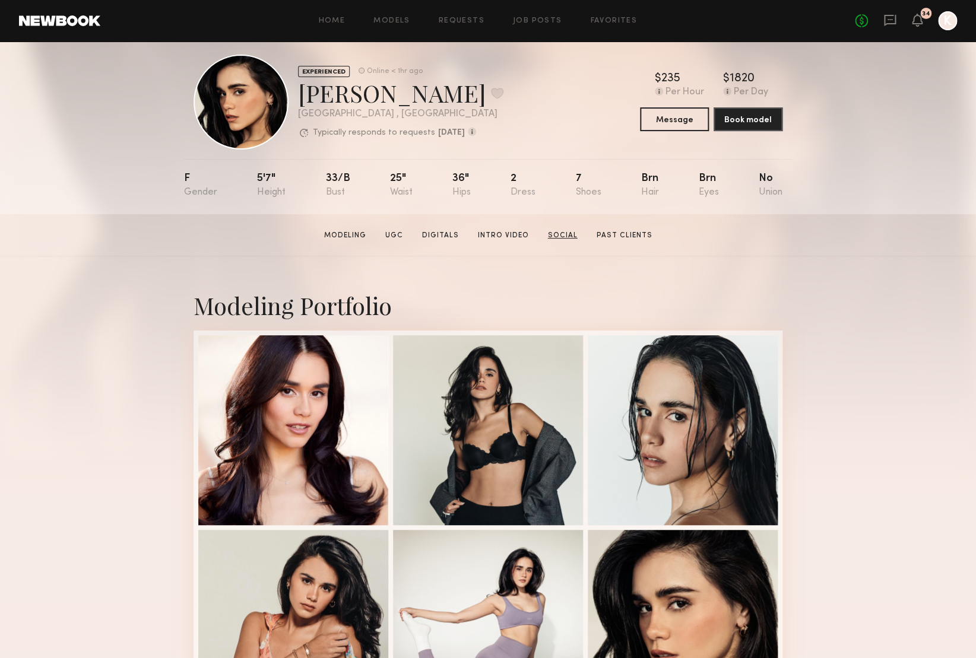
click at [569, 235] on link "Social" at bounding box center [562, 235] width 39 height 11
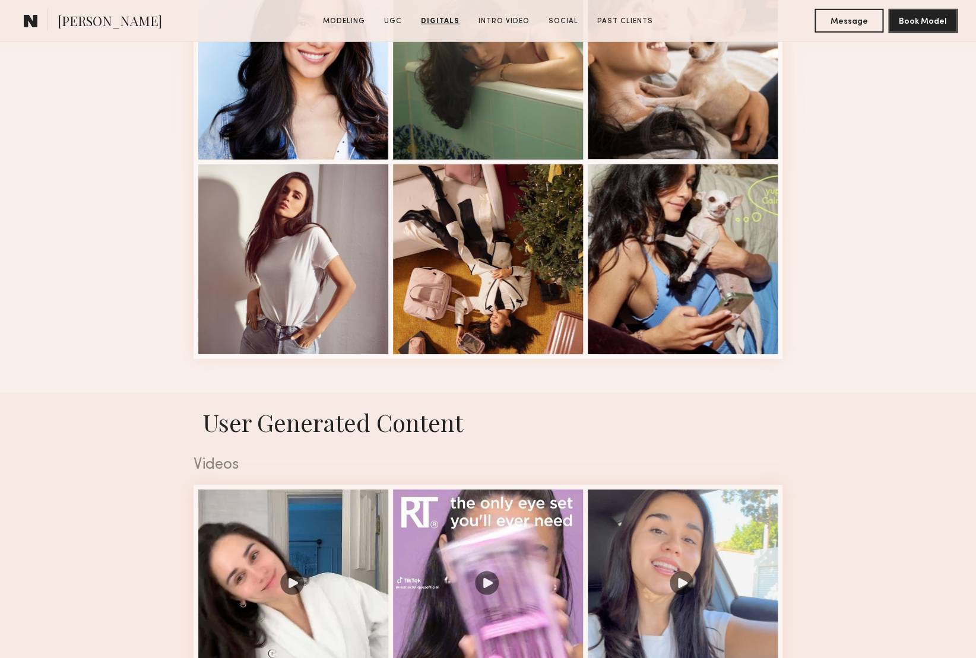
scroll to position [1540, 0]
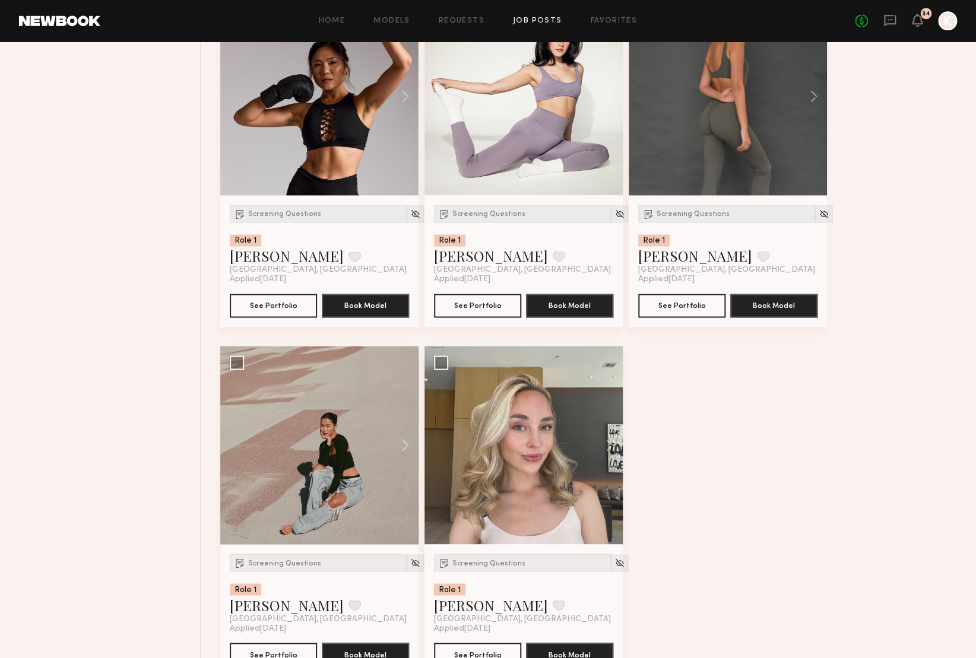
scroll to position [604, 0]
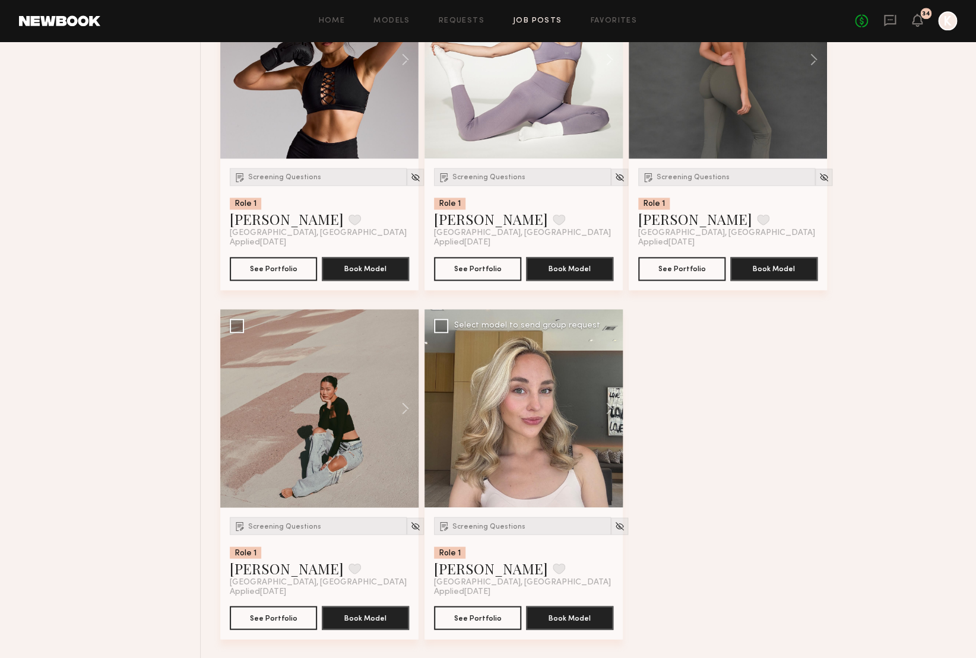
click at [512, 432] on div at bounding box center [524, 408] width 198 height 198
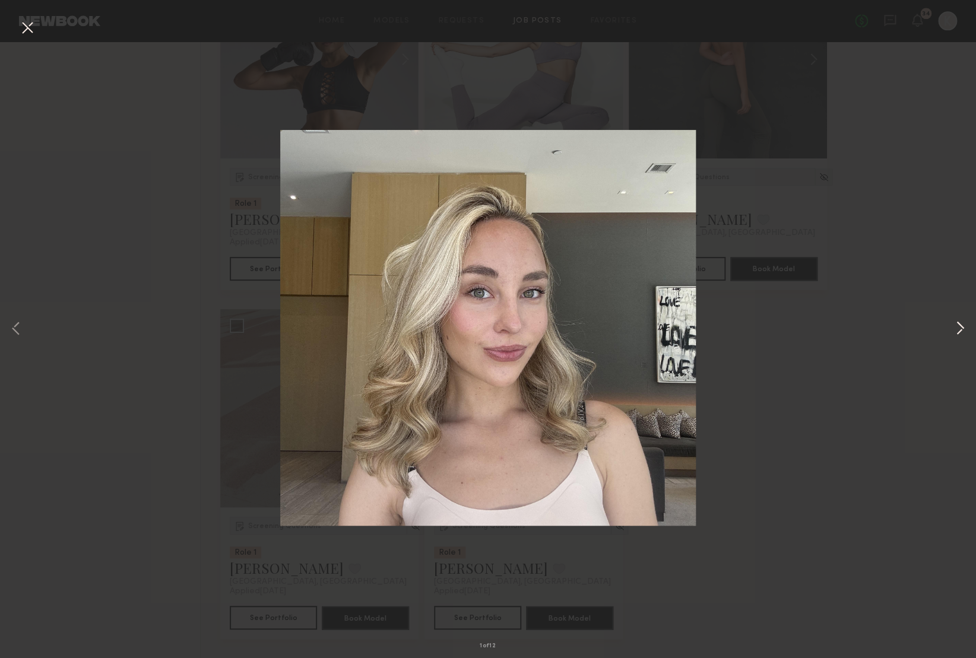
click at [955, 328] on button at bounding box center [960, 329] width 14 height 527
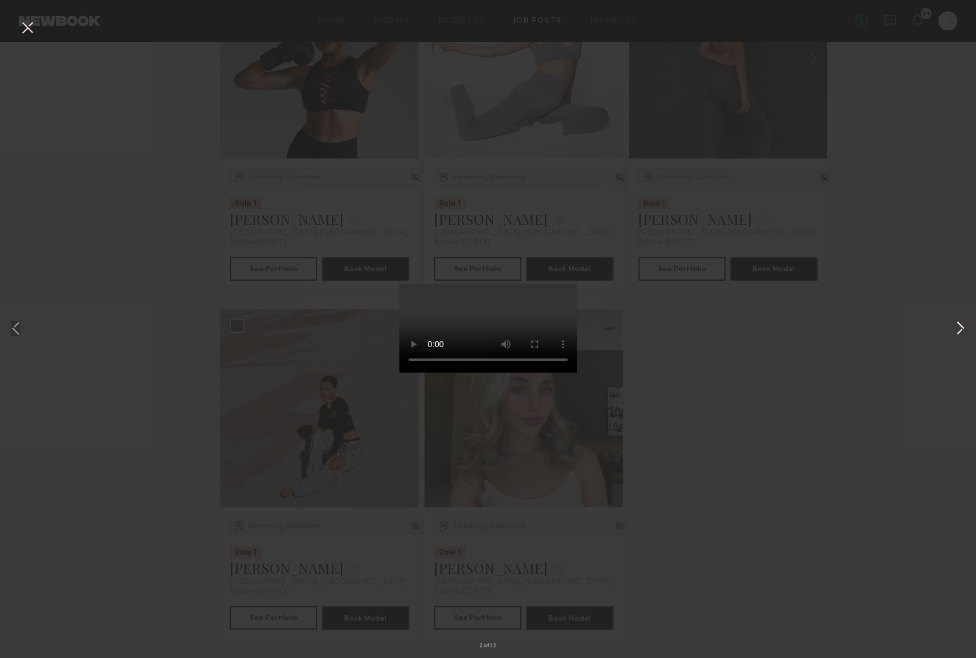
click at [955, 328] on button at bounding box center [960, 329] width 14 height 527
click at [954, 324] on button at bounding box center [960, 329] width 14 height 527
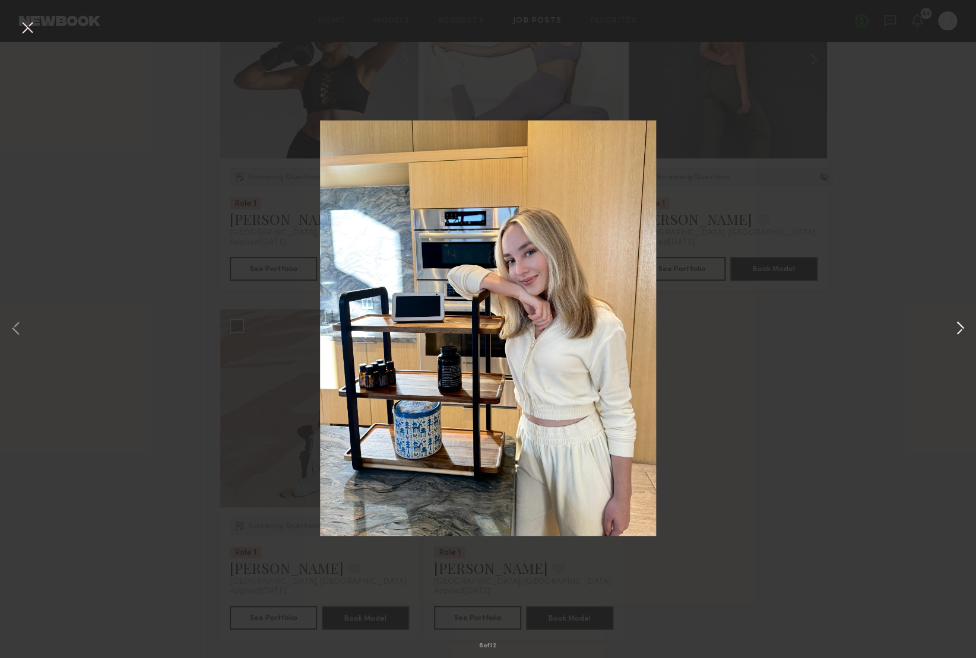
click at [954, 324] on button at bounding box center [960, 329] width 14 height 527
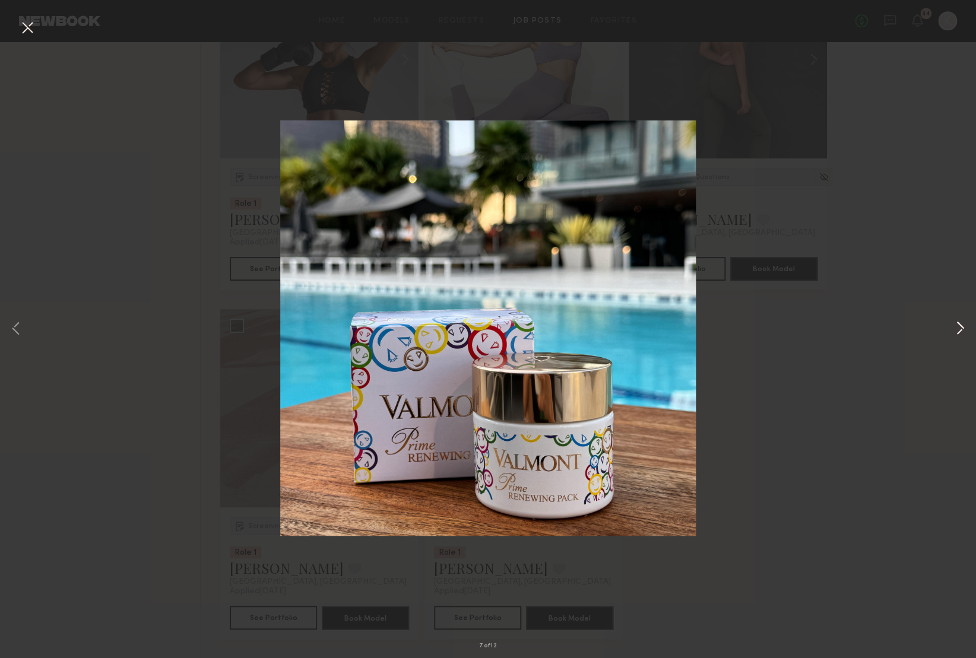
click at [954, 324] on button at bounding box center [960, 329] width 14 height 527
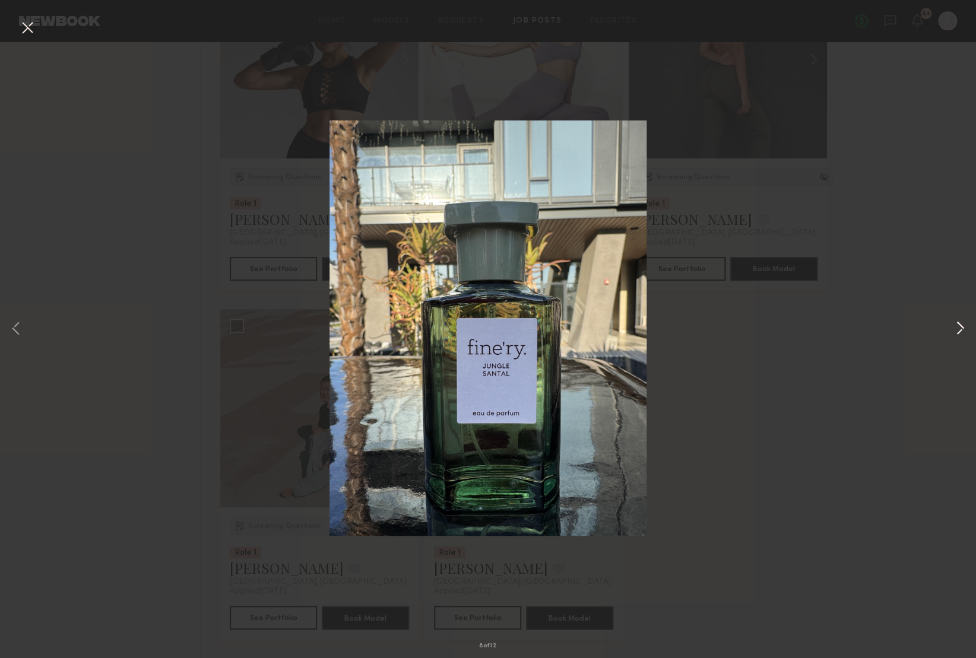
click at [954, 324] on button at bounding box center [960, 329] width 14 height 527
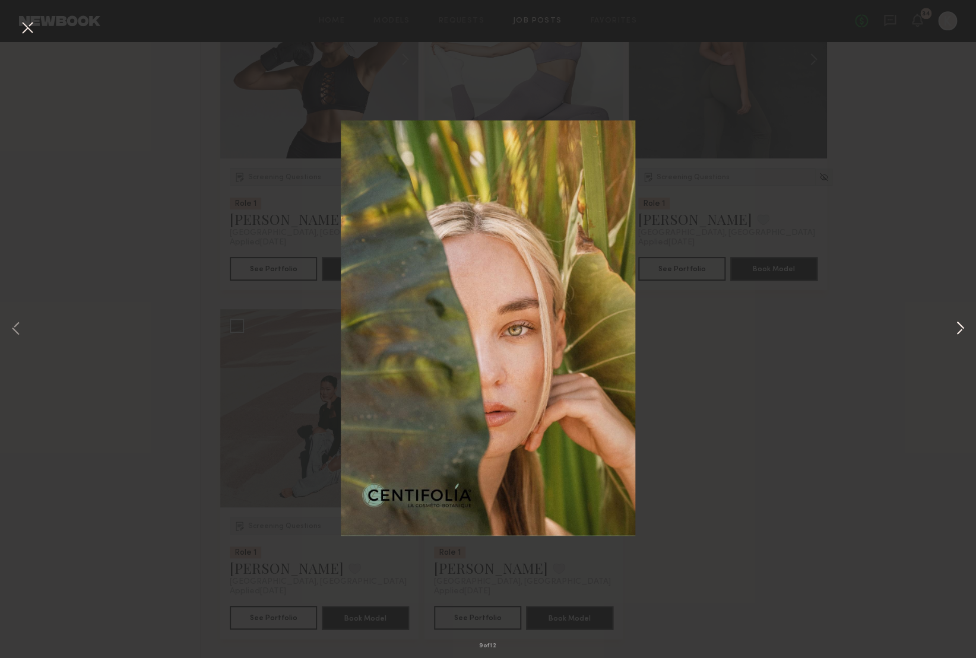
click at [954, 324] on button at bounding box center [960, 329] width 14 height 527
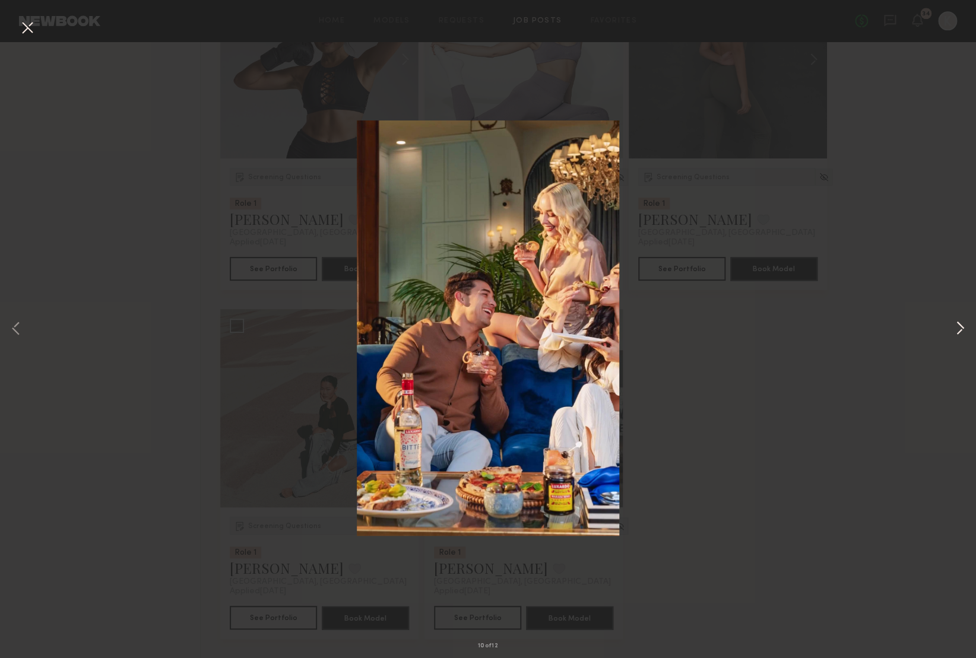
click at [954, 324] on button at bounding box center [960, 329] width 14 height 527
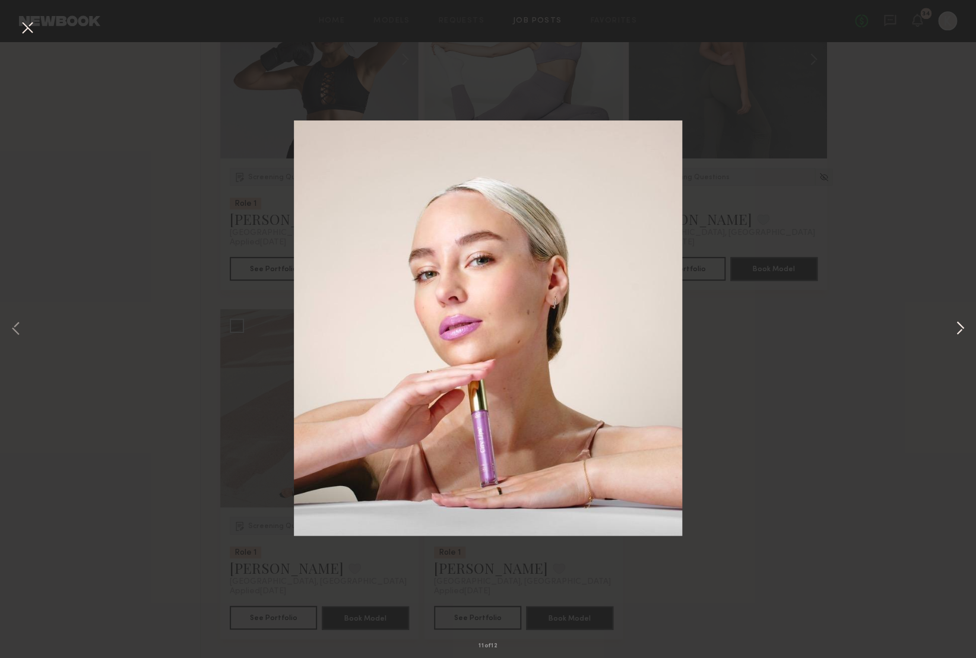
click at [954, 324] on button at bounding box center [960, 329] width 14 height 527
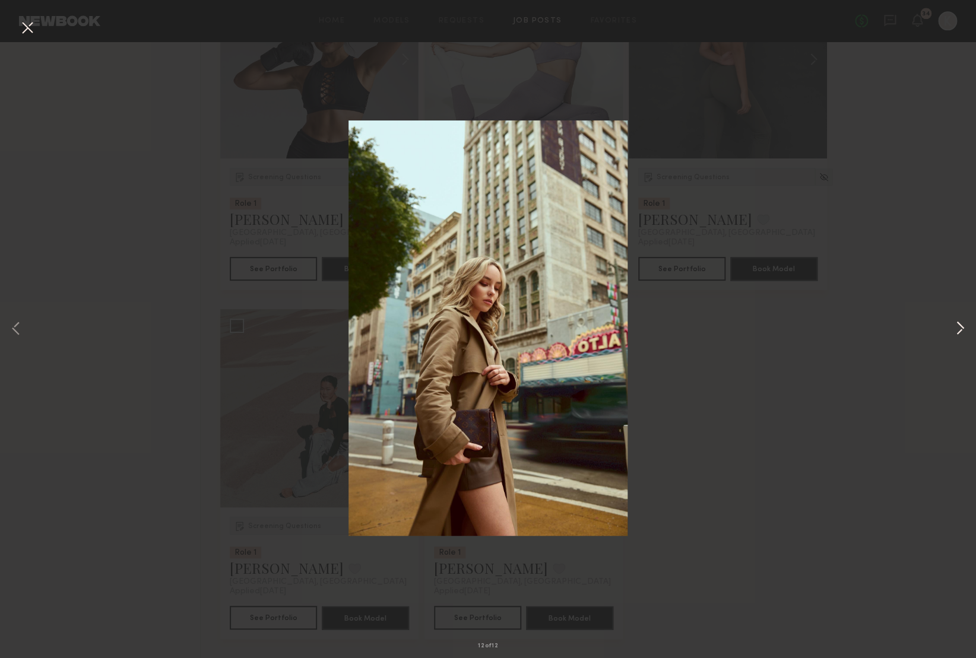
click at [954, 324] on button at bounding box center [960, 329] width 14 height 527
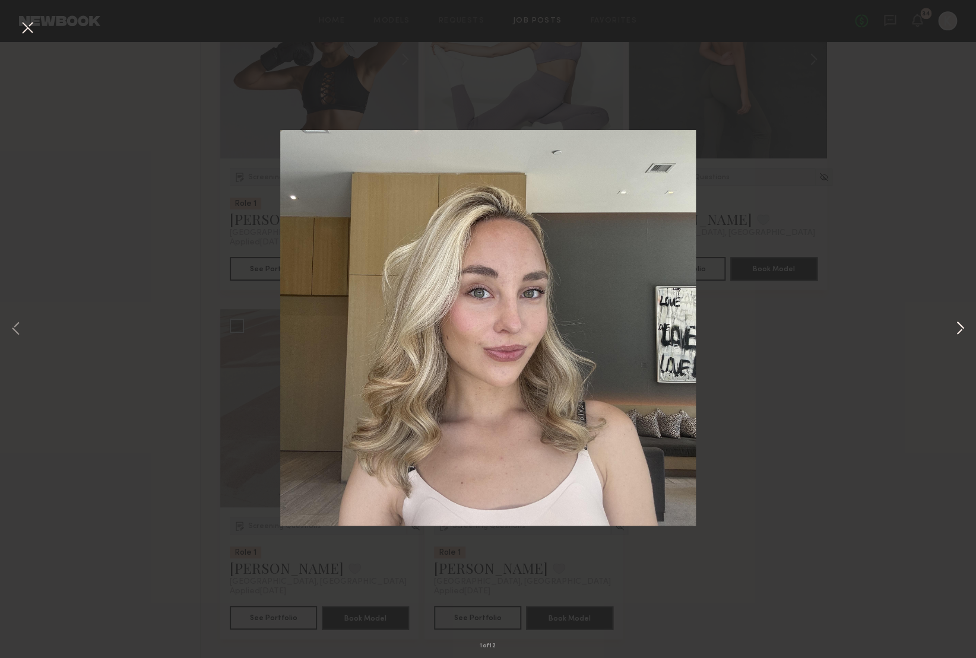
click at [954, 324] on button at bounding box center [960, 329] width 14 height 527
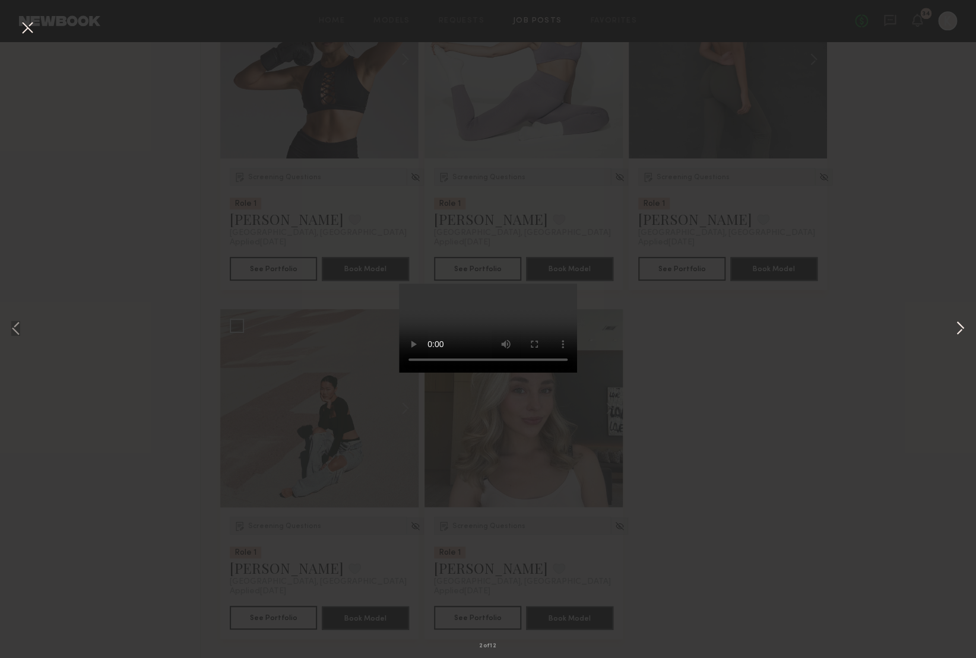
click at [954, 324] on button at bounding box center [960, 329] width 14 height 527
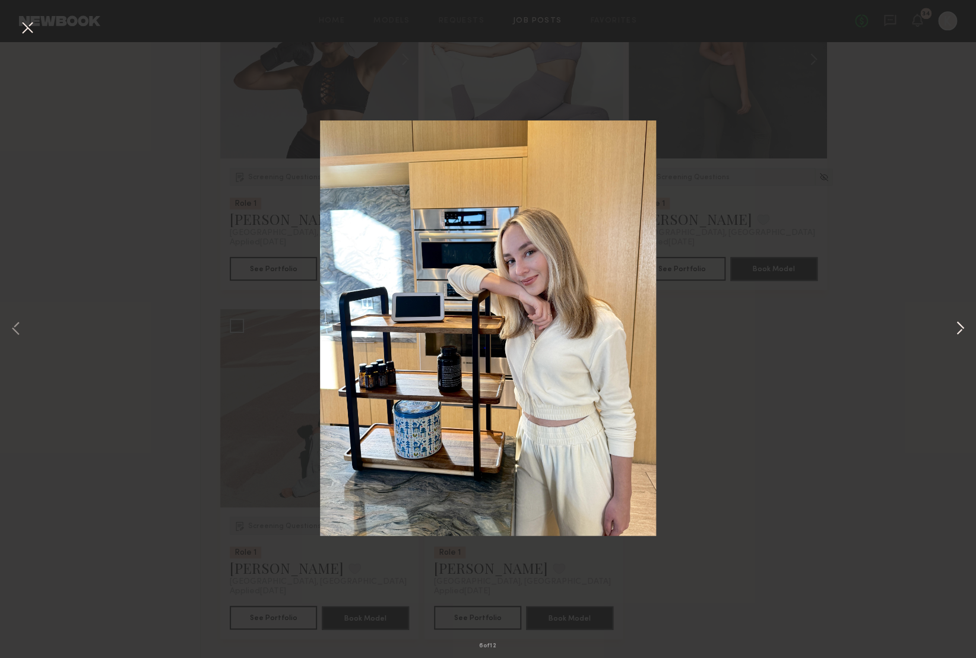
click at [954, 324] on button at bounding box center [960, 329] width 14 height 527
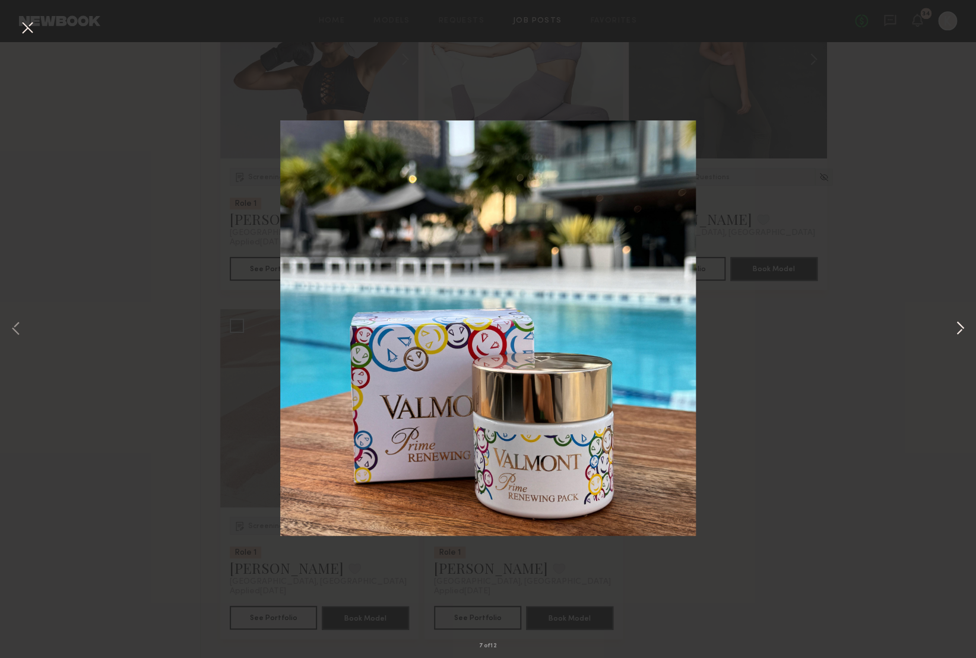
click at [954, 324] on button at bounding box center [960, 329] width 14 height 527
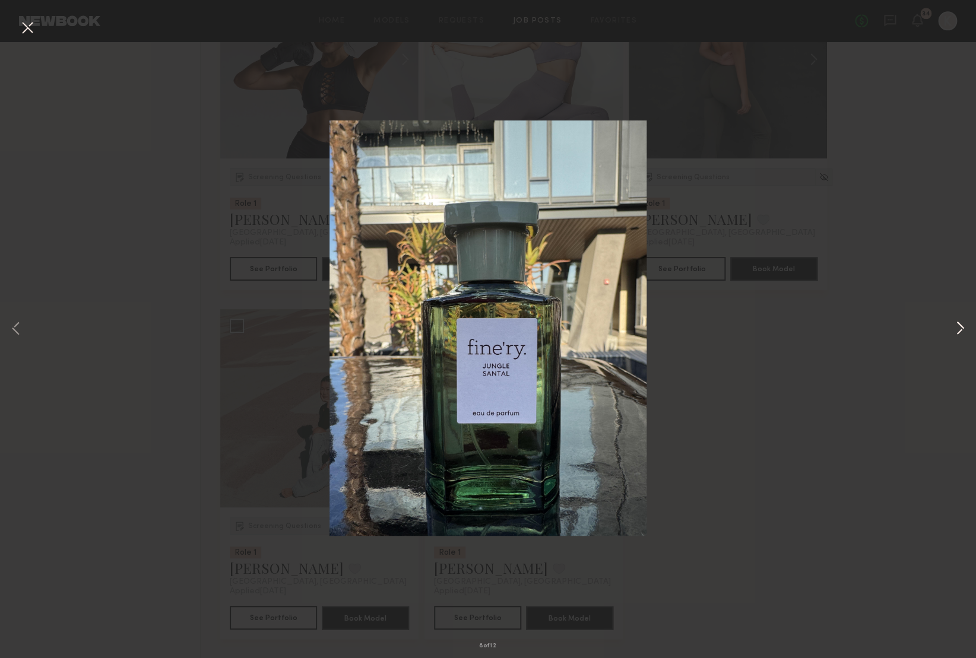
click at [954, 324] on button at bounding box center [960, 329] width 14 height 527
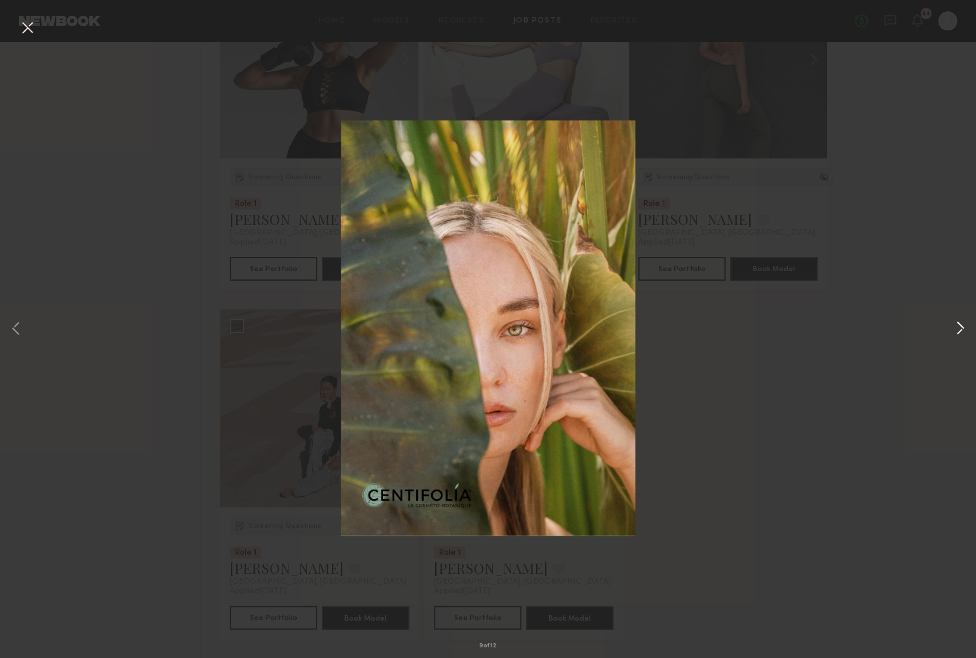
click at [954, 324] on button at bounding box center [960, 329] width 14 height 527
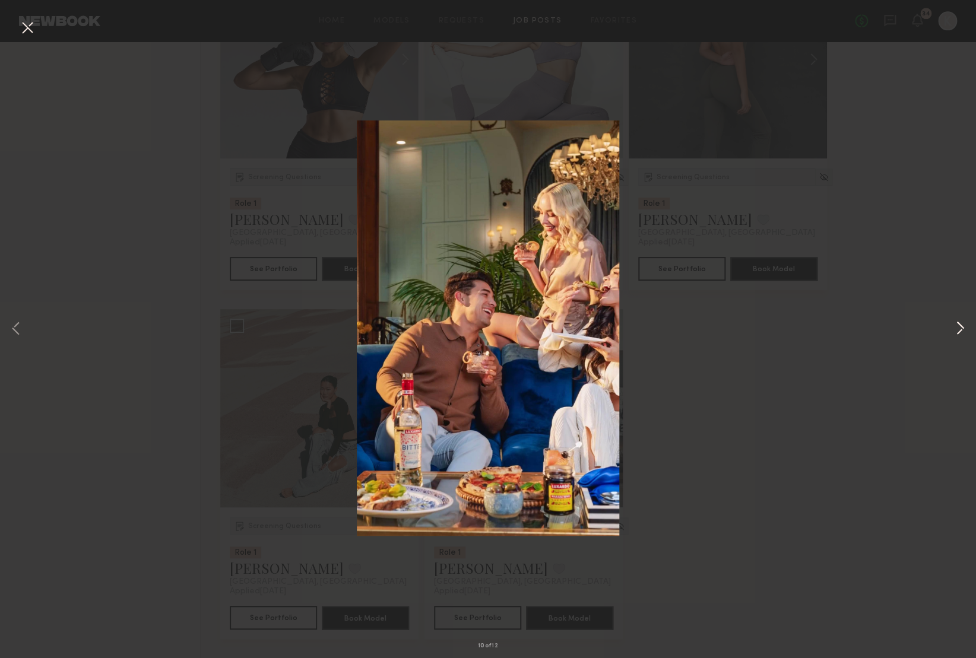
click at [954, 324] on button at bounding box center [960, 329] width 14 height 527
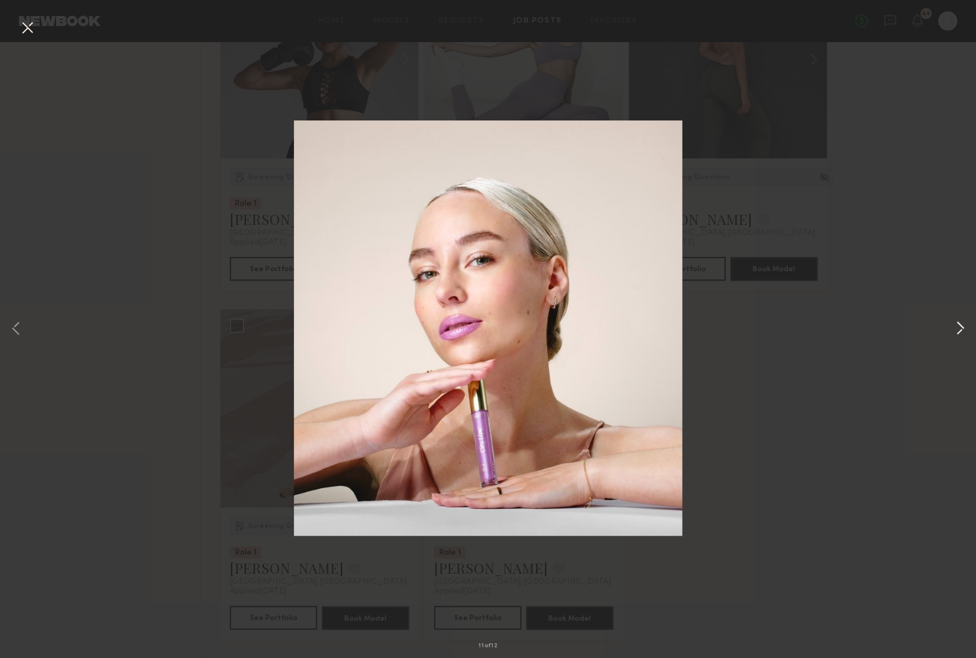
click at [954, 324] on button at bounding box center [960, 329] width 14 height 527
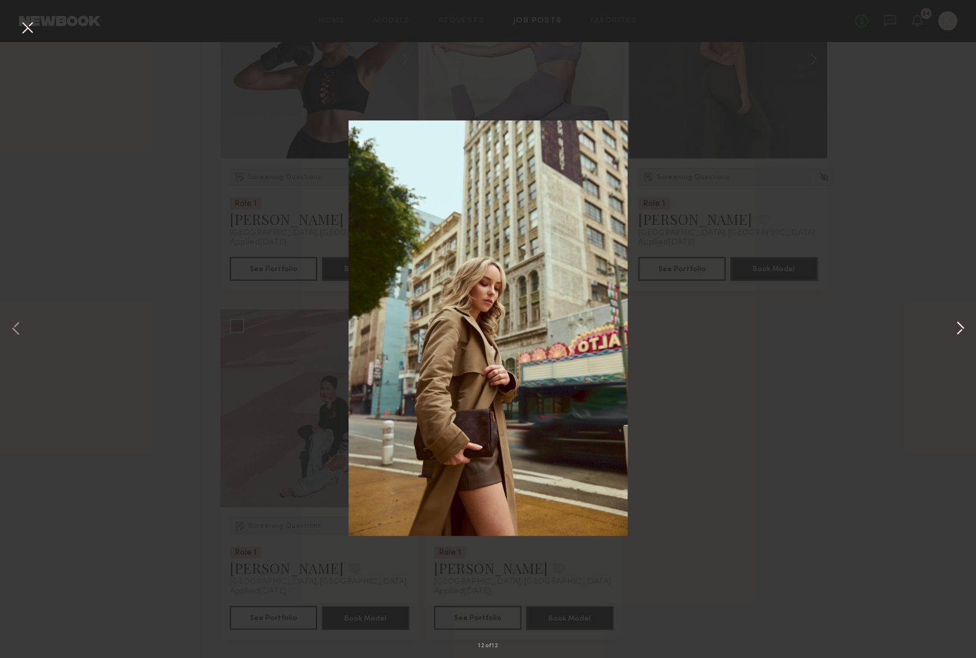
click at [954, 324] on button at bounding box center [960, 329] width 14 height 527
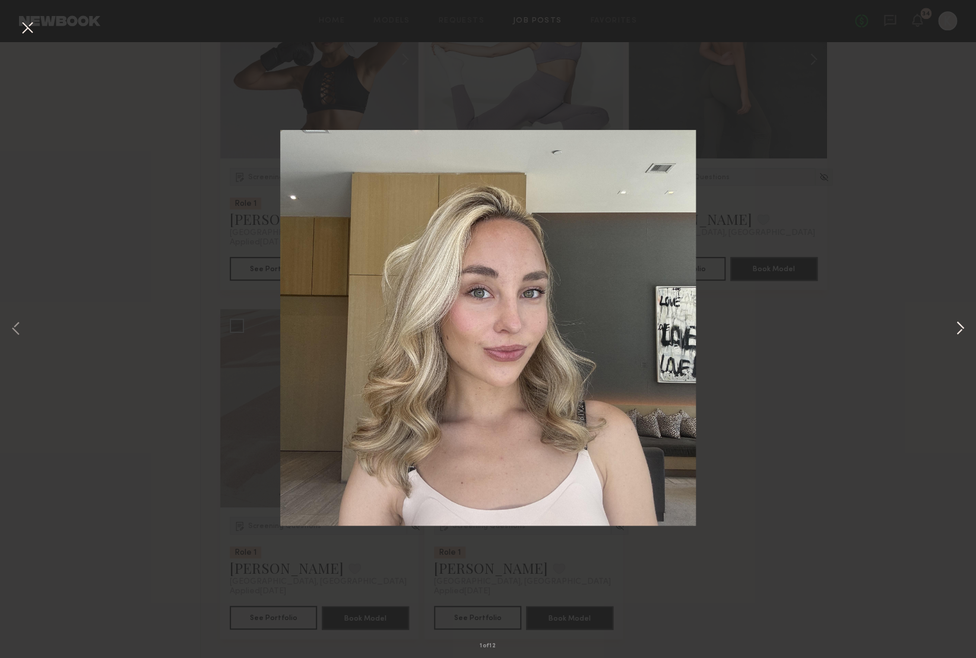
click at [954, 324] on button at bounding box center [960, 329] width 14 height 527
